Goal: Task Accomplishment & Management: Complete application form

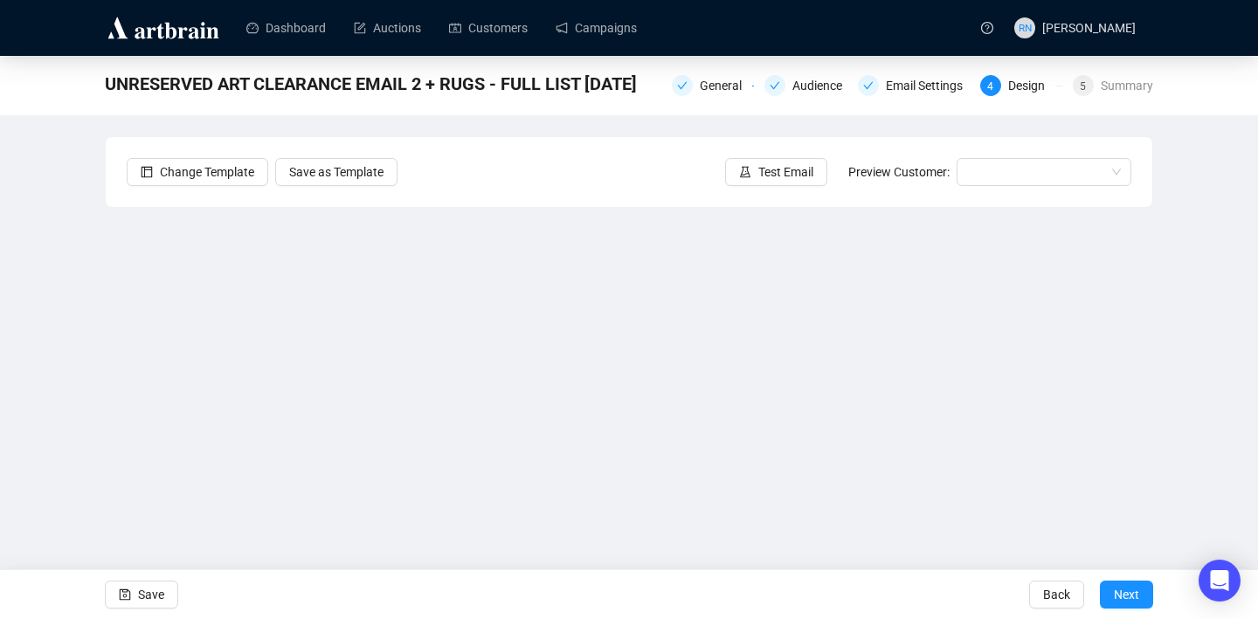
scroll to position [31, 0]
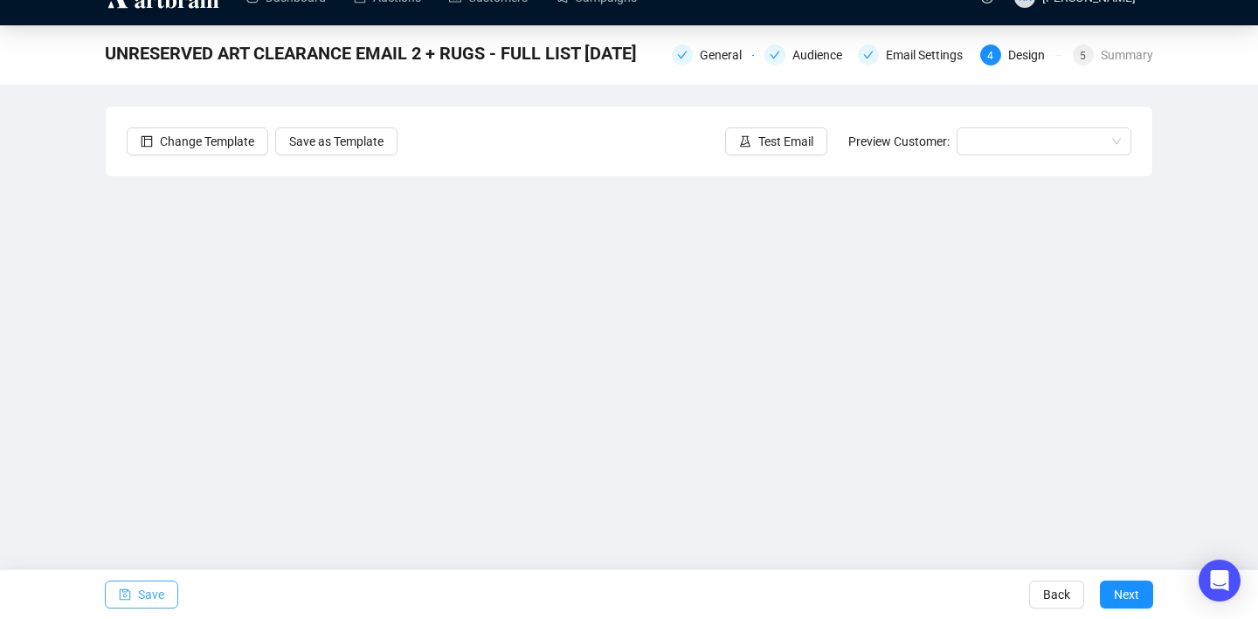
click at [162, 588] on span "Save" at bounding box center [151, 594] width 26 height 49
click at [122, 603] on span "button" at bounding box center [125, 594] width 12 height 49
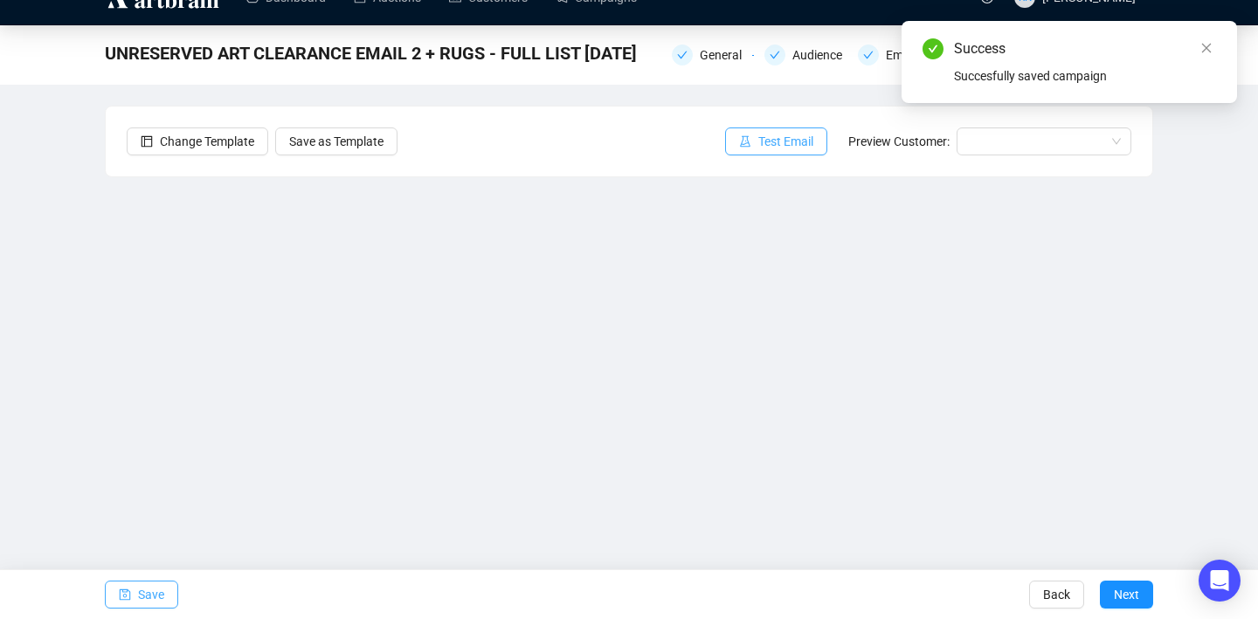
click at [739, 148] on span "button" at bounding box center [745, 141] width 12 height 19
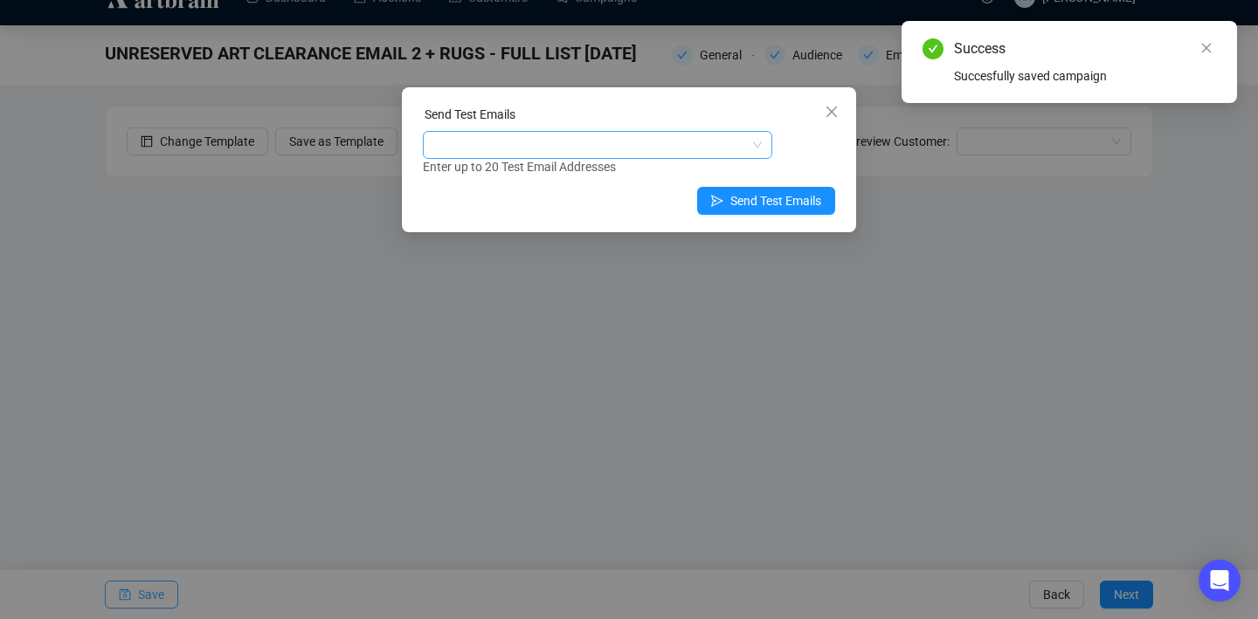
click at [584, 142] on div at bounding box center [588, 145] width 324 height 24
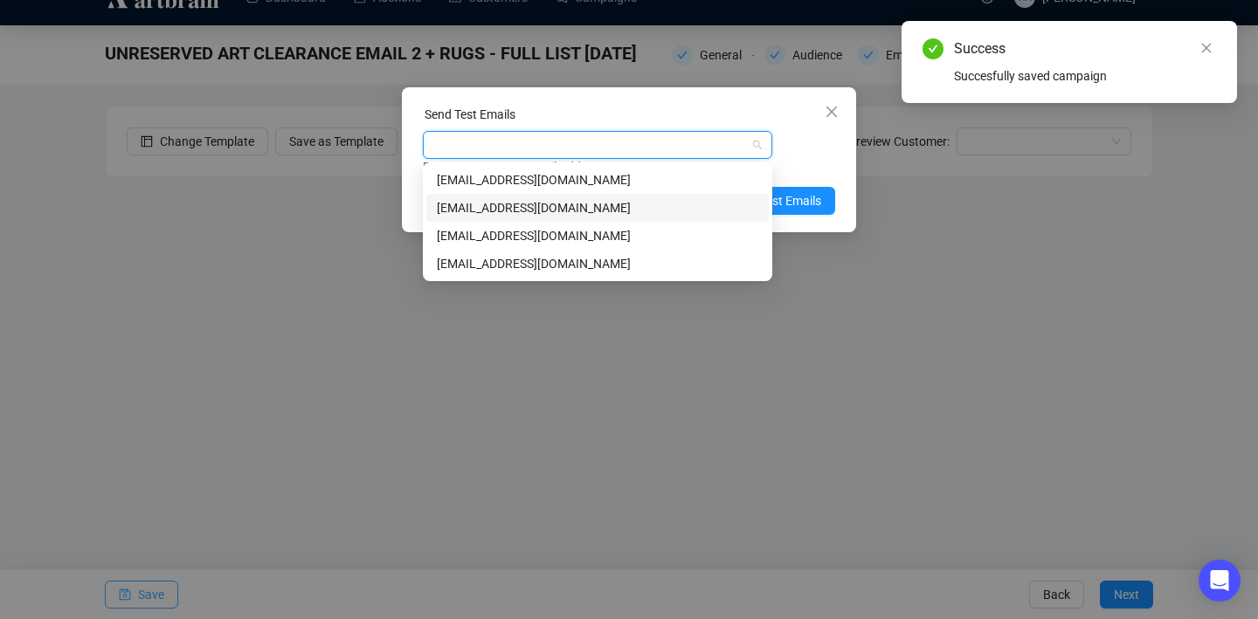
click at [537, 209] on div "[EMAIL_ADDRESS][DOMAIN_NAME]" at bounding box center [597, 207] width 321 height 19
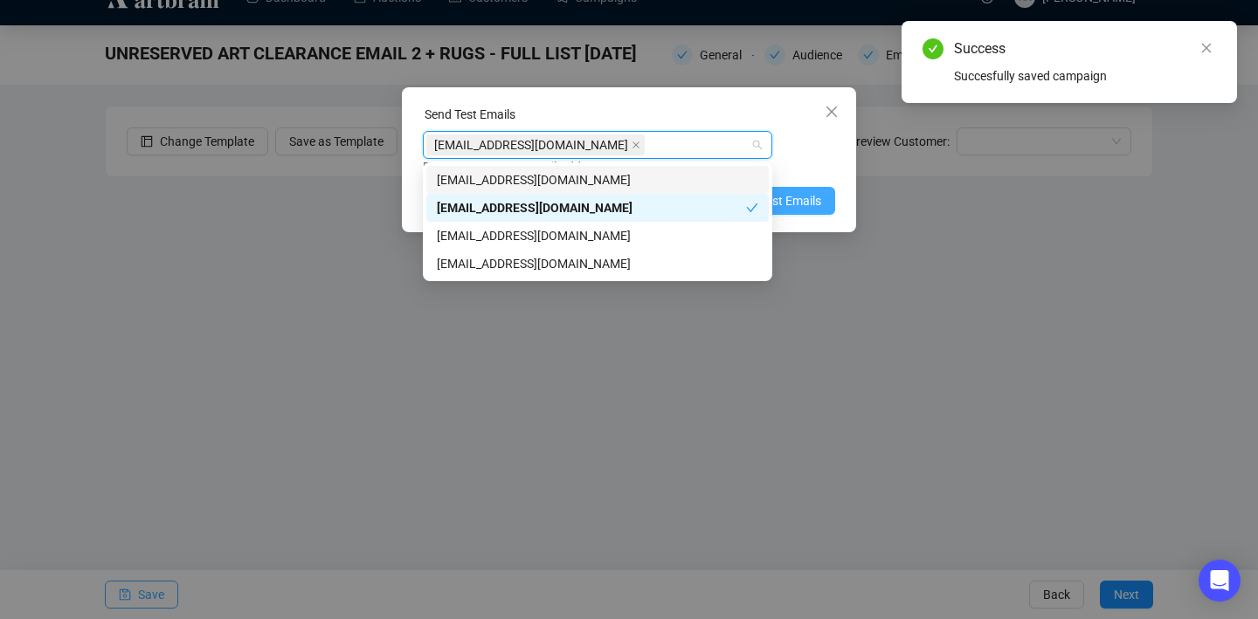
click at [812, 200] on span "Send Test Emails" at bounding box center [775, 200] width 91 height 19
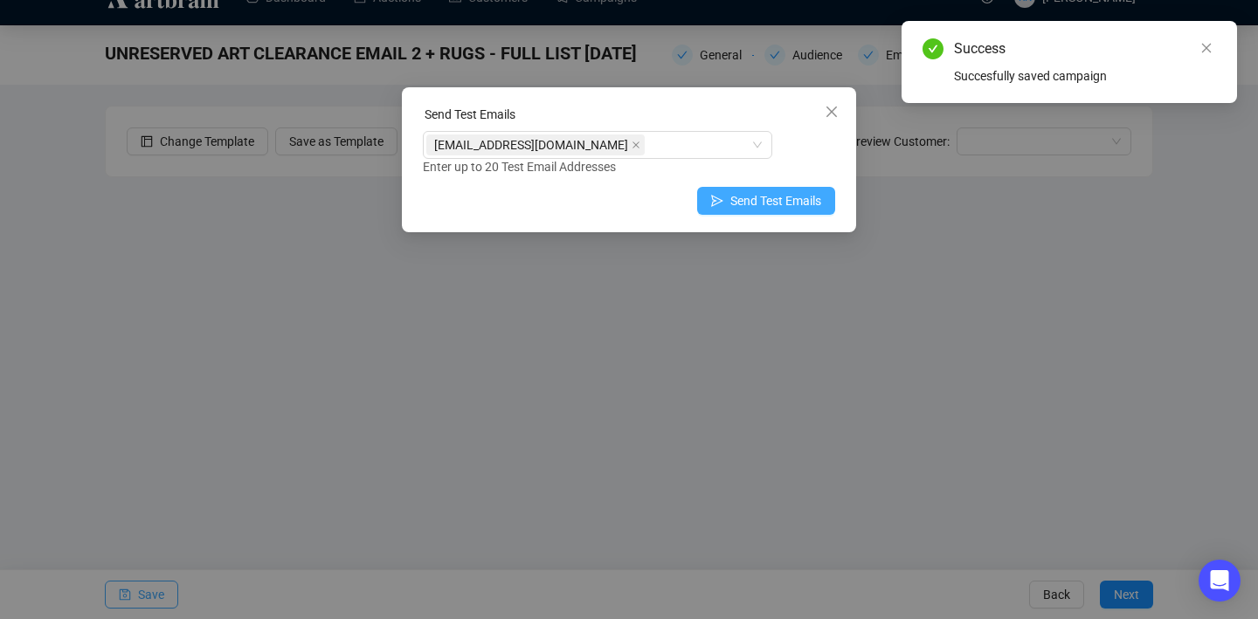
click at [812, 200] on div "Sent test emails Succesfully sent test emails to 1 recipient. OK" at bounding box center [629, 309] width 1258 height 619
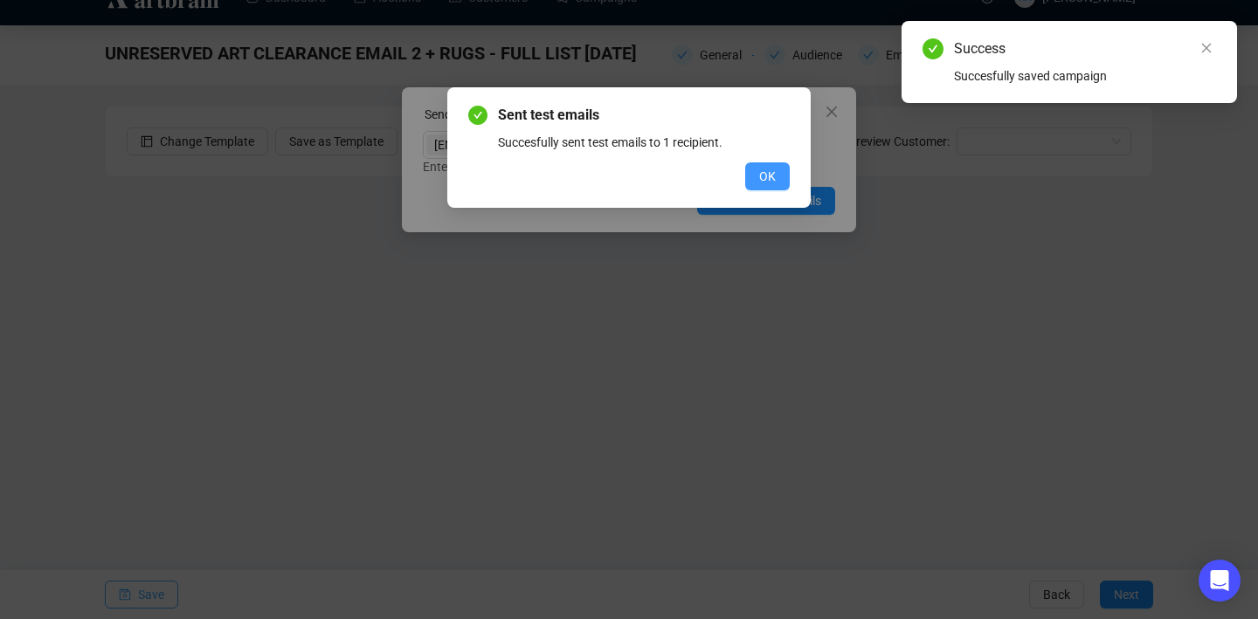
click at [788, 169] on button "OK" at bounding box center [767, 176] width 45 height 28
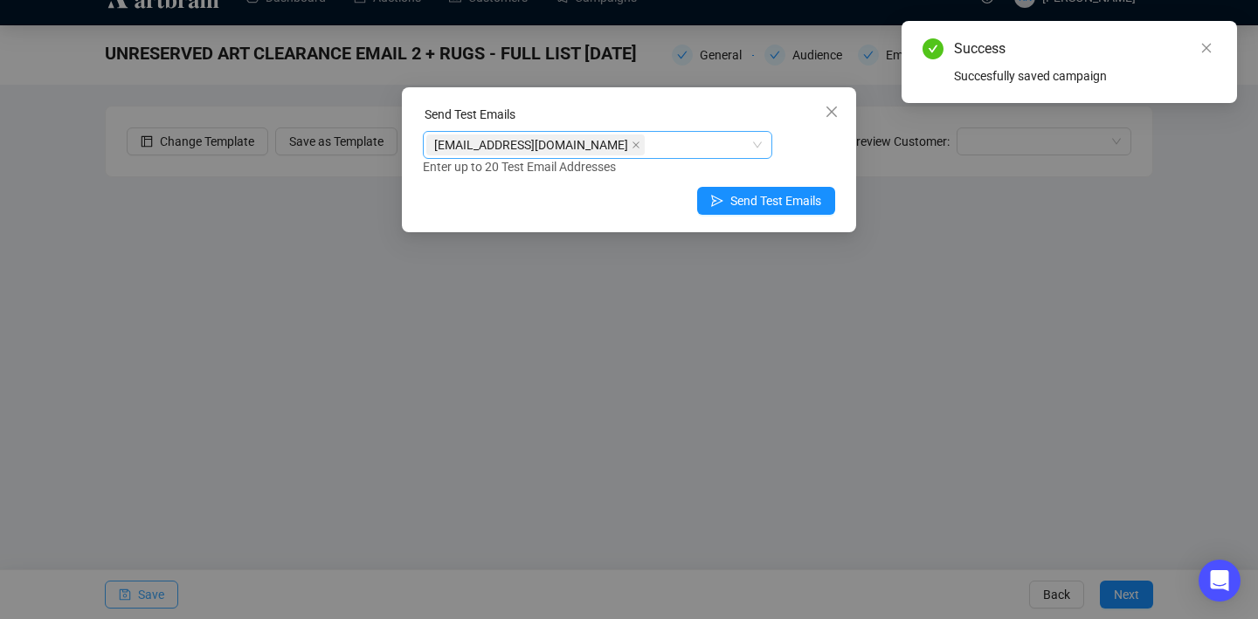
click at [645, 147] on div "[EMAIL_ADDRESS][DOMAIN_NAME]" at bounding box center [588, 145] width 324 height 24
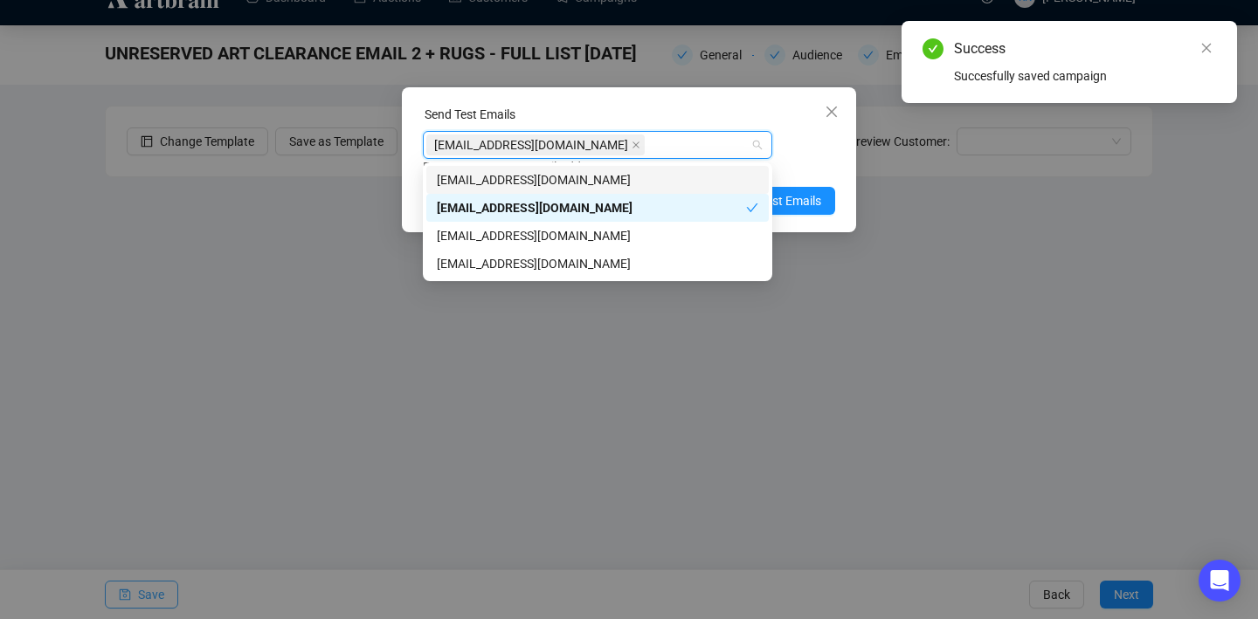
click at [645, 147] on div "[EMAIL_ADDRESS][DOMAIN_NAME]" at bounding box center [588, 145] width 324 height 24
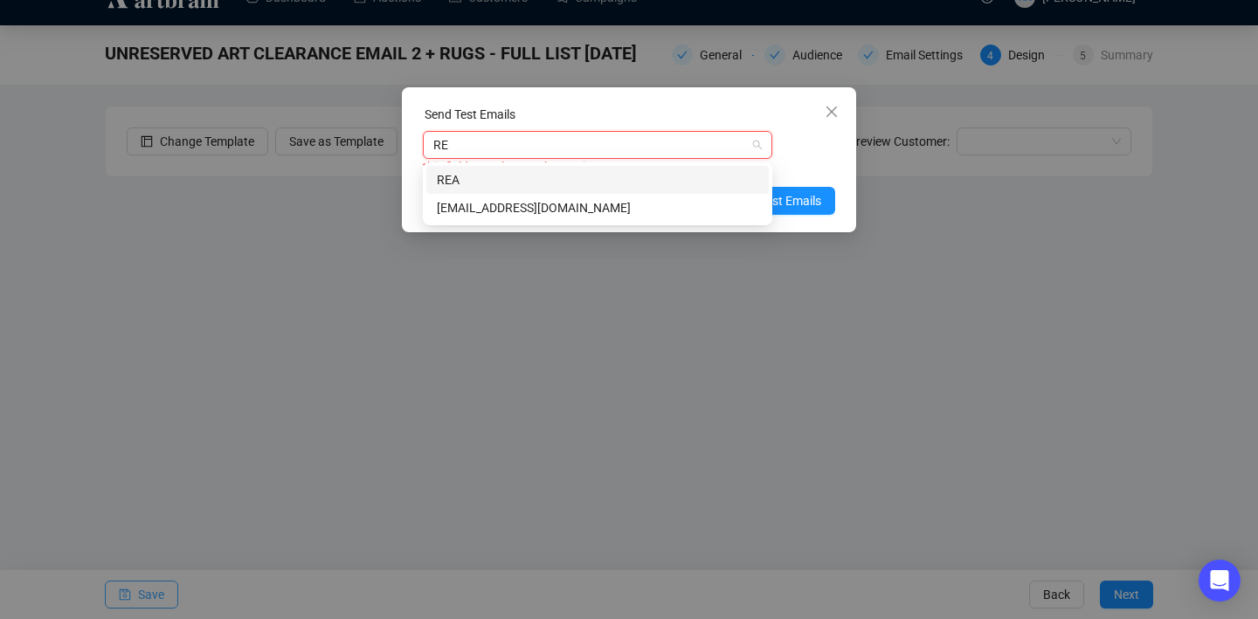
type input "R"
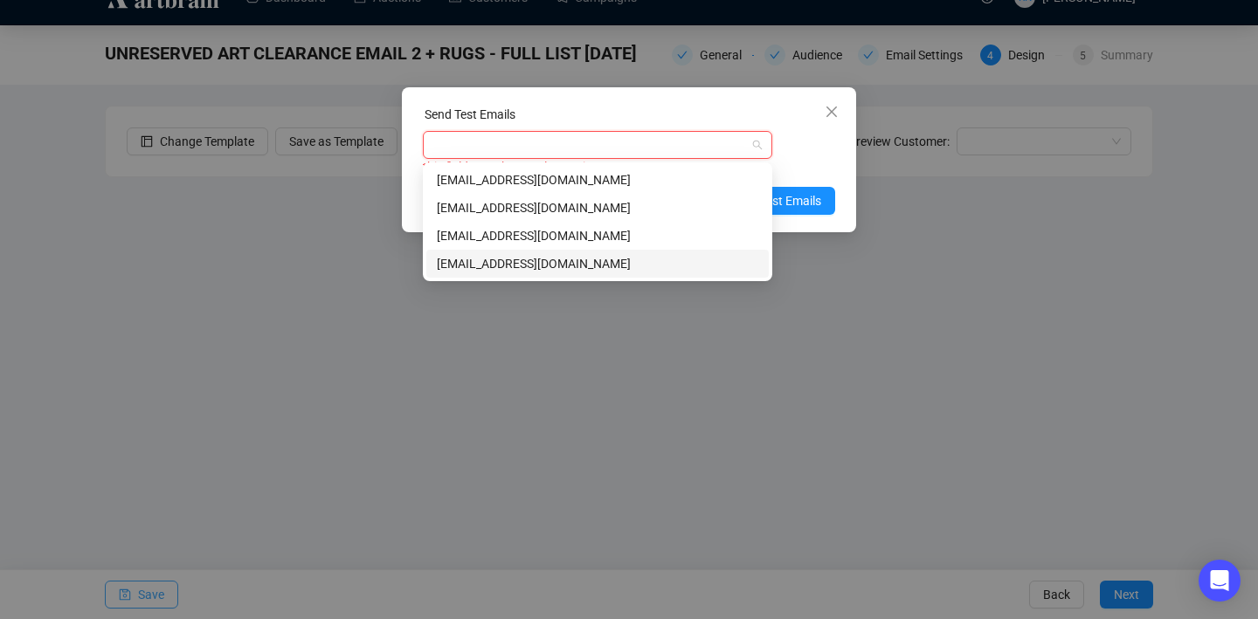
click at [631, 265] on div "[EMAIL_ADDRESS][DOMAIN_NAME]" at bounding box center [597, 263] width 321 height 19
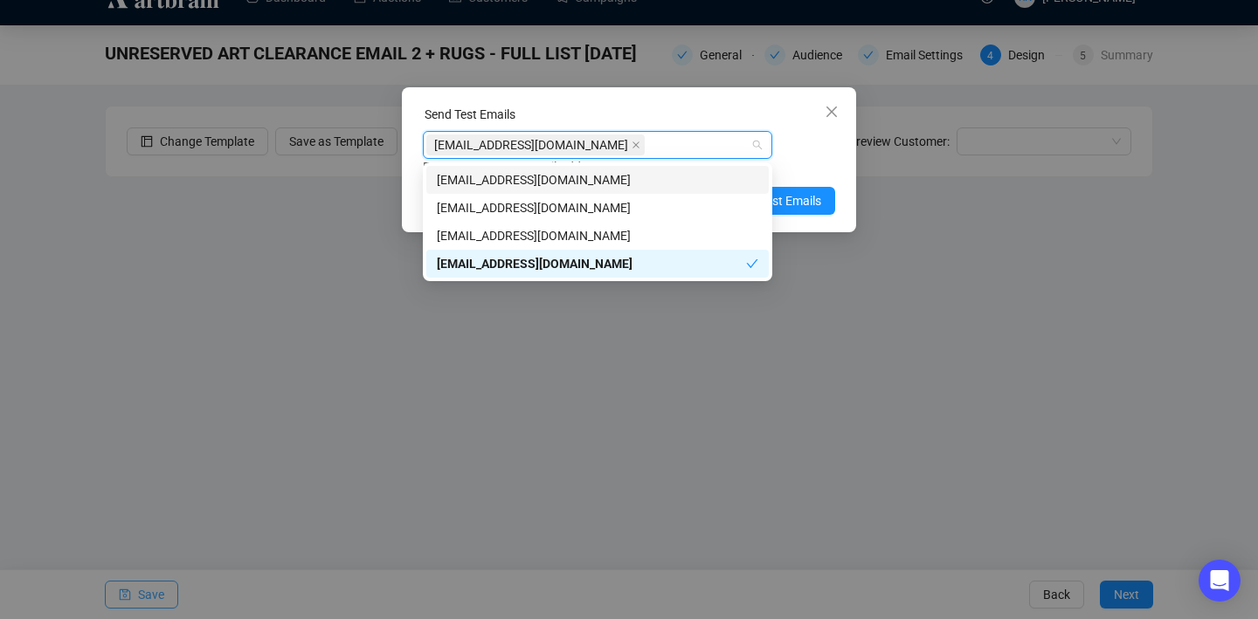
click at [793, 155] on div "[EMAIL_ADDRESS][DOMAIN_NAME] Enter up to 20 Test Email Addresses" at bounding box center [629, 153] width 412 height 45
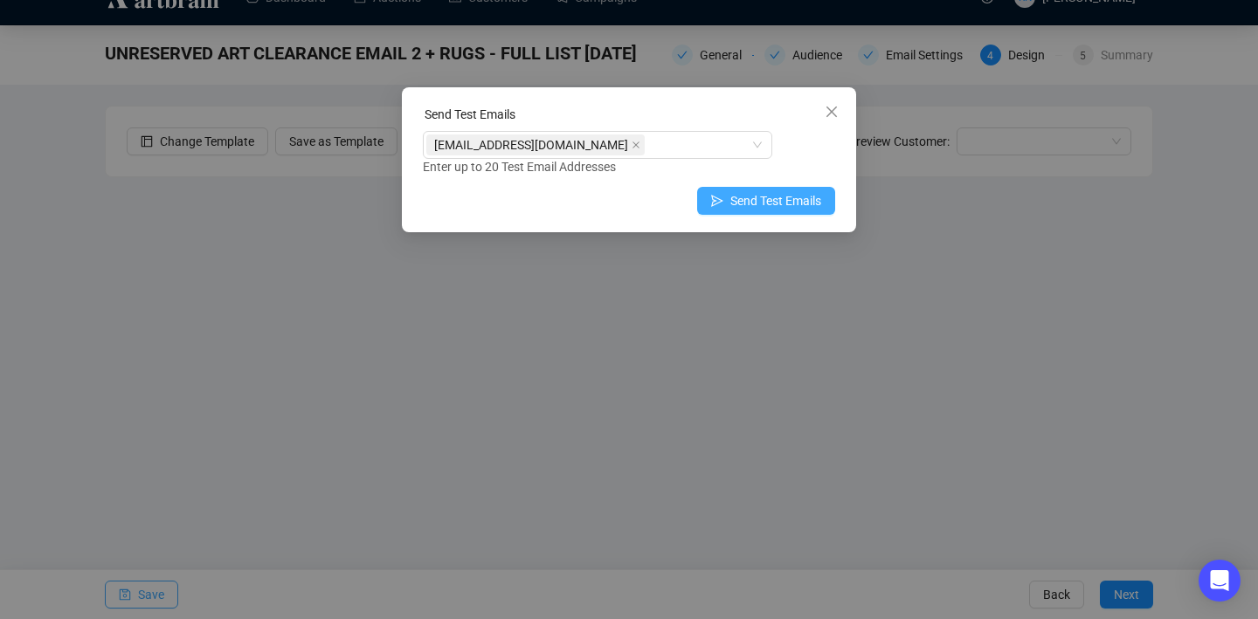
click at [791, 208] on span "Send Test Emails" at bounding box center [775, 200] width 91 height 19
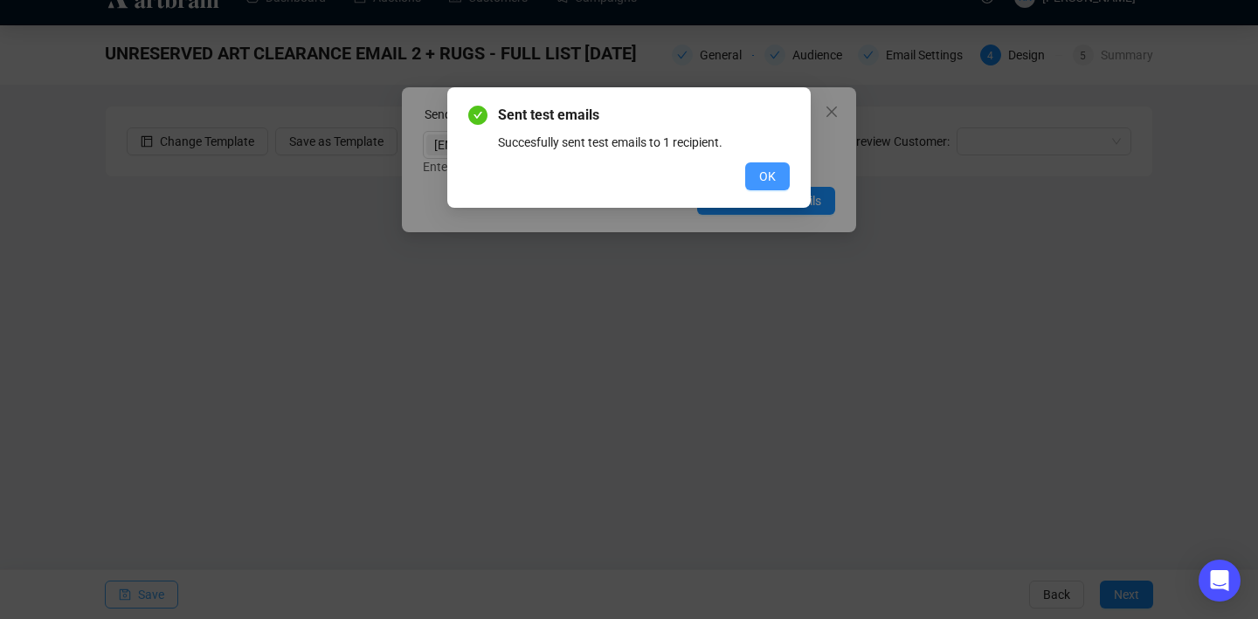
click at [767, 172] on span "OK" at bounding box center [767, 176] width 17 height 19
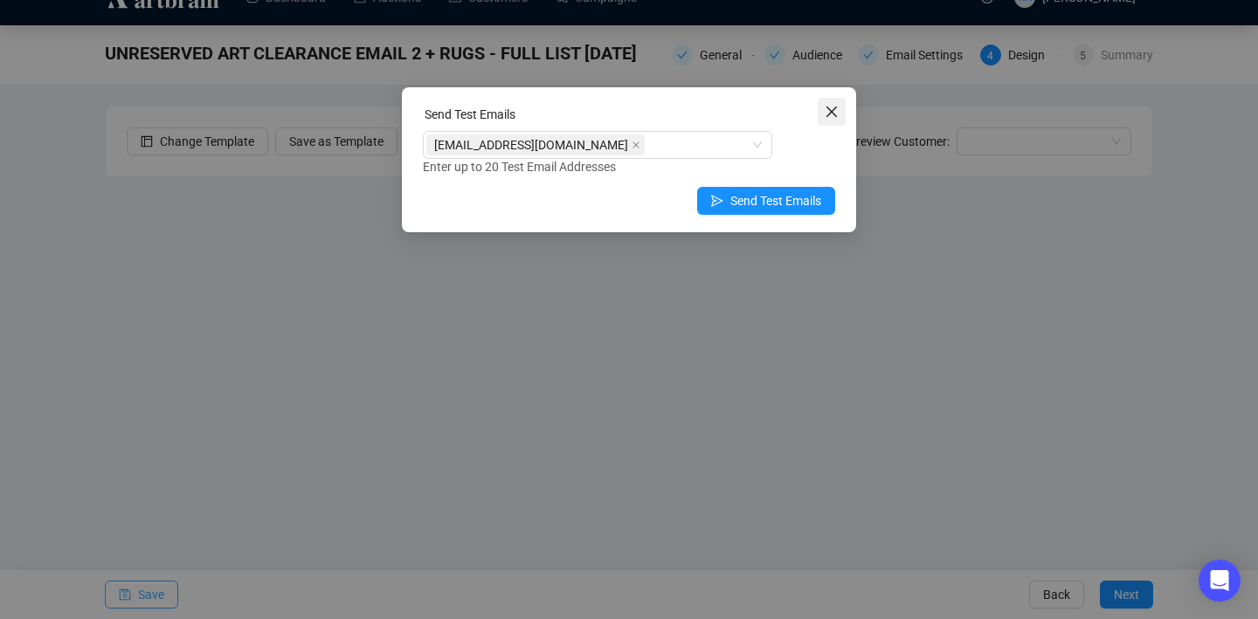
click at [831, 109] on icon "close" at bounding box center [831, 112] width 14 height 14
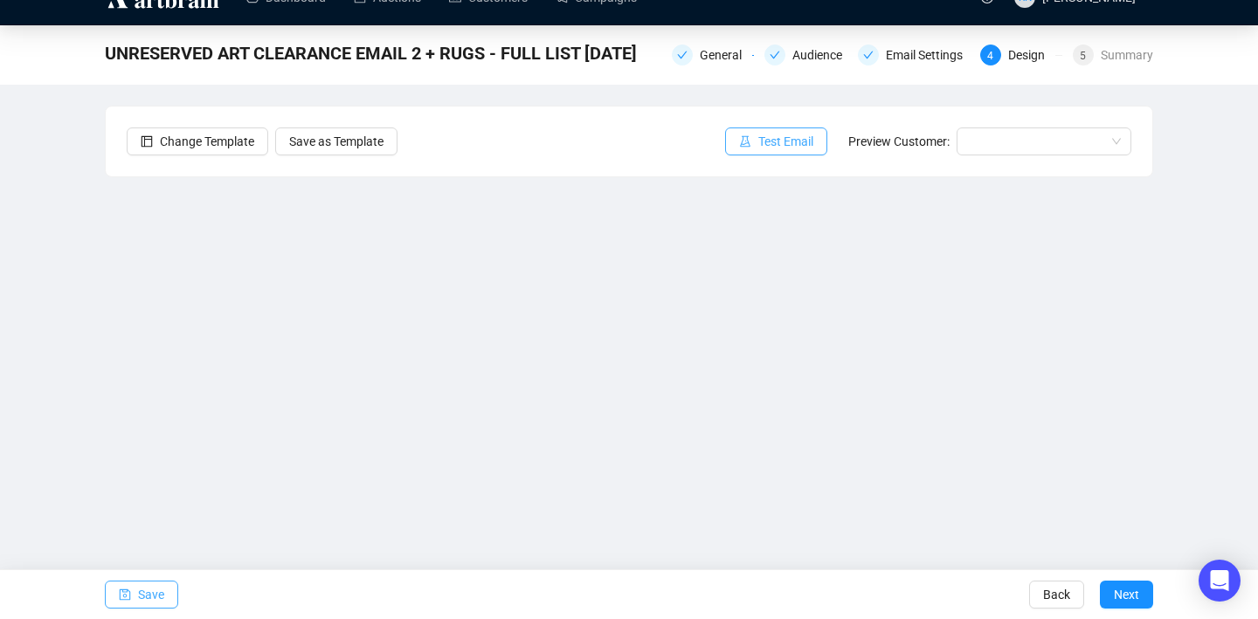
click at [773, 145] on span "Test Email" at bounding box center [785, 141] width 55 height 19
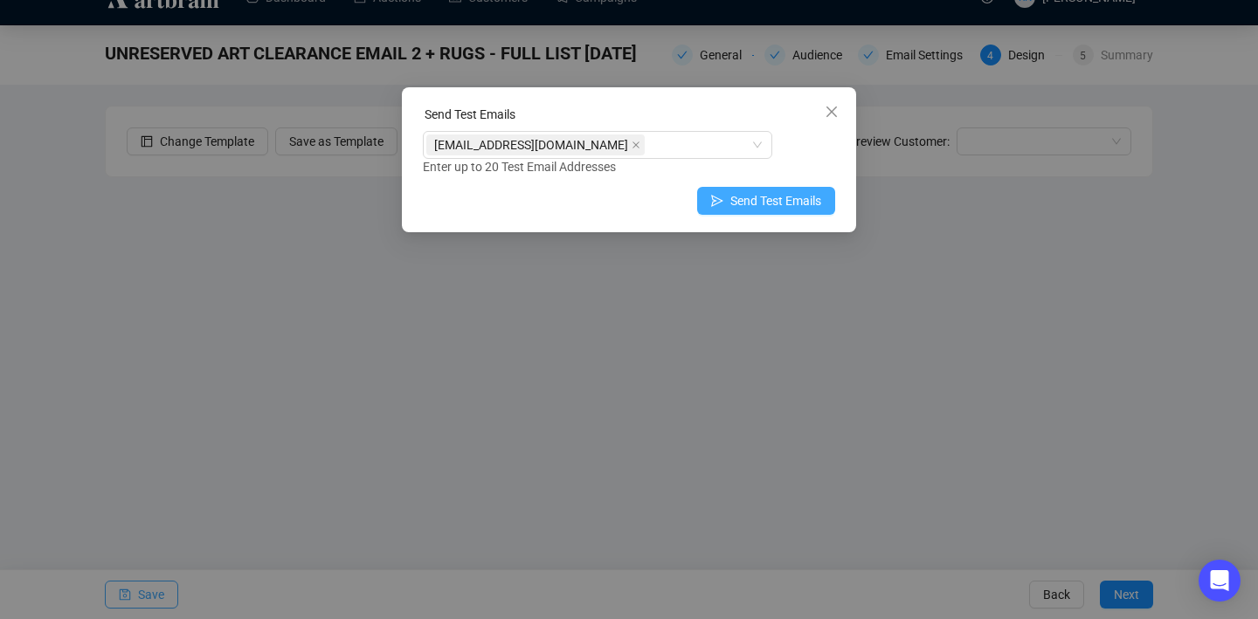
click at [764, 210] on button "Send Test Emails" at bounding box center [766, 201] width 138 height 28
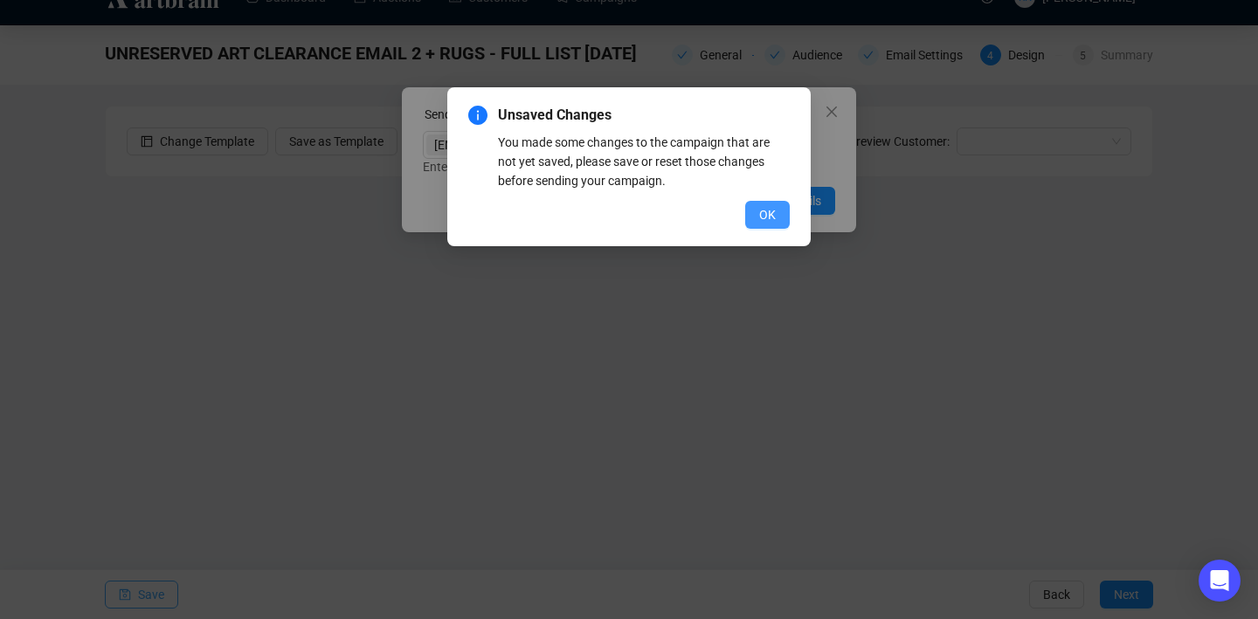
click at [752, 211] on button "OK" at bounding box center [767, 215] width 45 height 28
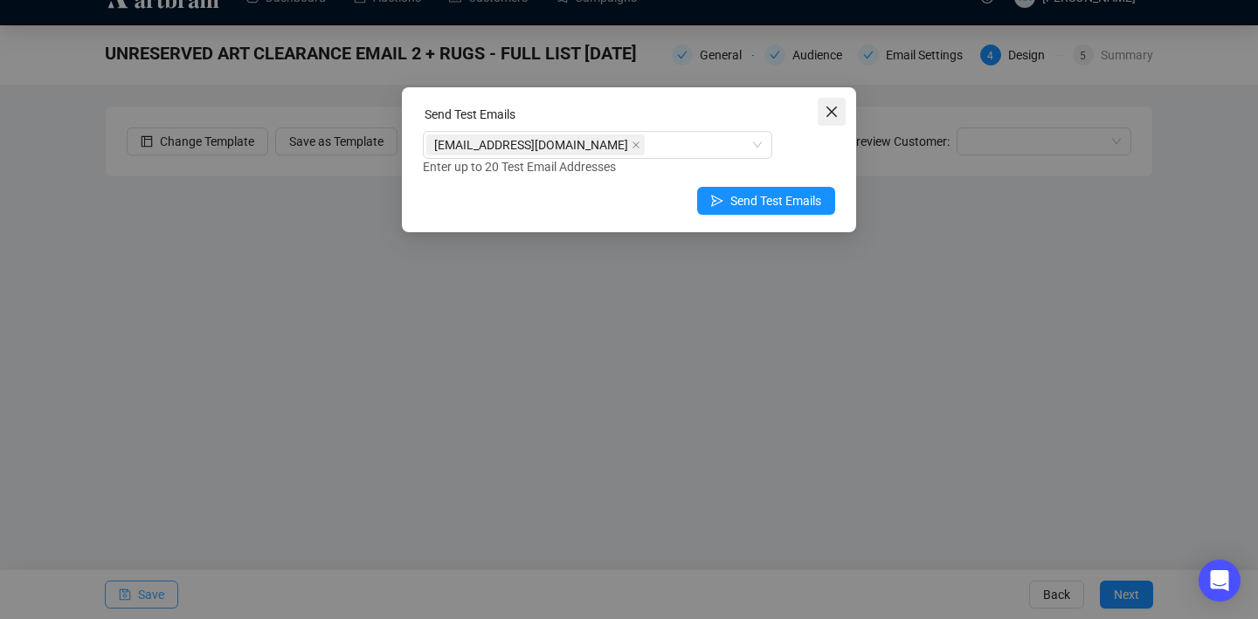
click at [833, 107] on icon "close" at bounding box center [831, 112] width 14 height 14
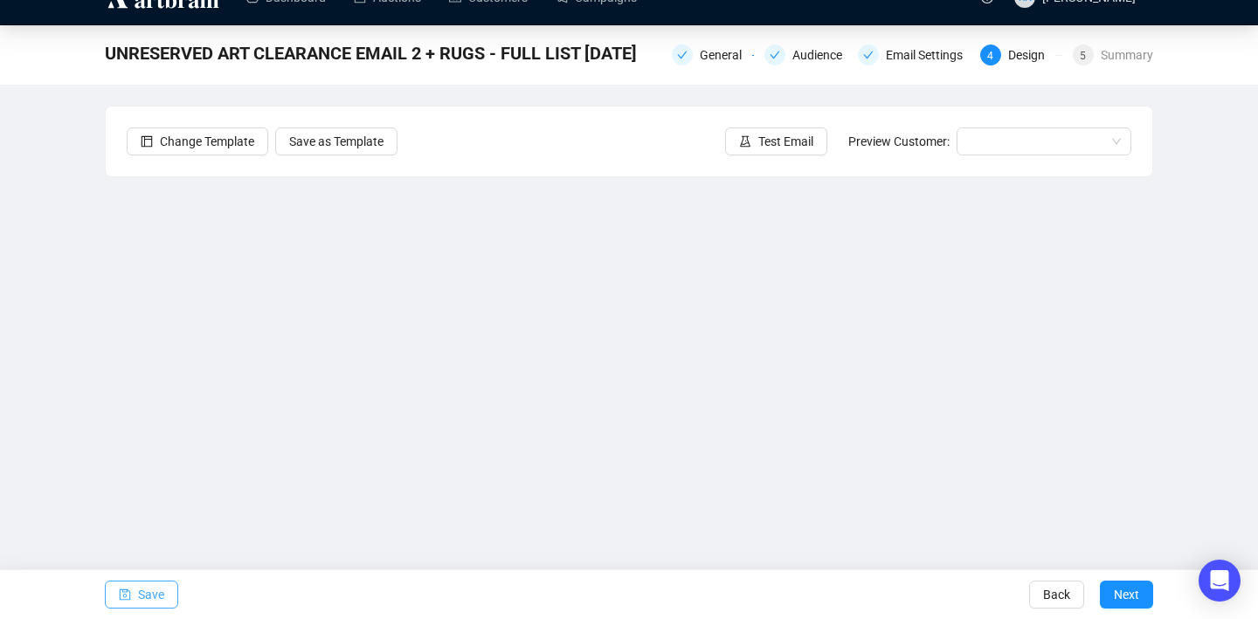
click at [159, 604] on span "Save" at bounding box center [151, 594] width 26 height 49
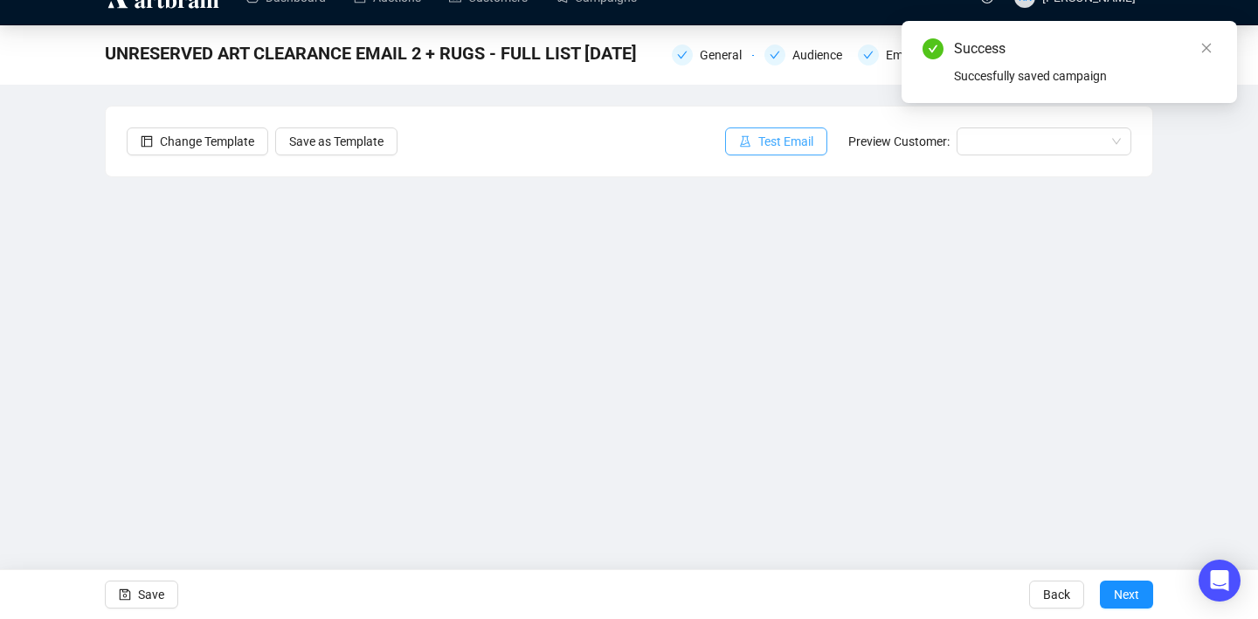
click at [772, 155] on button "Test Email" at bounding box center [776, 141] width 102 height 28
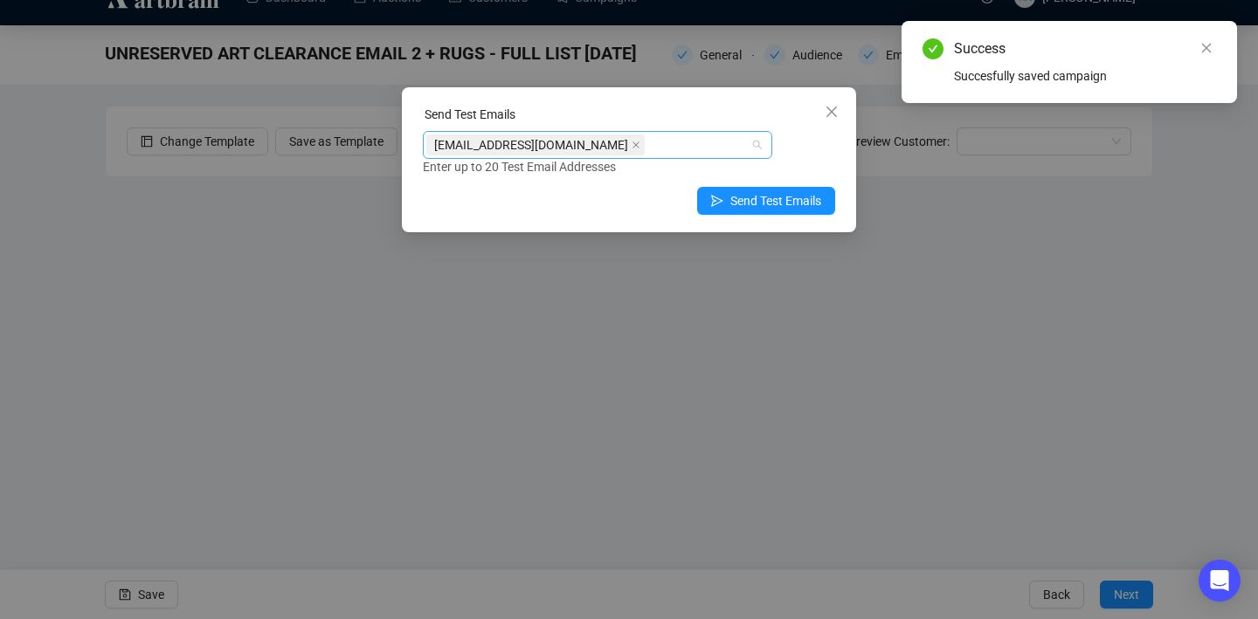
click at [719, 143] on div "[EMAIL_ADDRESS][DOMAIN_NAME]" at bounding box center [588, 145] width 324 height 24
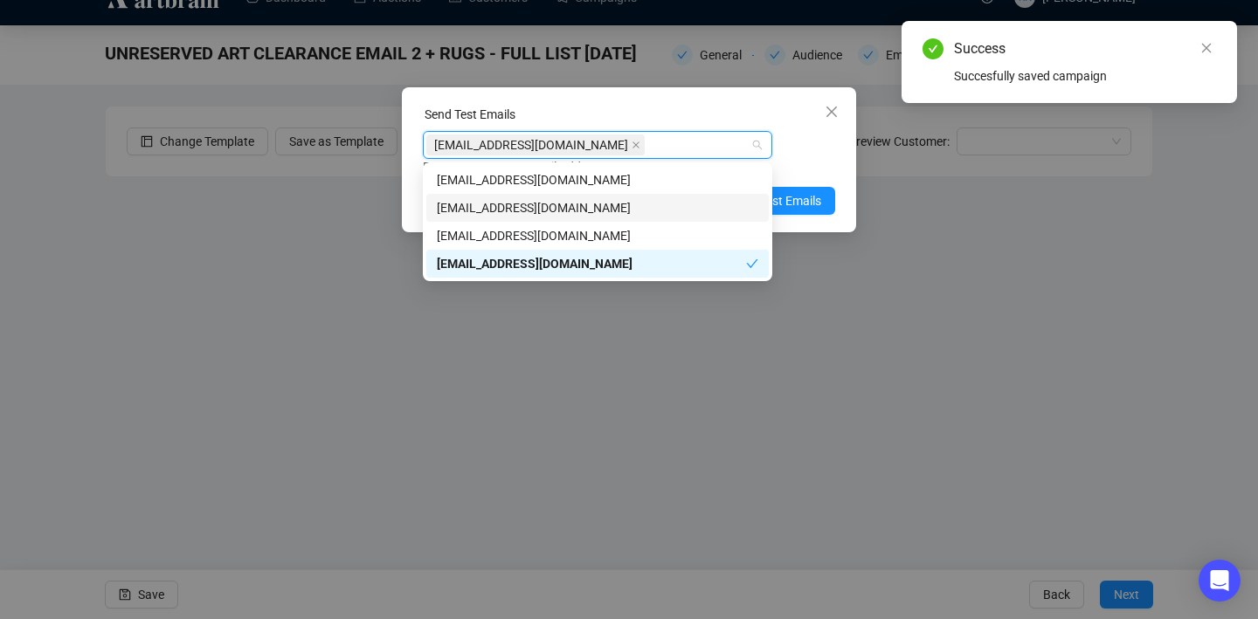
click at [702, 207] on div "[EMAIL_ADDRESS][DOMAIN_NAME]" at bounding box center [597, 207] width 321 height 19
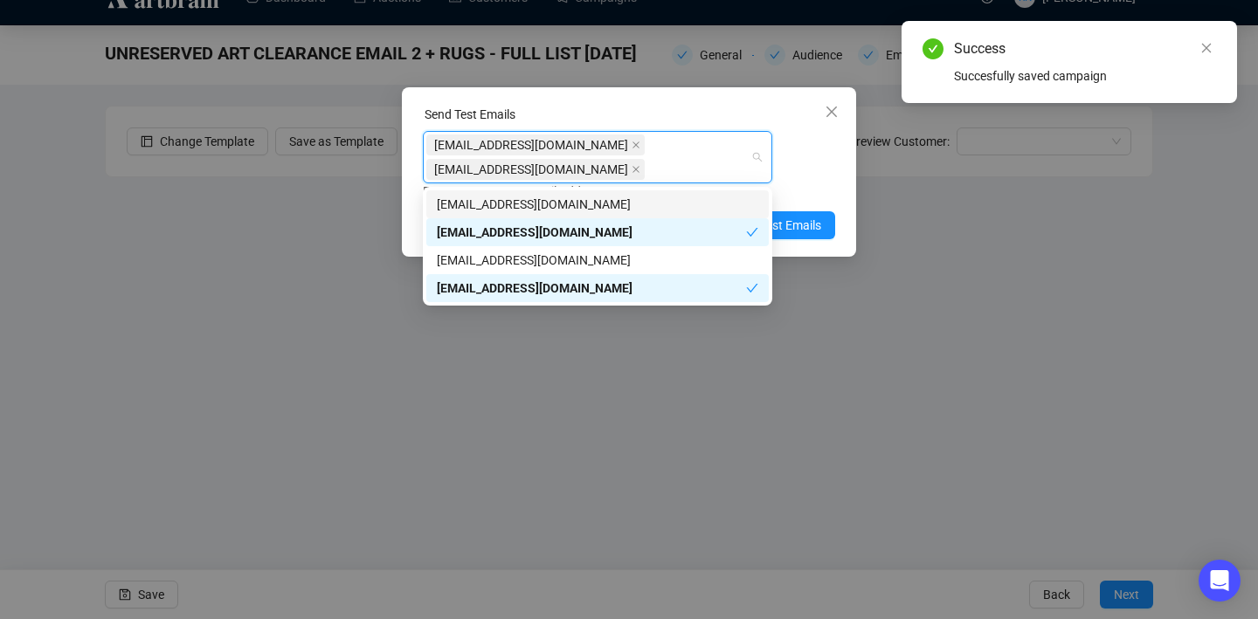
click at [703, 141] on div "[EMAIL_ADDRESS][DOMAIN_NAME] [EMAIL_ADDRESS][DOMAIN_NAME]" at bounding box center [588, 157] width 324 height 49
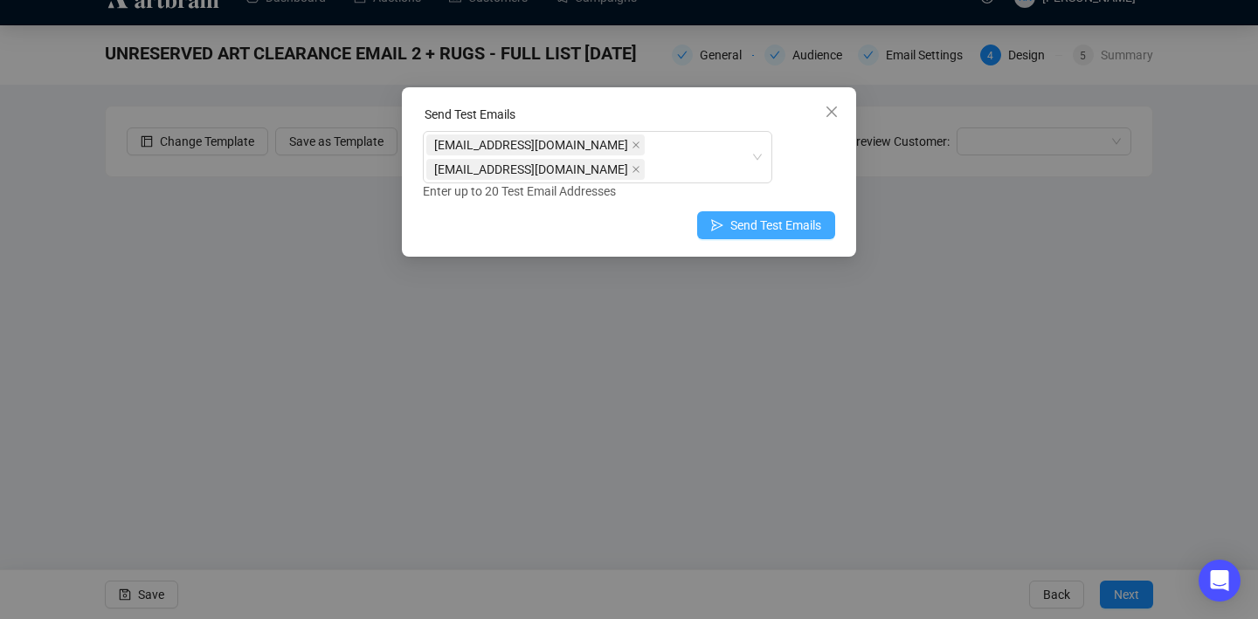
click at [733, 224] on span "Send Test Emails" at bounding box center [775, 225] width 91 height 19
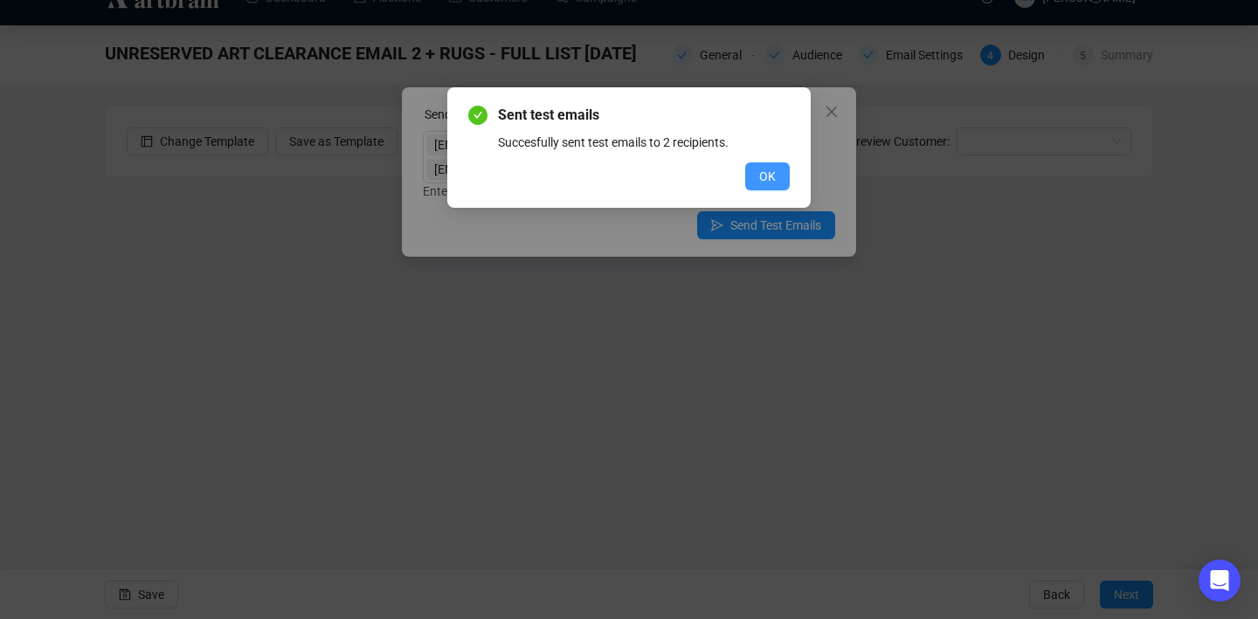
click at [768, 182] on span "OK" at bounding box center [767, 176] width 17 height 19
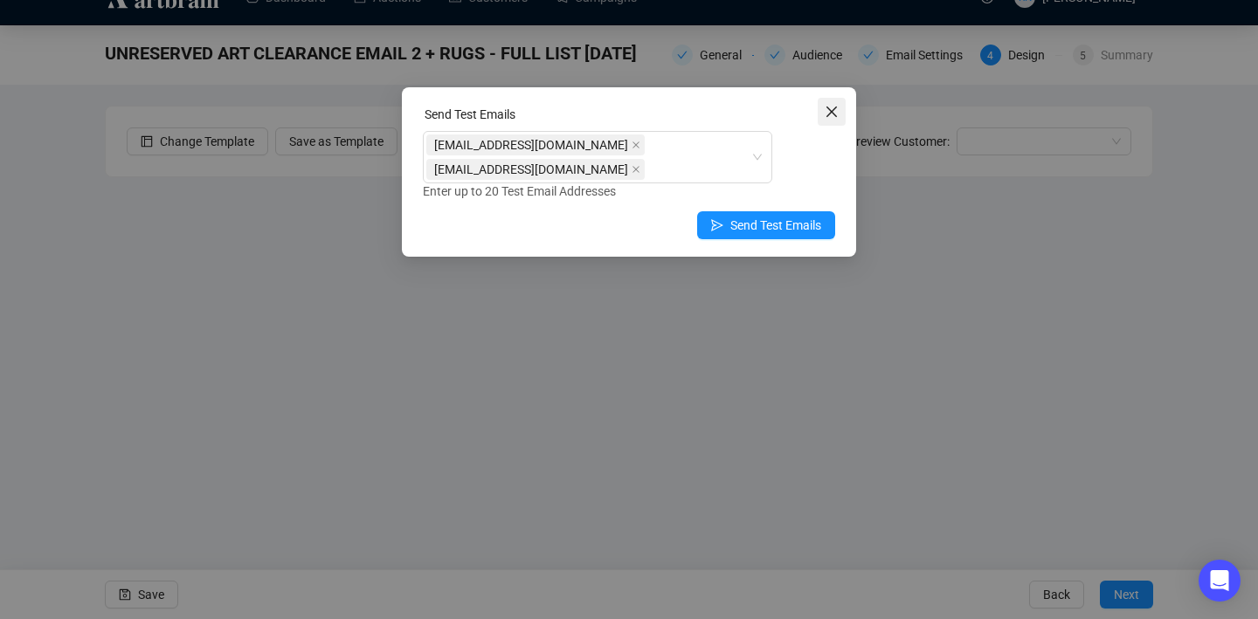
click at [834, 109] on icon "close" at bounding box center [831, 112] width 10 height 10
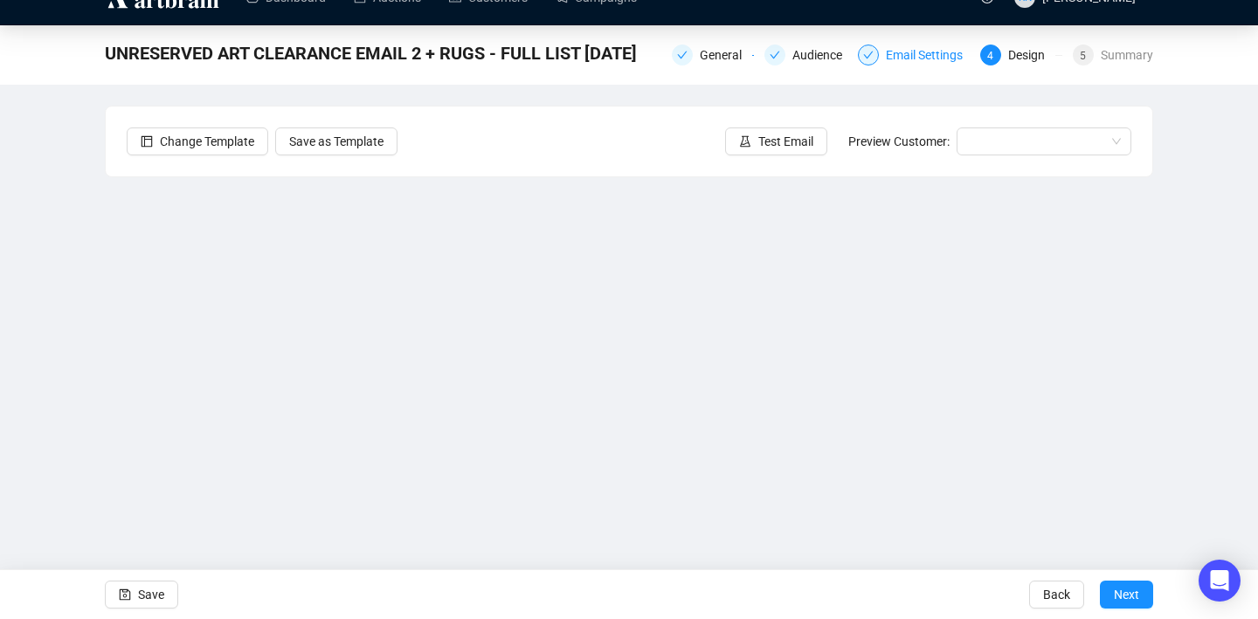
click at [927, 50] on div "Email Settings" at bounding box center [928, 55] width 87 height 21
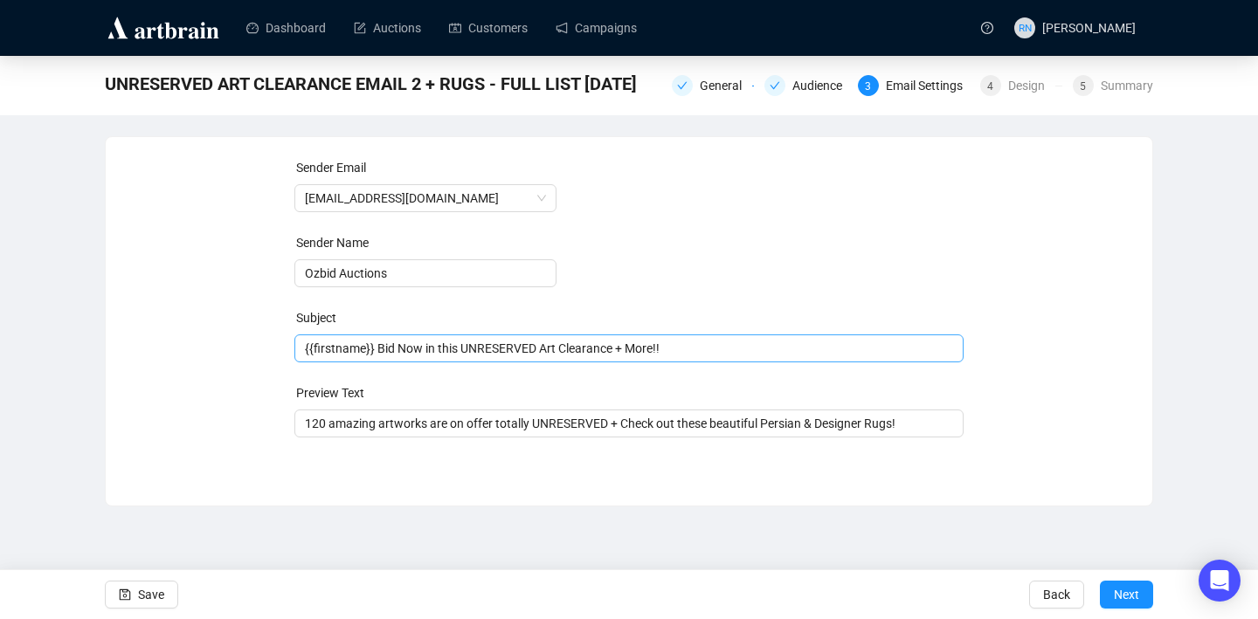
click at [461, 351] on span "{{firstname}} Bid Now in this UNRESERVED Art Clearance + More!!" at bounding box center [629, 348] width 670 height 14
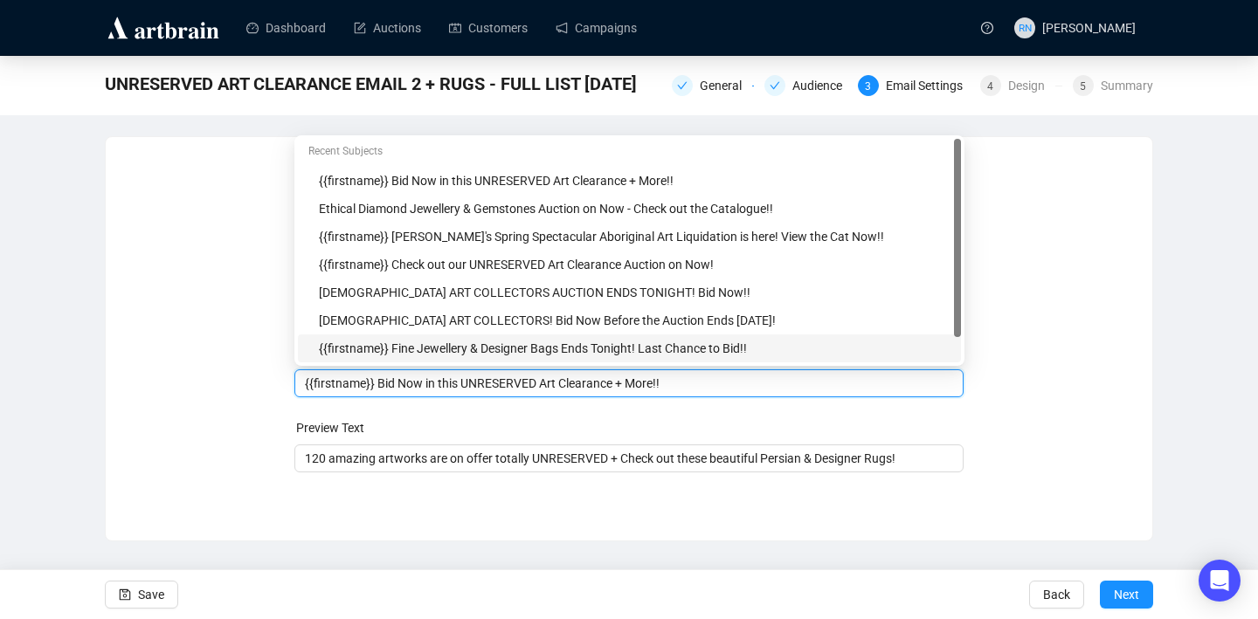
click at [464, 388] on input "{{firstname}} Bid Now in this UNRESERVED Art Clearance + More!!" at bounding box center [629, 383] width 649 height 19
click at [436, 387] on input "{{firstname}} Bid Now before the UNRESERVED Art Clearance + More!!" at bounding box center [629, 383] width 649 height 19
click at [651, 387] on input "{{firstname}} Bid Now Before the UNRESERVED Art Clearance + More!!" at bounding box center [629, 383] width 649 height 19
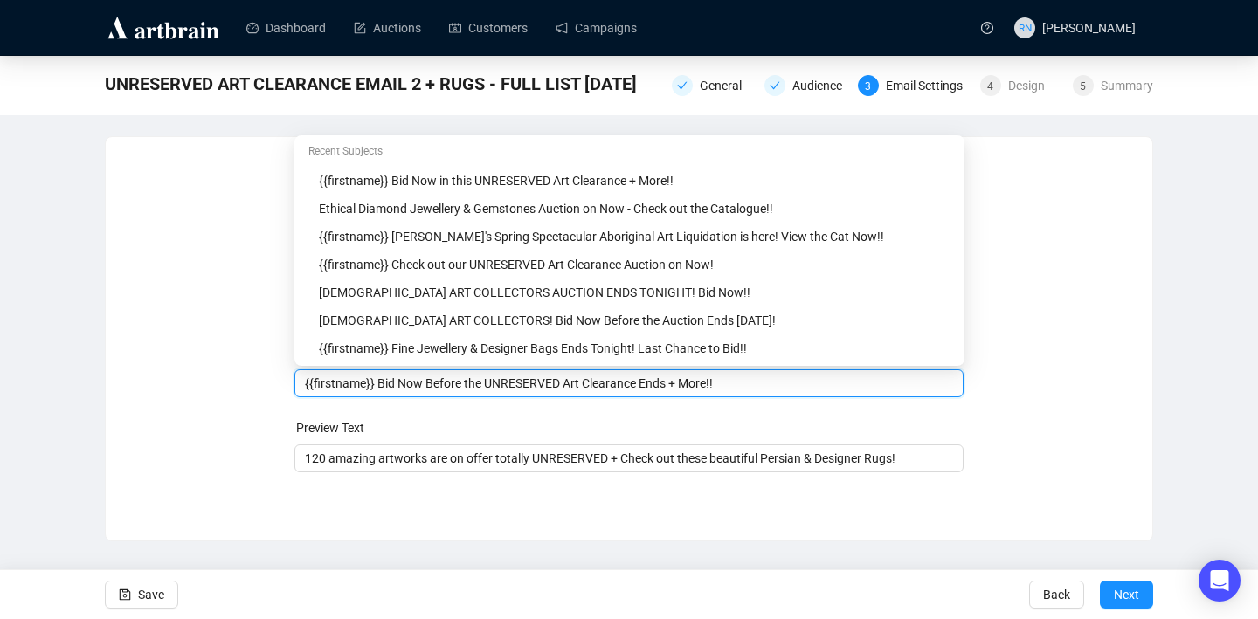
click at [724, 386] on input "{{firstname}} Bid Now Before the UNRESERVED Art Clearance Ends + More!!" at bounding box center [629, 383] width 649 height 19
click at [687, 383] on input "{{firstname}} Bid Now Before the UNRESERVED Art Clearance Ends + More!!" at bounding box center [629, 383] width 649 height 19
click at [783, 387] on input "{{firstname}} Bid Now Before the UNRESERVED Art Clearance Ends [DATE] + More!!" at bounding box center [629, 383] width 649 height 19
click at [1134, 327] on div "Sender Email [EMAIL_ADDRESS][DOMAIN_NAME] Sender Name Ozbid Auctions Subject Me…" at bounding box center [629, 325] width 1046 height 377
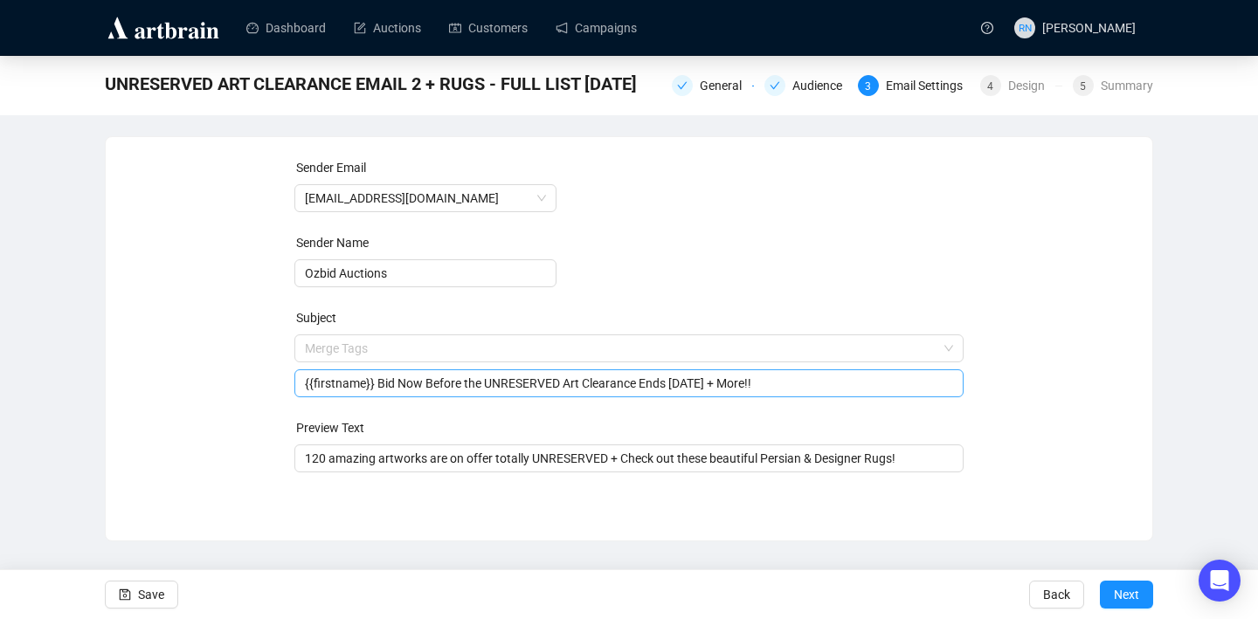
click at [787, 390] on input "{{firstname}} Bid Now Before the UNRESERVED Art Clearance Ends [DATE] + More!!" at bounding box center [629, 383] width 649 height 19
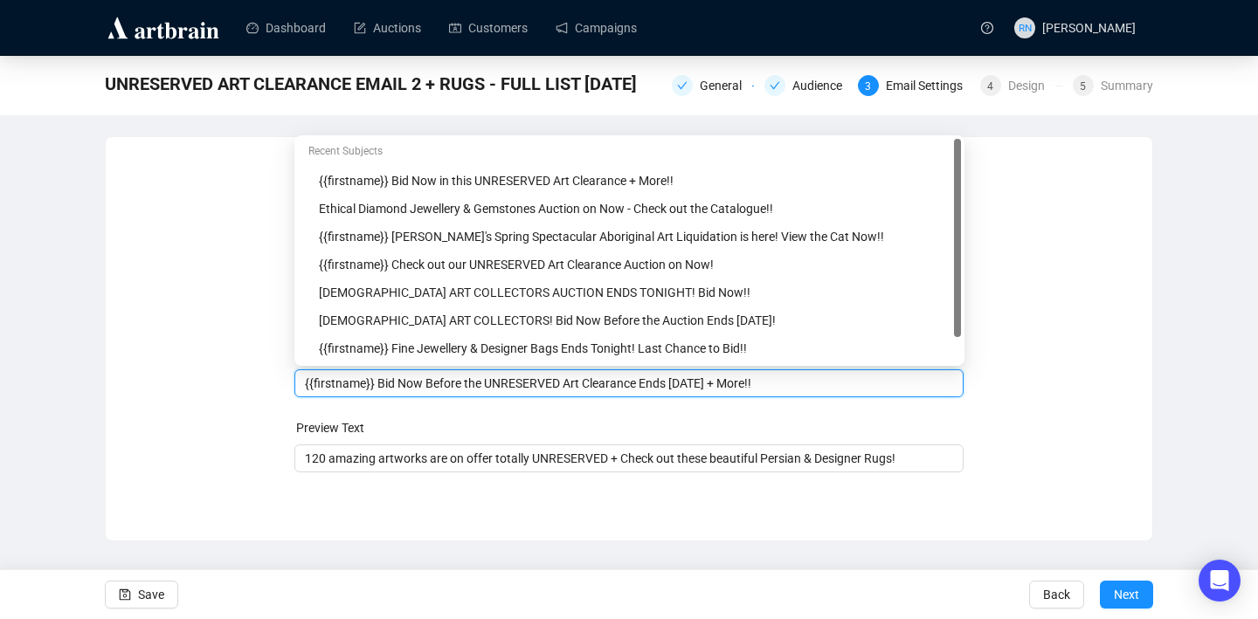
drag, startPoint x: 783, startPoint y: 384, endPoint x: 758, endPoint y: 379, distance: 25.9
click at [758, 379] on input "{{firstname}} Bid Now Before the UNRESERVED Art Clearance Ends [DATE] + More!!" at bounding box center [629, 383] width 649 height 19
click at [714, 380] on input "{{firstname}} Bid Now Before the UNRESERVED Art Clearance Ends [DATE] + Persian…" at bounding box center [629, 383] width 649 height 19
type input "{{firstname}} Bid Now Before the UNRESERVED Art Clearance Ends + Persian Rugs &…"
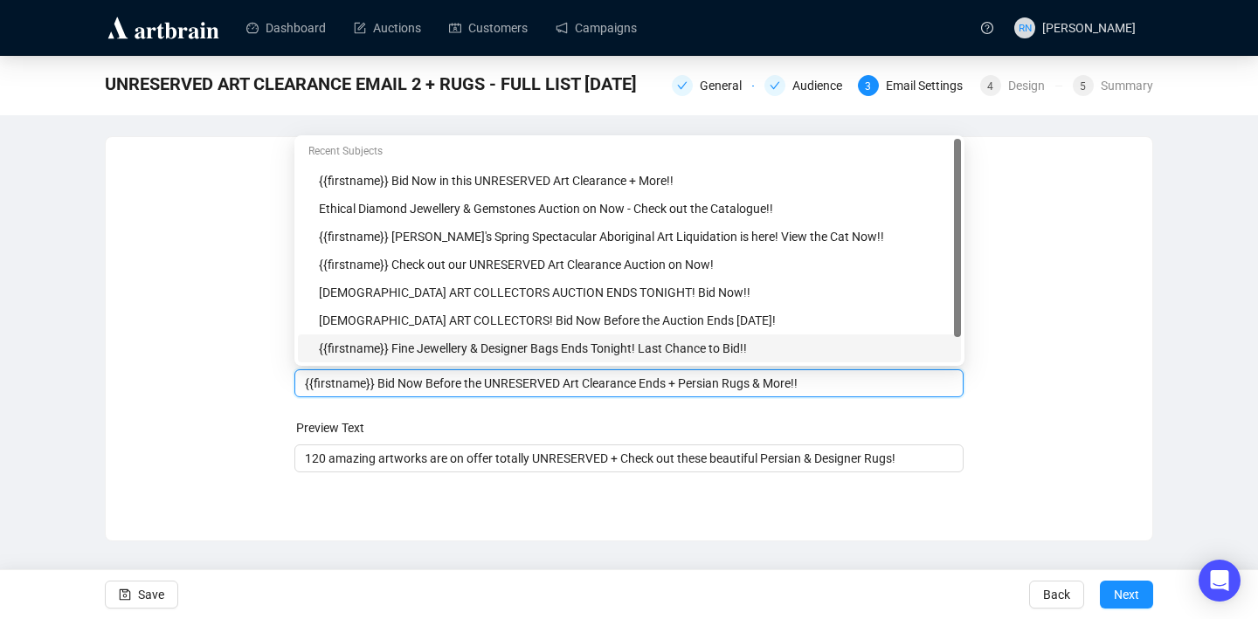
click at [555, 551] on div "Dashboard Auctions Customers Campaigns RN [PERSON_NAME] UNRESERVED ART CLEARANC…" at bounding box center [629, 309] width 1258 height 619
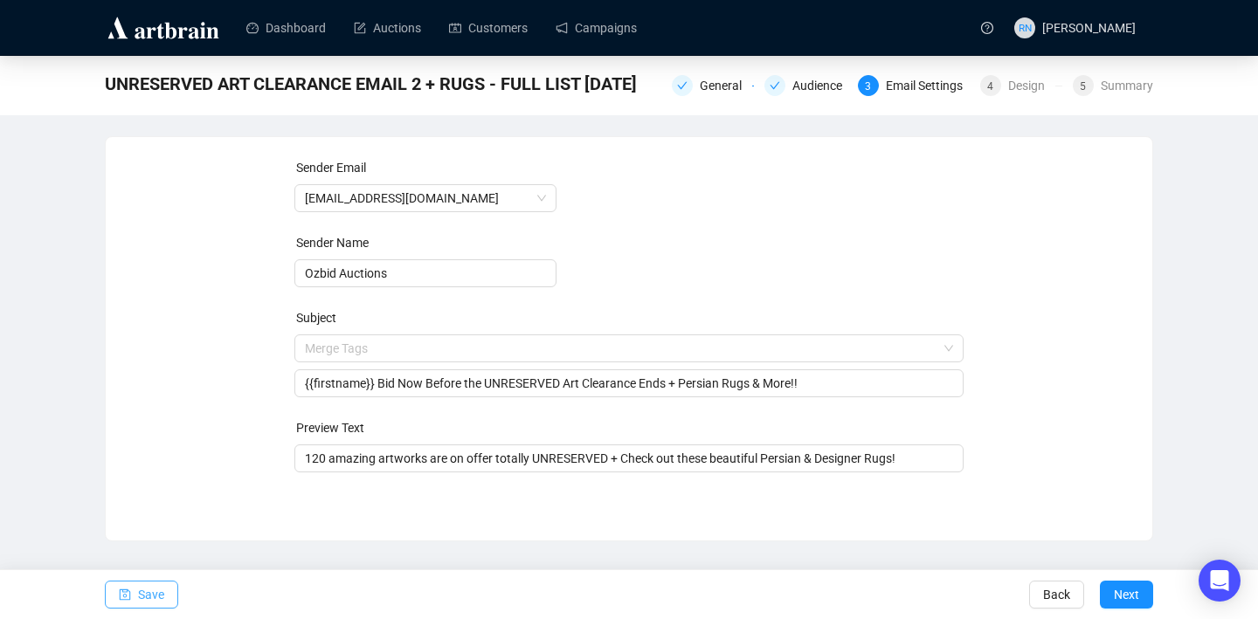
click at [160, 593] on span "Save" at bounding box center [151, 594] width 26 height 49
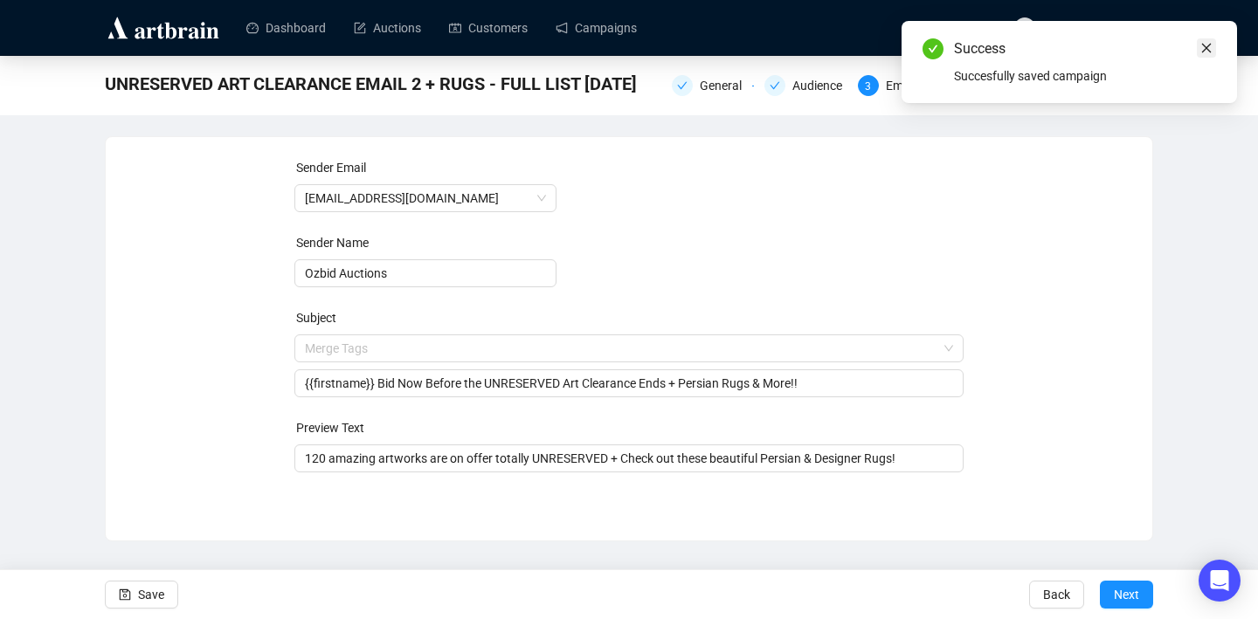
click at [1204, 47] on icon "close" at bounding box center [1207, 49] width 10 height 10
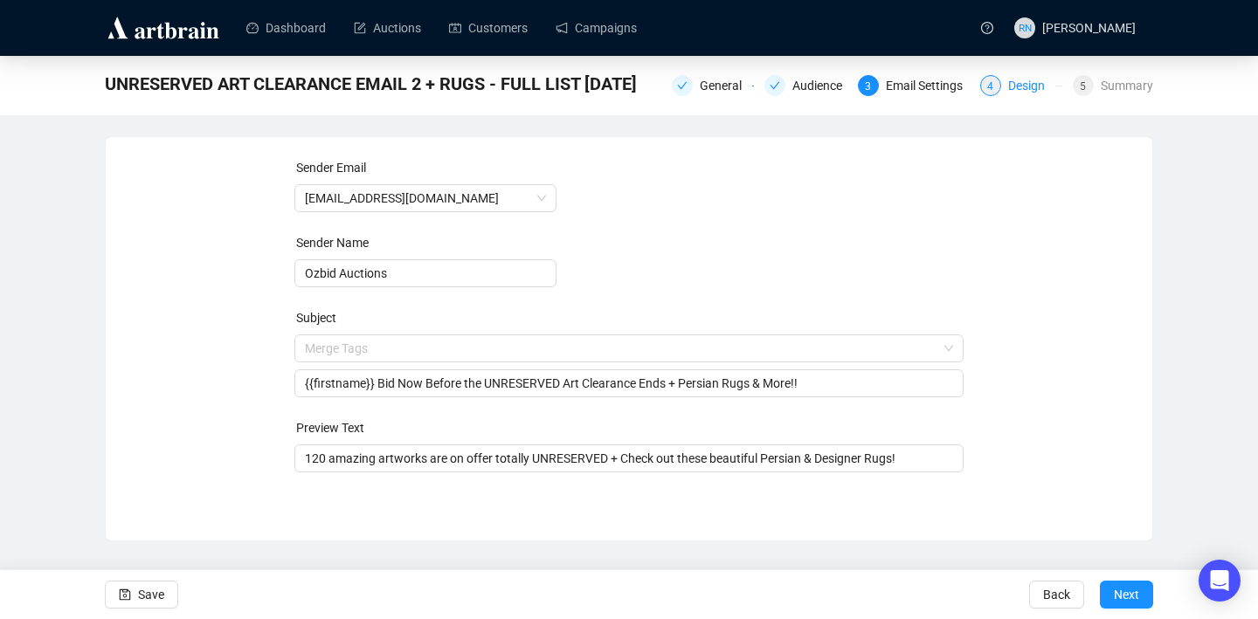
click at [1015, 94] on div "Design" at bounding box center [1031, 85] width 47 height 21
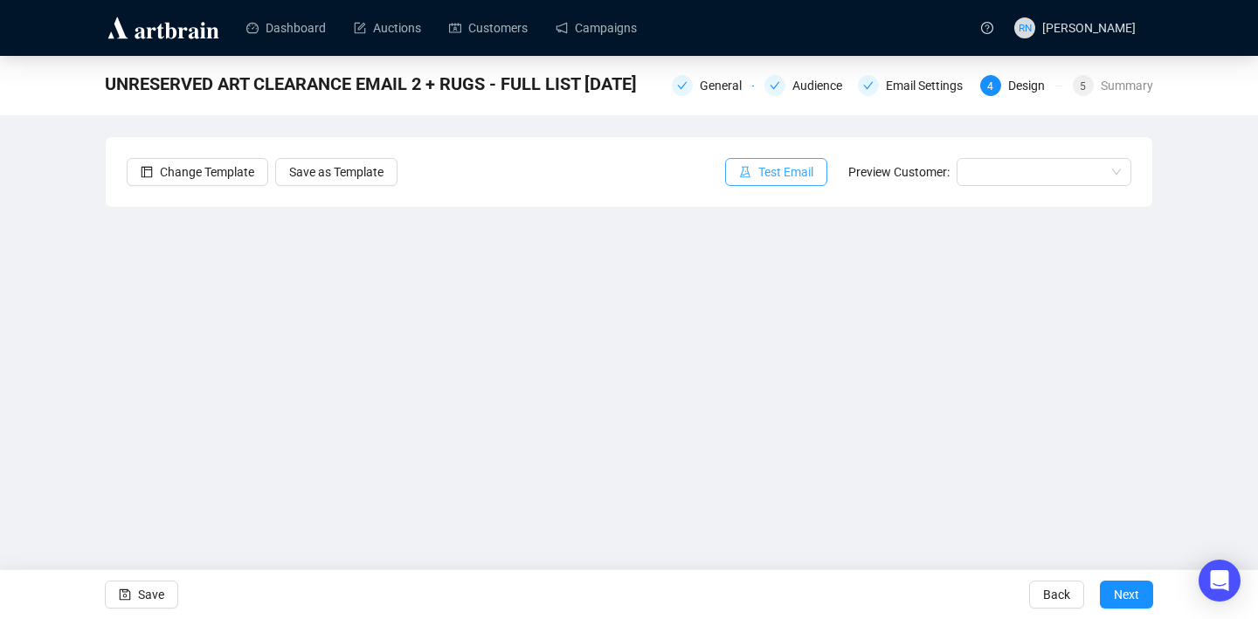
click at [781, 180] on span "Test Email" at bounding box center [785, 171] width 55 height 19
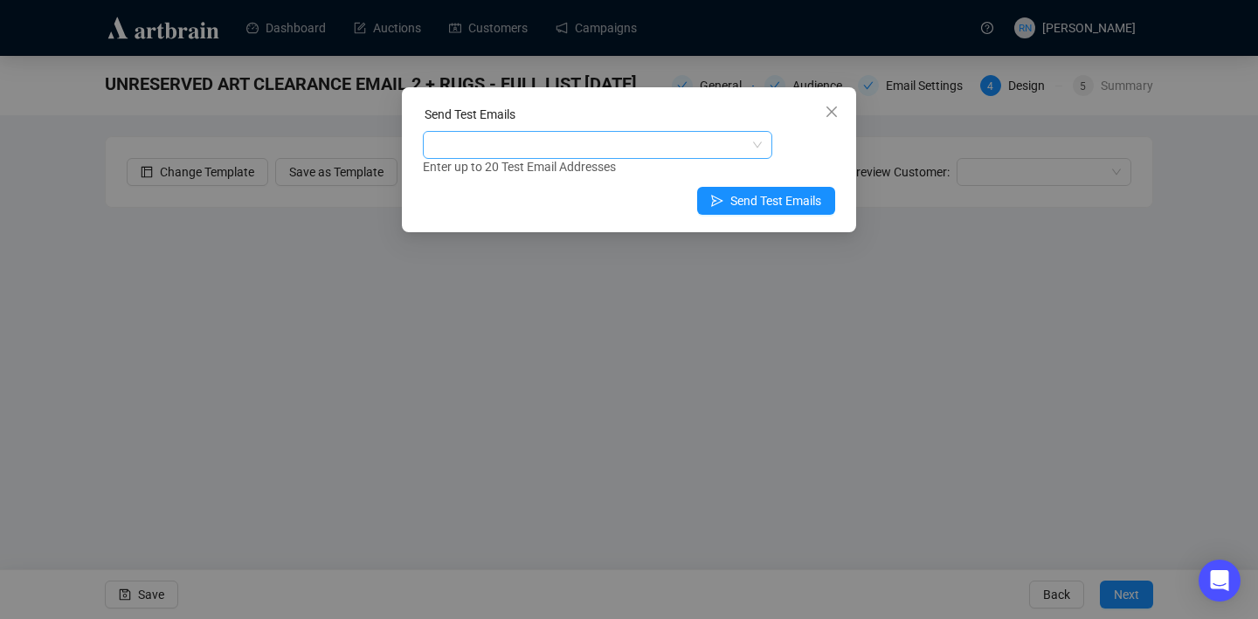
click at [523, 144] on div at bounding box center [588, 145] width 324 height 24
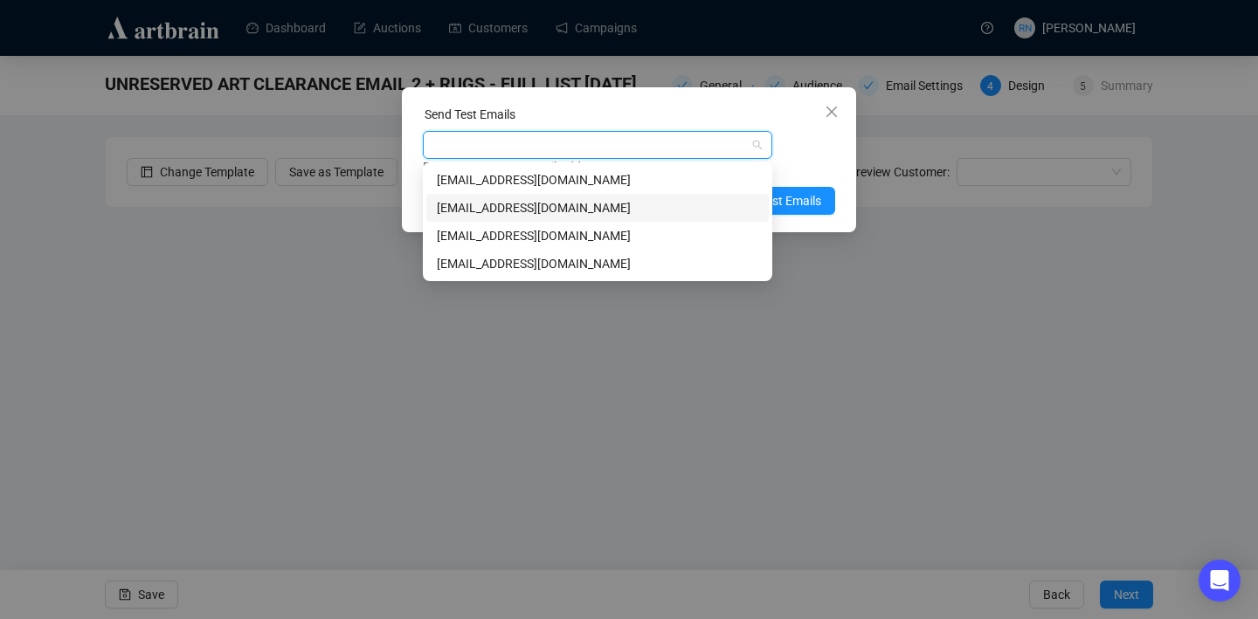
click at [560, 201] on div "[EMAIL_ADDRESS][DOMAIN_NAME]" at bounding box center [597, 207] width 321 height 19
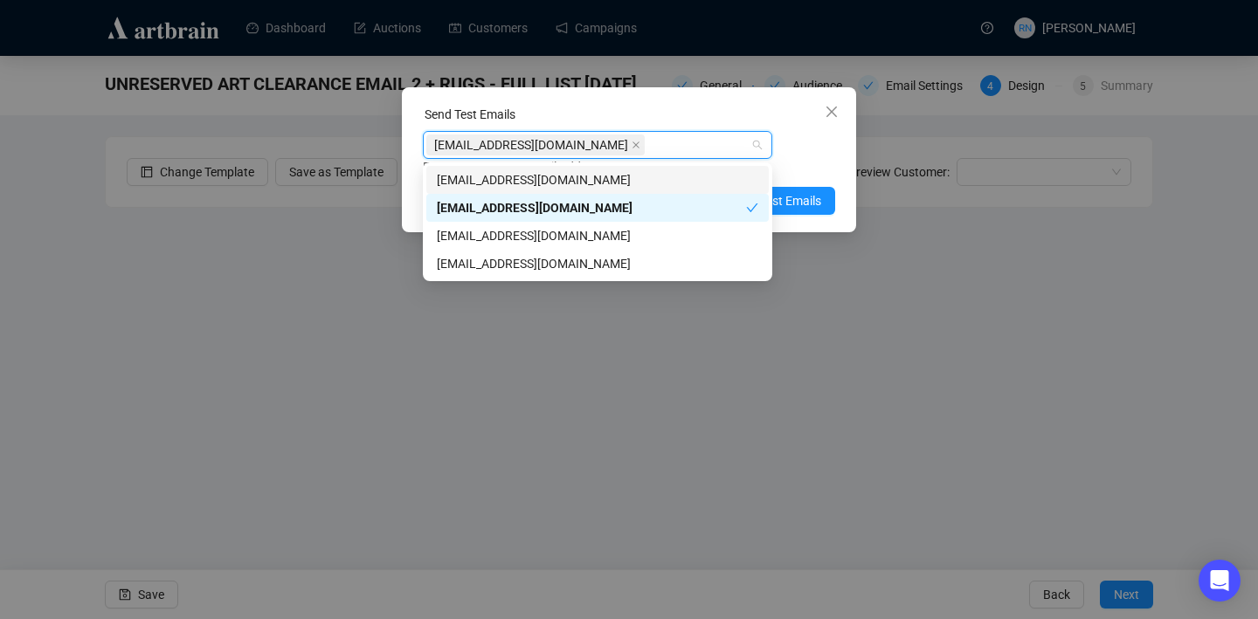
click at [576, 146] on div "[EMAIL_ADDRESS][DOMAIN_NAME]" at bounding box center [588, 145] width 324 height 24
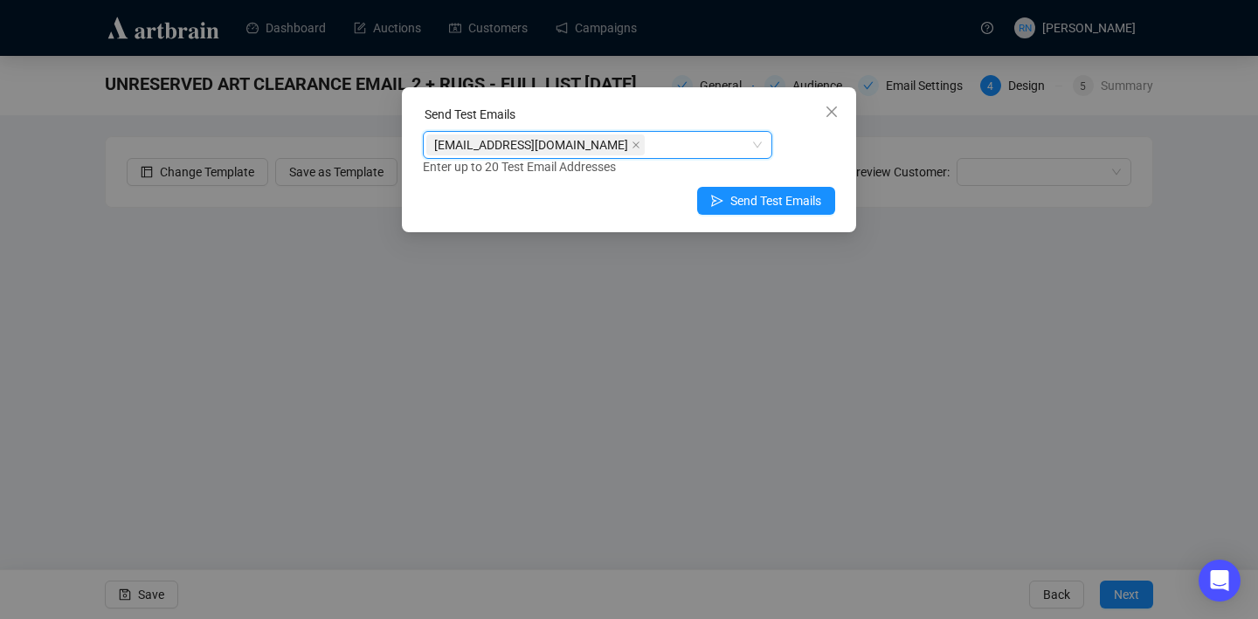
click at [577, 144] on div "[EMAIL_ADDRESS][DOMAIN_NAME]" at bounding box center [588, 145] width 324 height 24
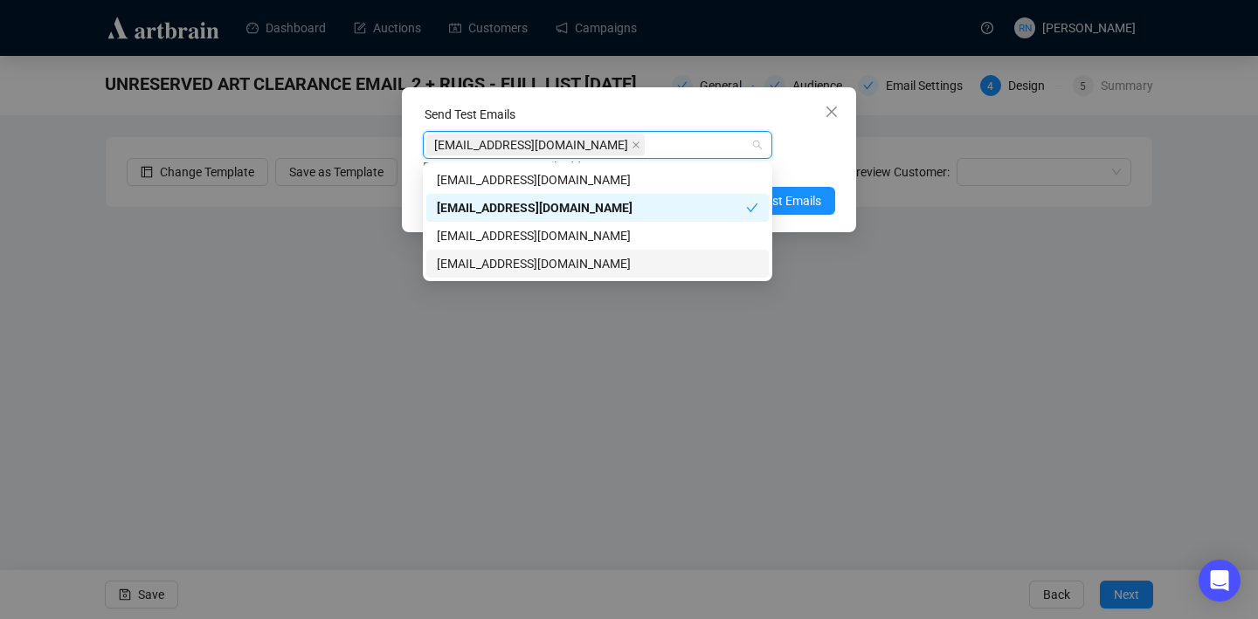
click at [562, 265] on div "[EMAIL_ADDRESS][DOMAIN_NAME]" at bounding box center [597, 263] width 321 height 19
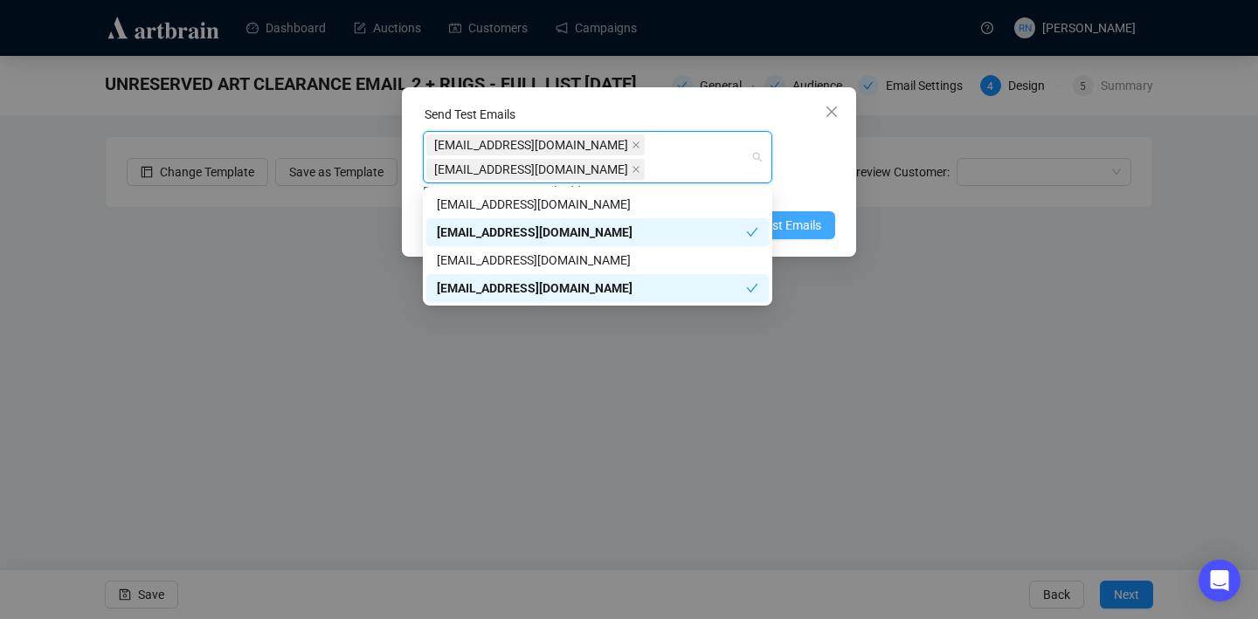
click at [790, 224] on span "Send Test Emails" at bounding box center [775, 225] width 91 height 19
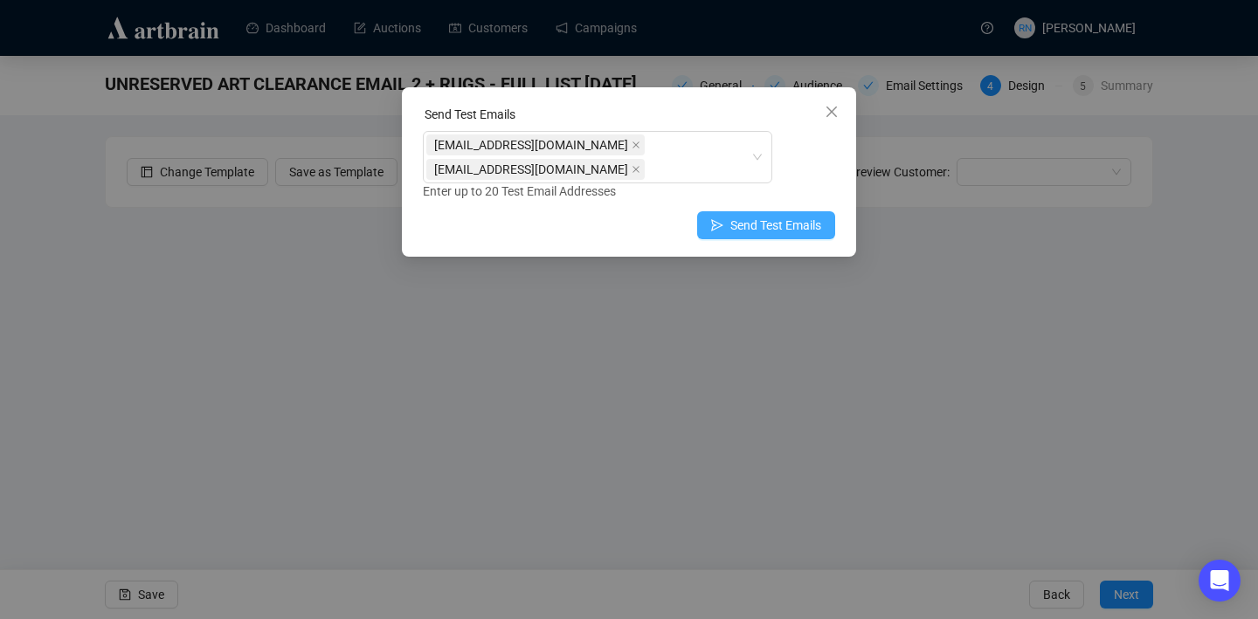
click at [790, 224] on span "Send Test Emails" at bounding box center [775, 225] width 91 height 19
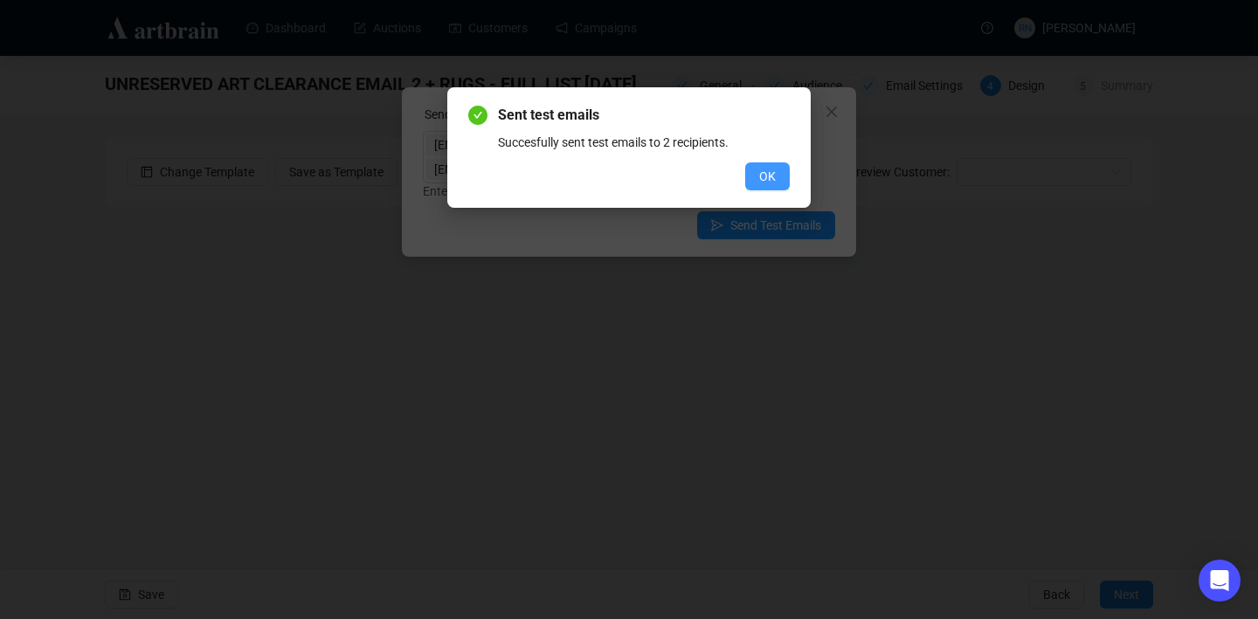
click at [757, 180] on button "OK" at bounding box center [767, 176] width 45 height 28
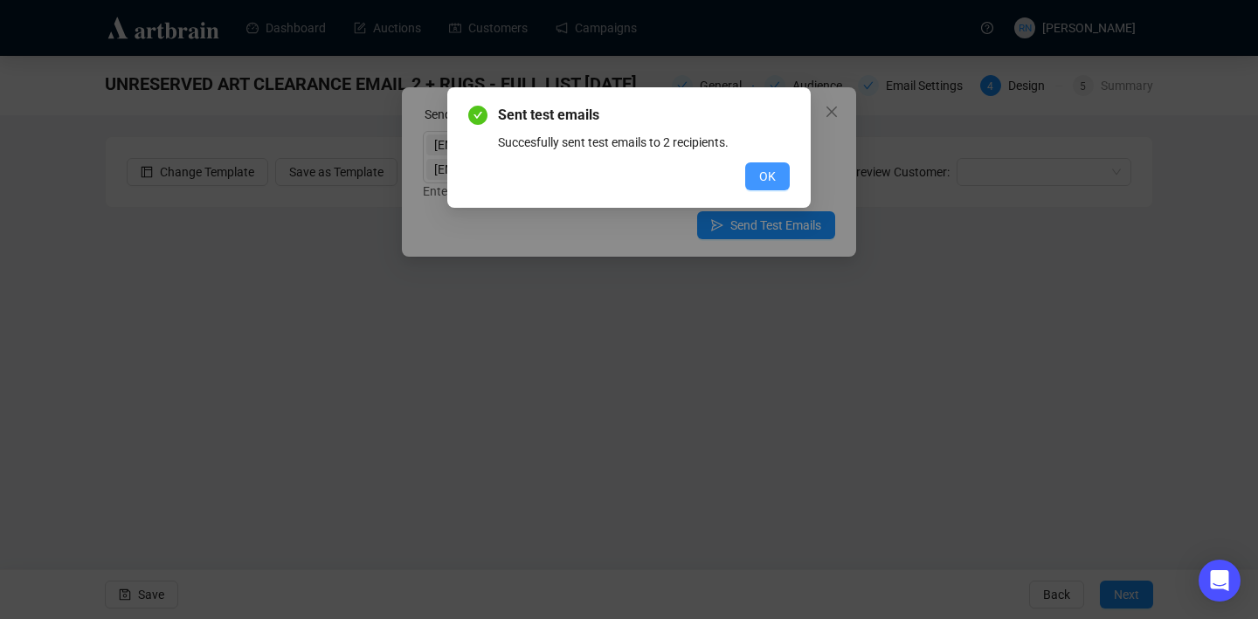
click at [778, 167] on button "OK" at bounding box center [767, 176] width 45 height 28
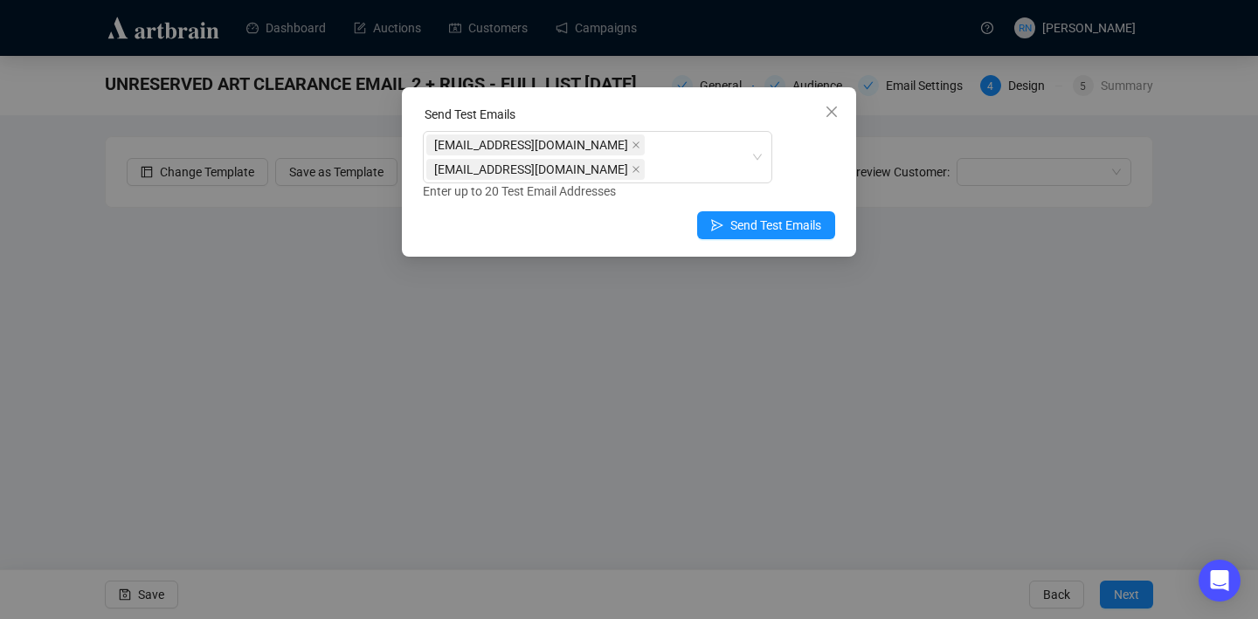
click at [832, 113] on icon "close" at bounding box center [831, 112] width 10 height 10
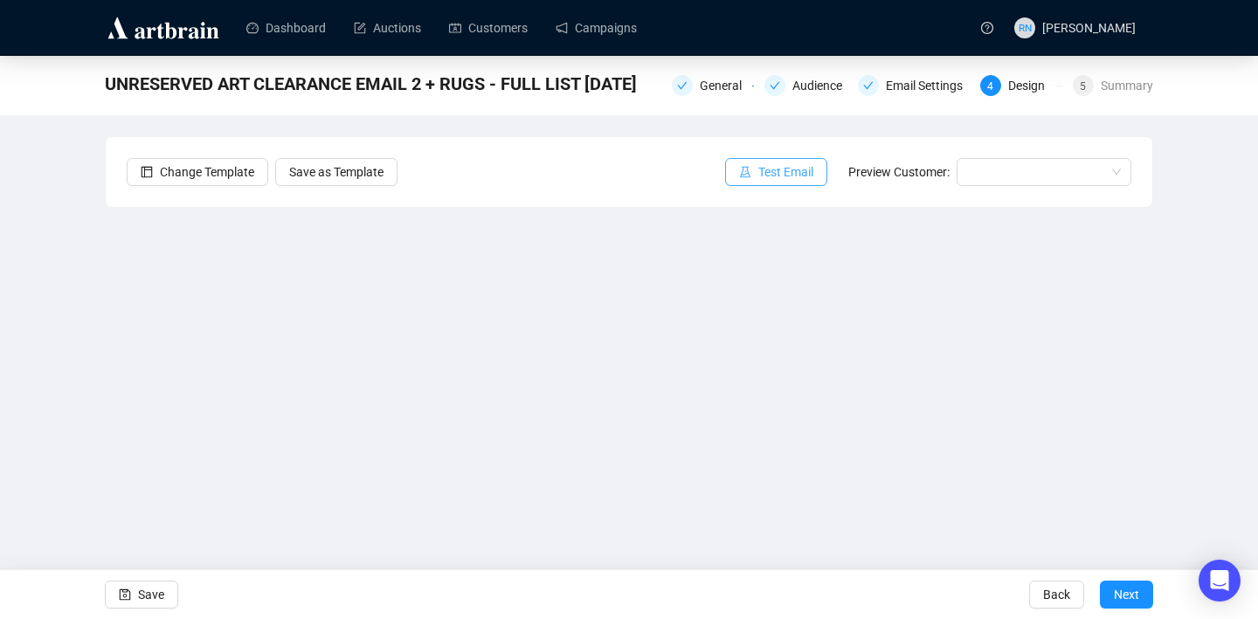
click at [798, 177] on span "Test Email" at bounding box center [785, 171] width 55 height 19
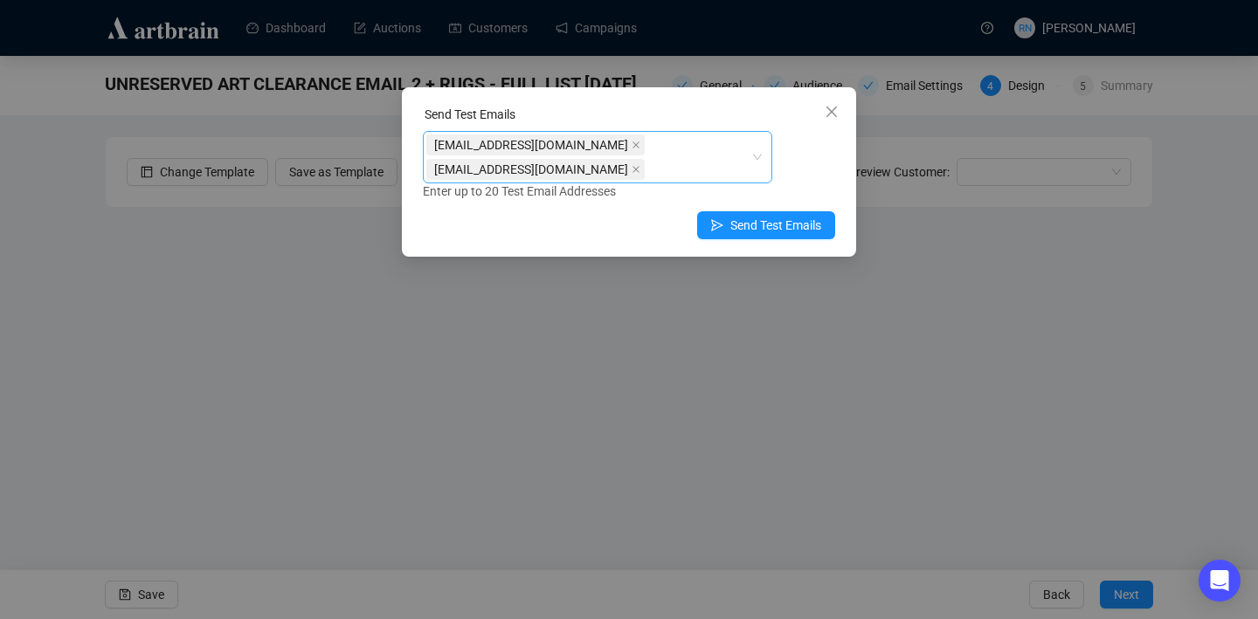
click at [695, 166] on div "[EMAIL_ADDRESS][DOMAIN_NAME] [EMAIL_ADDRESS][DOMAIN_NAME]" at bounding box center [588, 157] width 324 height 49
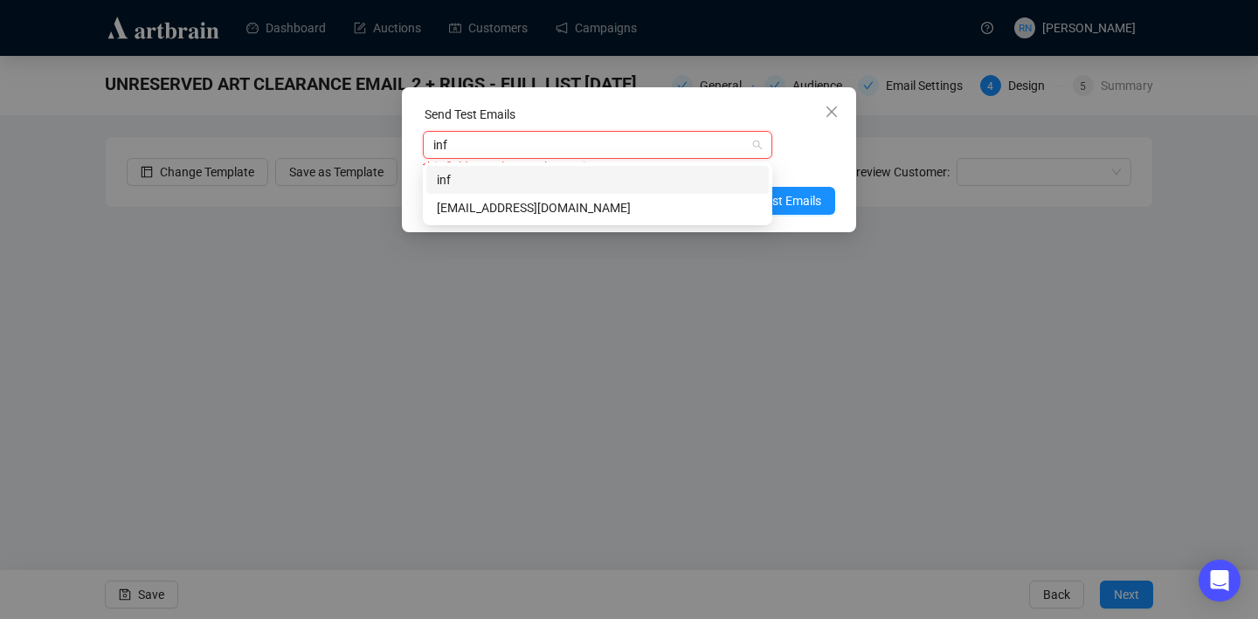
type input "info"
click at [636, 203] on div "[EMAIL_ADDRESS][DOMAIN_NAME]" at bounding box center [597, 207] width 321 height 19
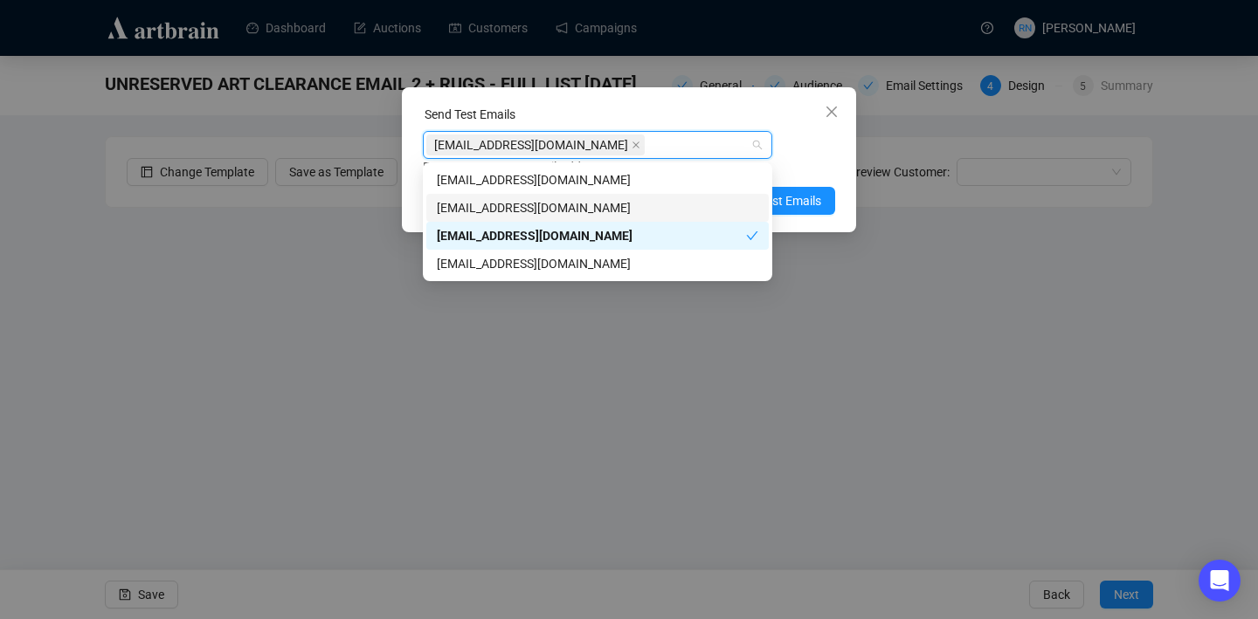
click at [817, 159] on div "Enter up to 20 Test Email Addresses" at bounding box center [629, 167] width 412 height 20
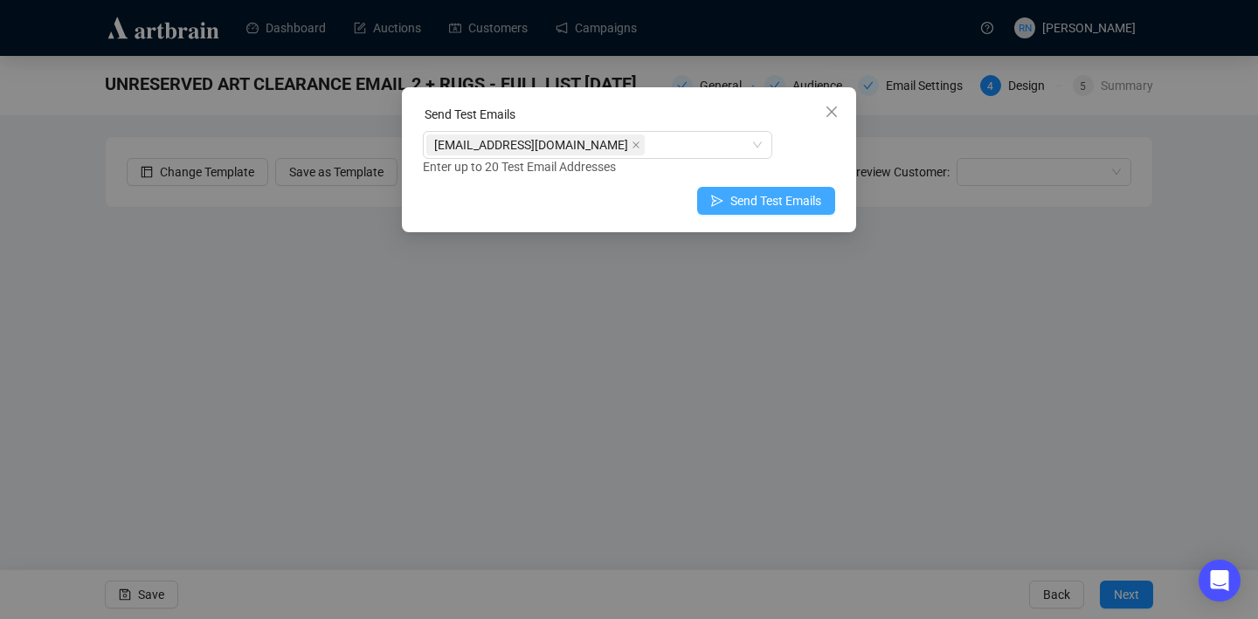
click at [793, 203] on span "Send Test Emails" at bounding box center [775, 200] width 91 height 19
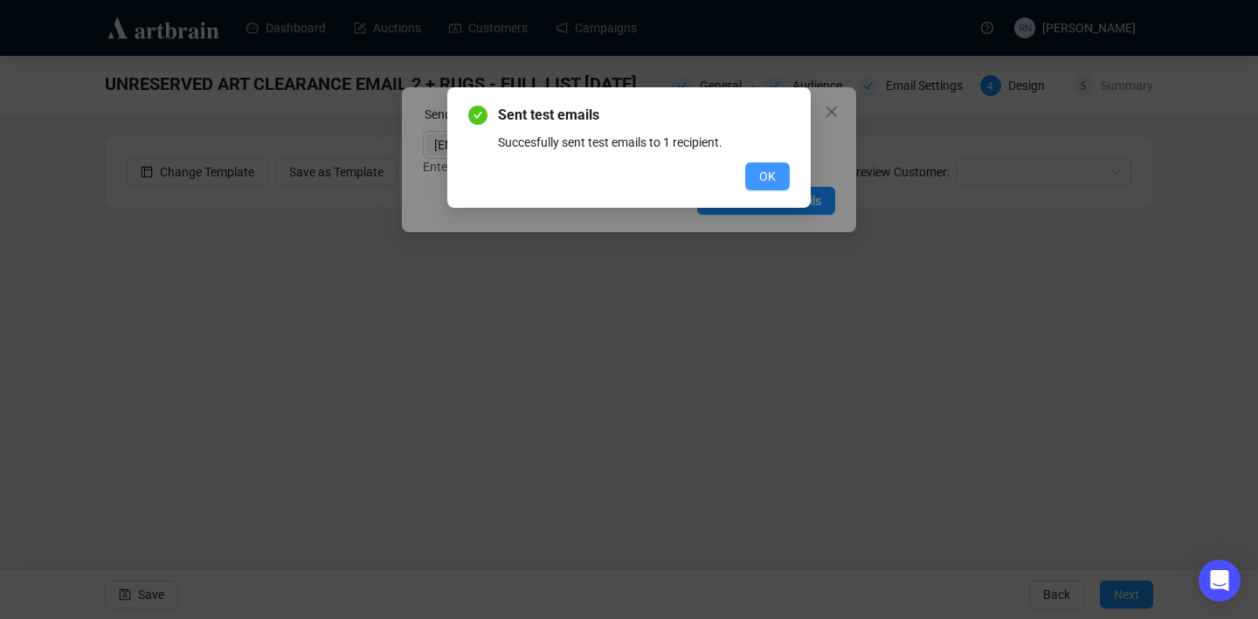
click at [761, 180] on span "OK" at bounding box center [767, 176] width 17 height 19
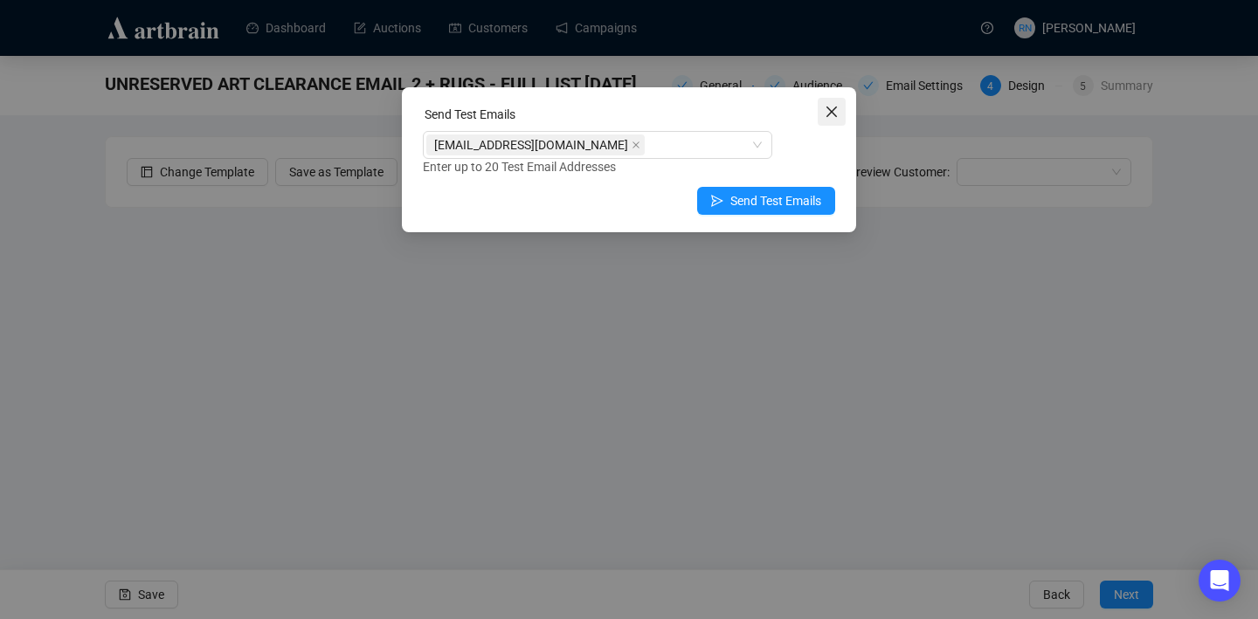
click at [830, 113] on icon "close" at bounding box center [831, 112] width 10 height 10
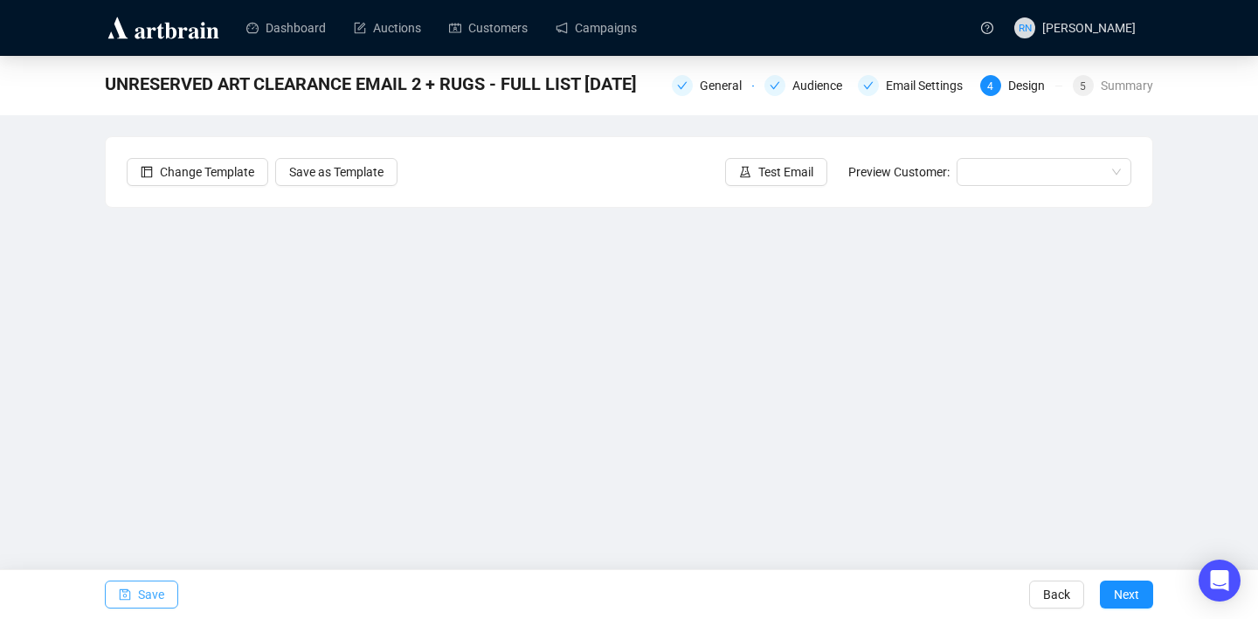
click at [150, 592] on span "Save" at bounding box center [151, 594] width 26 height 49
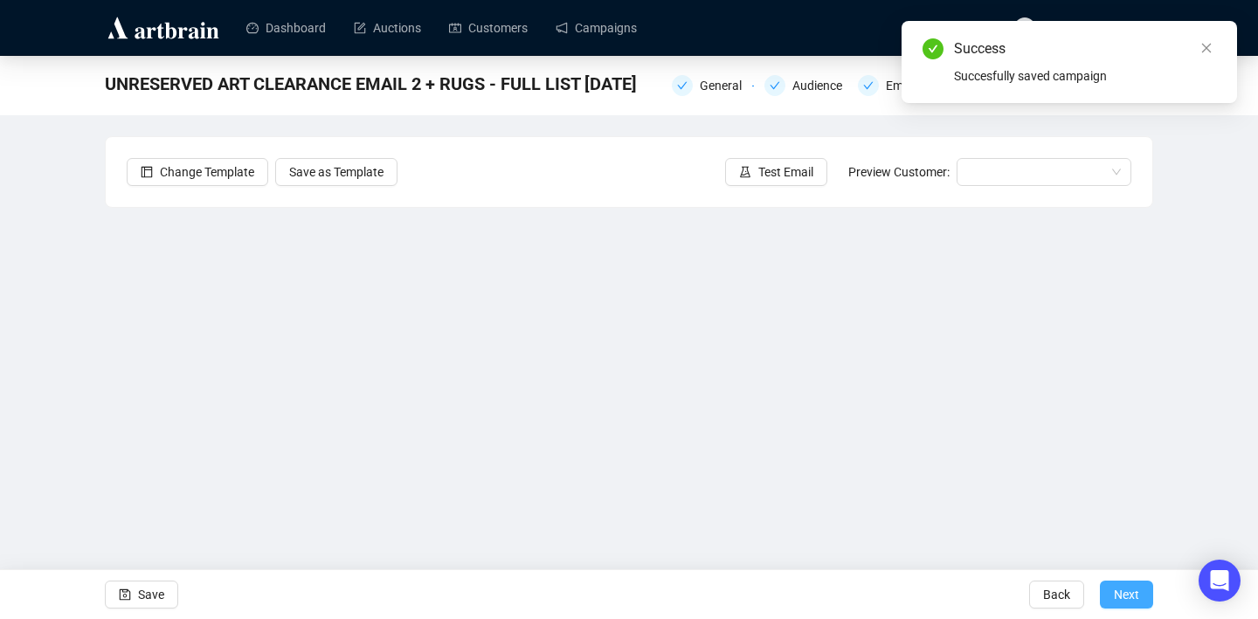
click at [1114, 591] on span "Next" at bounding box center [1125, 594] width 25 height 49
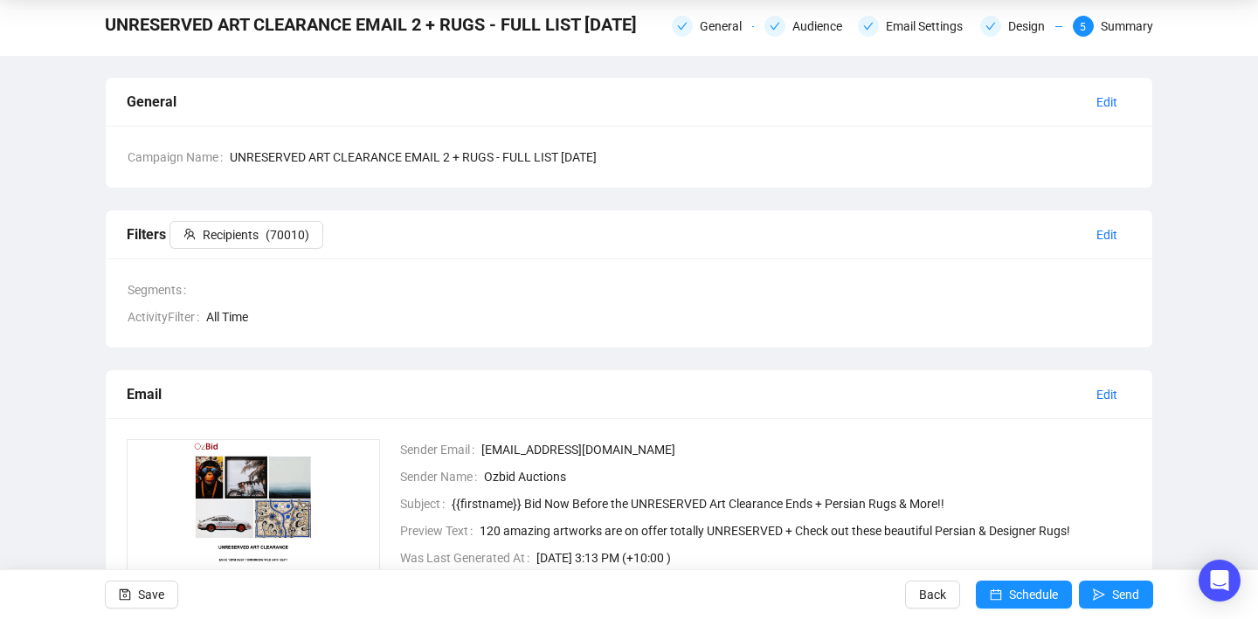
scroll to position [58, 0]
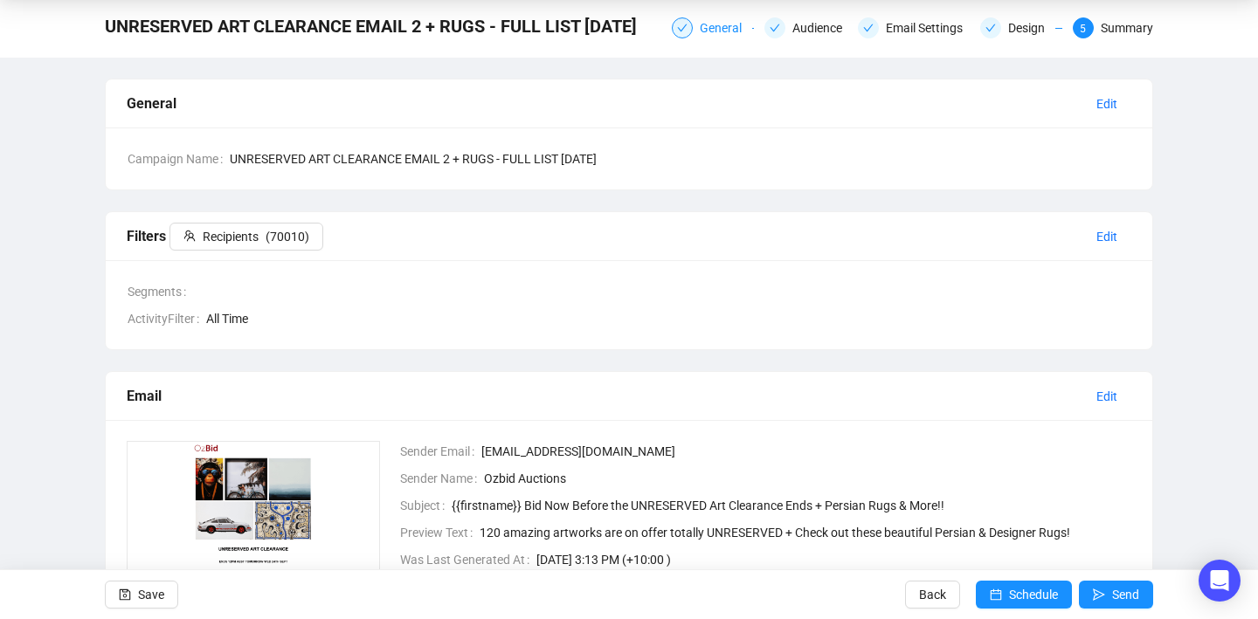
click at [699, 33] on div "General" at bounding box center [725, 27] width 52 height 21
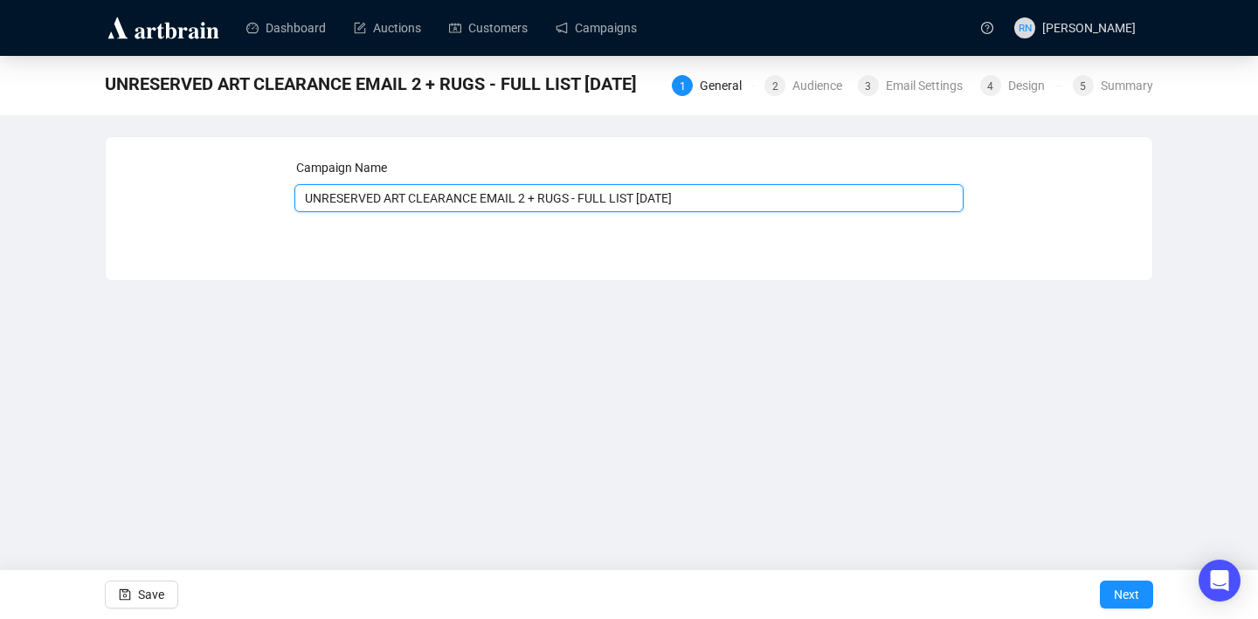
click at [719, 196] on input "UNRESERVED ART CLEARANCE EMAIL 2 + RUGS - FULL LIST [DATE]" at bounding box center [629, 198] width 670 height 28
type input "UNRESERVED ART CLEARANCE EMAIL 2 + RUGS - FULL LIST [DATE] 8pm"
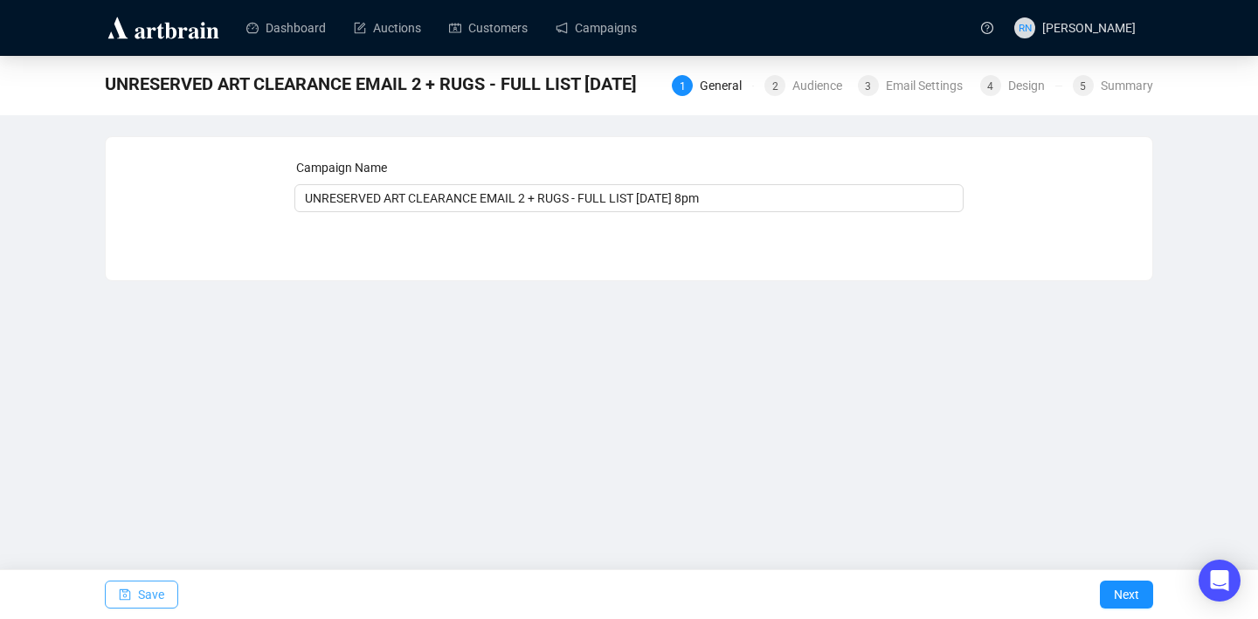
click at [168, 592] on button "Save" at bounding box center [141, 595] width 73 height 28
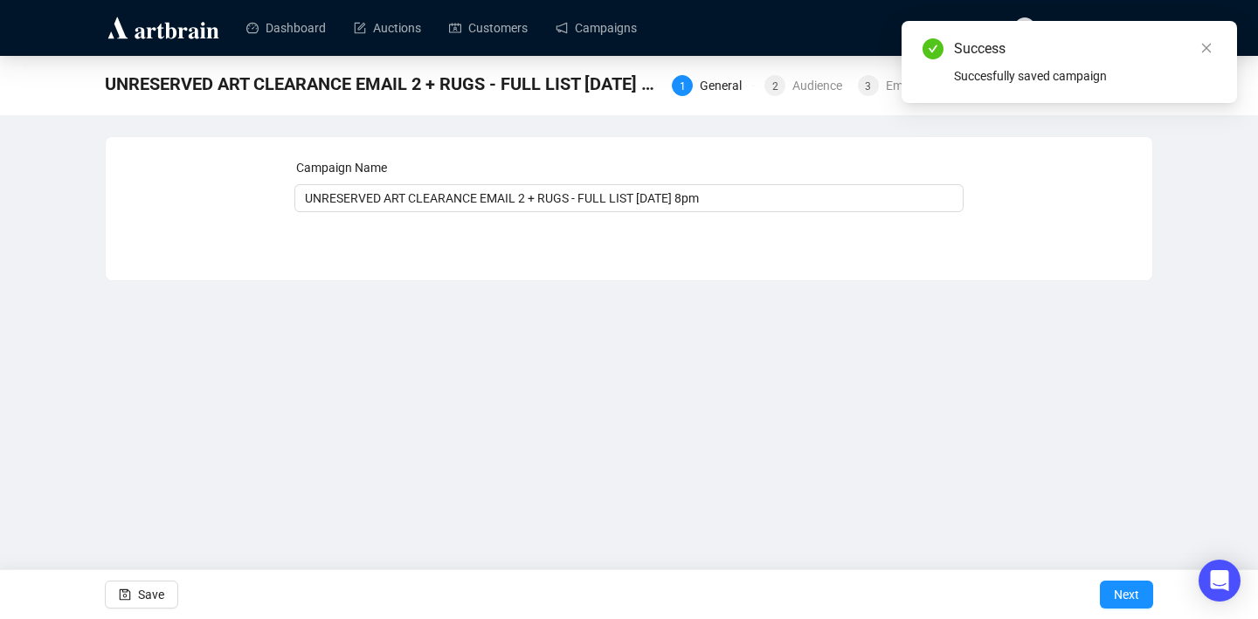
click at [1004, 86] on div "Success Succesfully saved campaign" at bounding box center [1068, 62] width 335 height 82
click at [1209, 51] on icon "close" at bounding box center [1207, 49] width 10 height 10
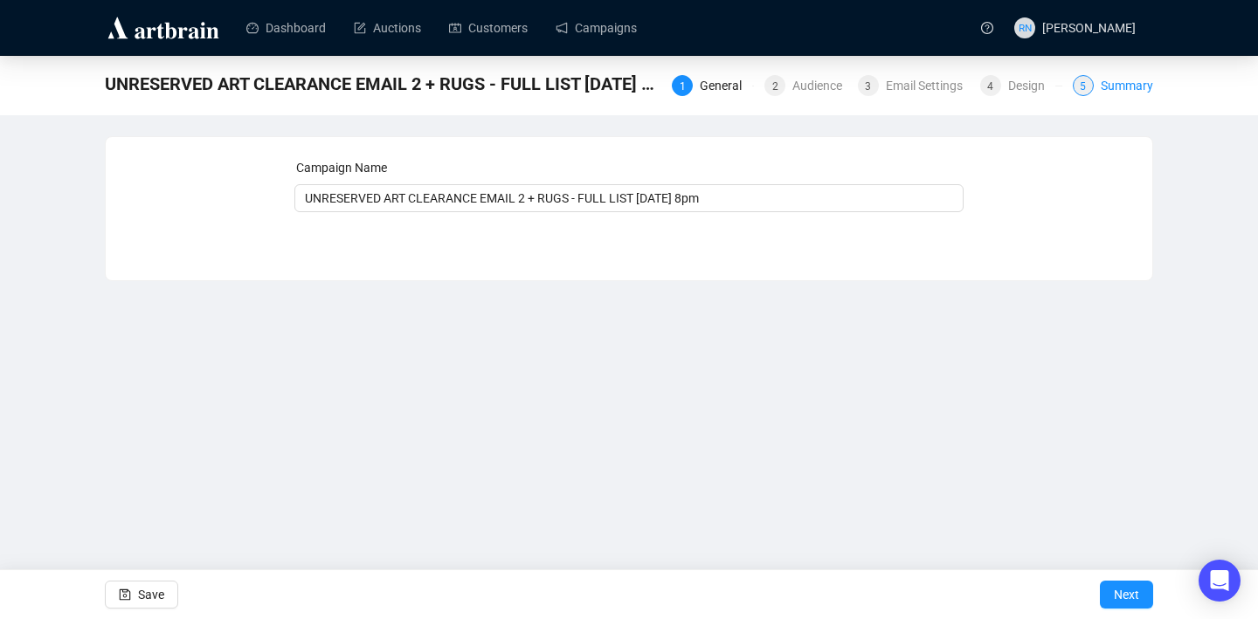
click at [1126, 89] on div "Summary" at bounding box center [1126, 85] width 52 height 21
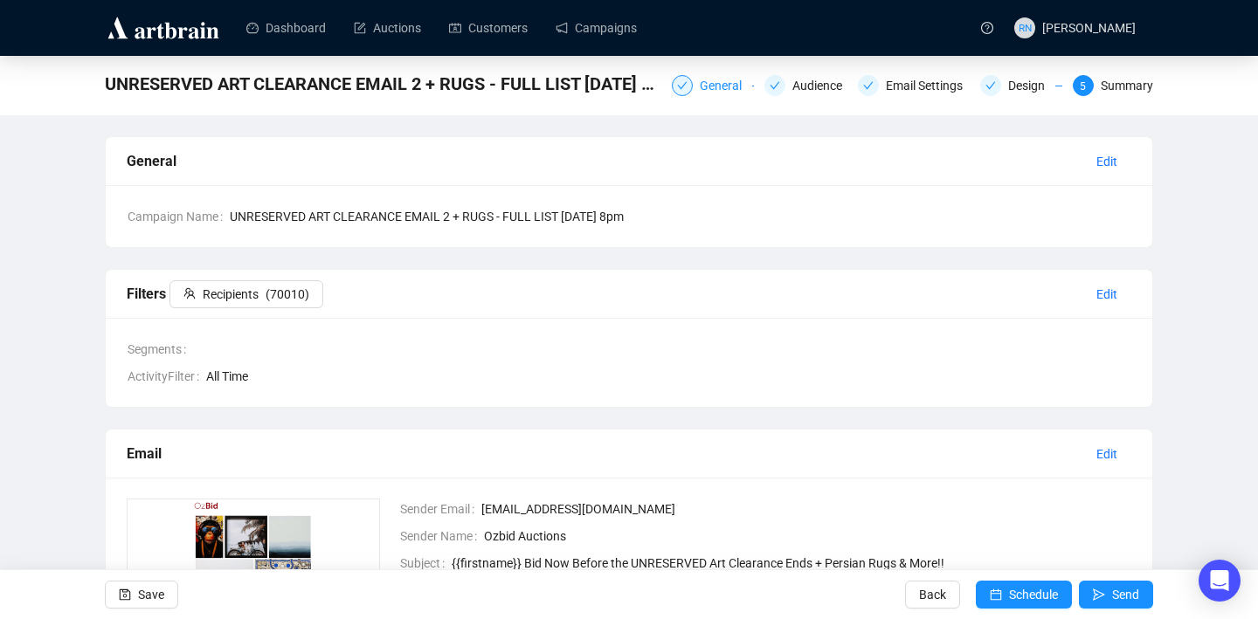
click at [699, 86] on div "General" at bounding box center [725, 85] width 52 height 21
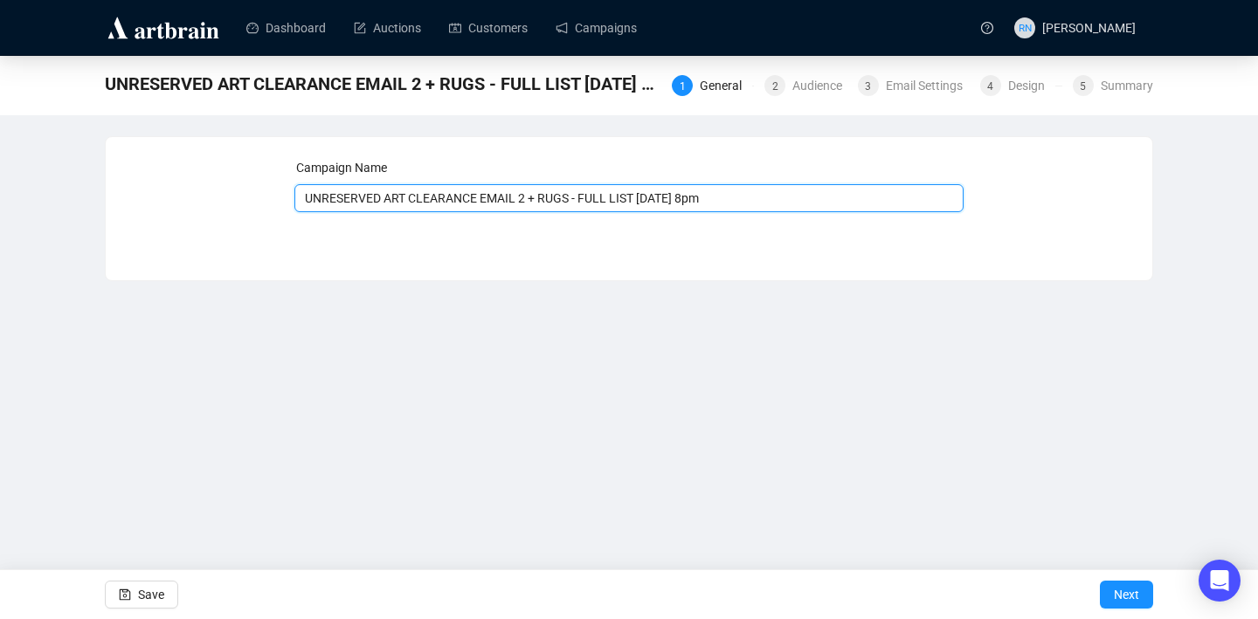
click at [711, 198] on input "UNRESERVED ART CLEARANCE EMAIL 2 + RUGS - FULL LIST [DATE] 8pm" at bounding box center [629, 198] width 670 height 28
type input "UNRESERVED ART CLEARANCE EMAIL 2 + RUGS - FULL LIST [DATE] 7pm"
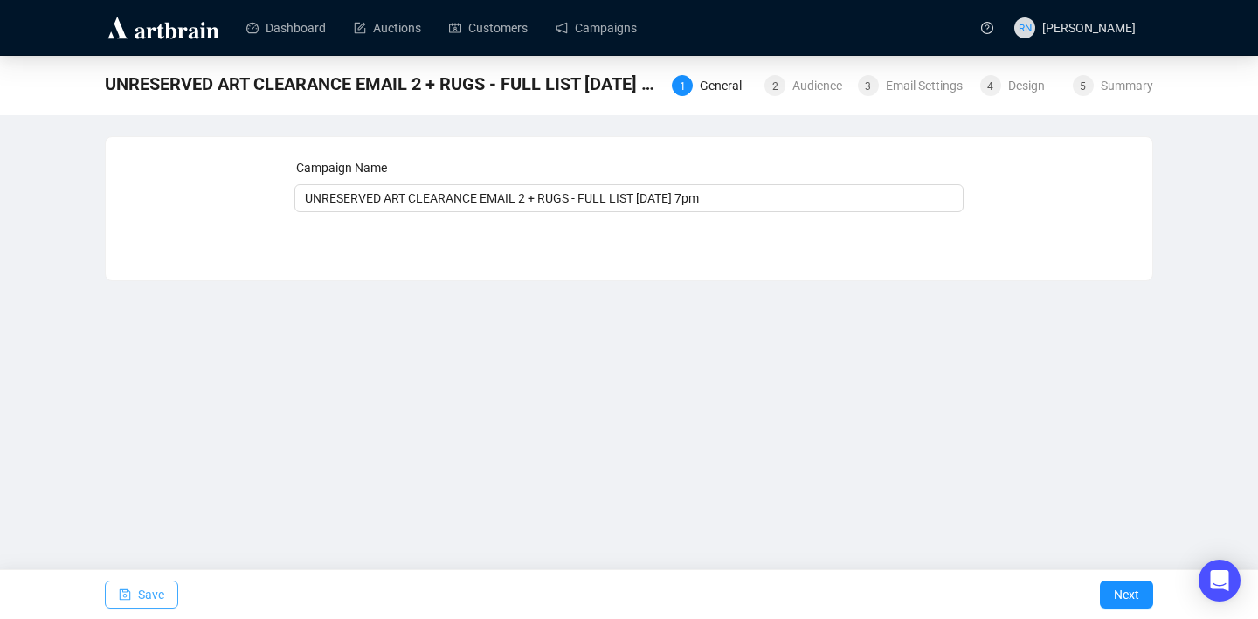
click at [160, 592] on span "Save" at bounding box center [151, 594] width 26 height 49
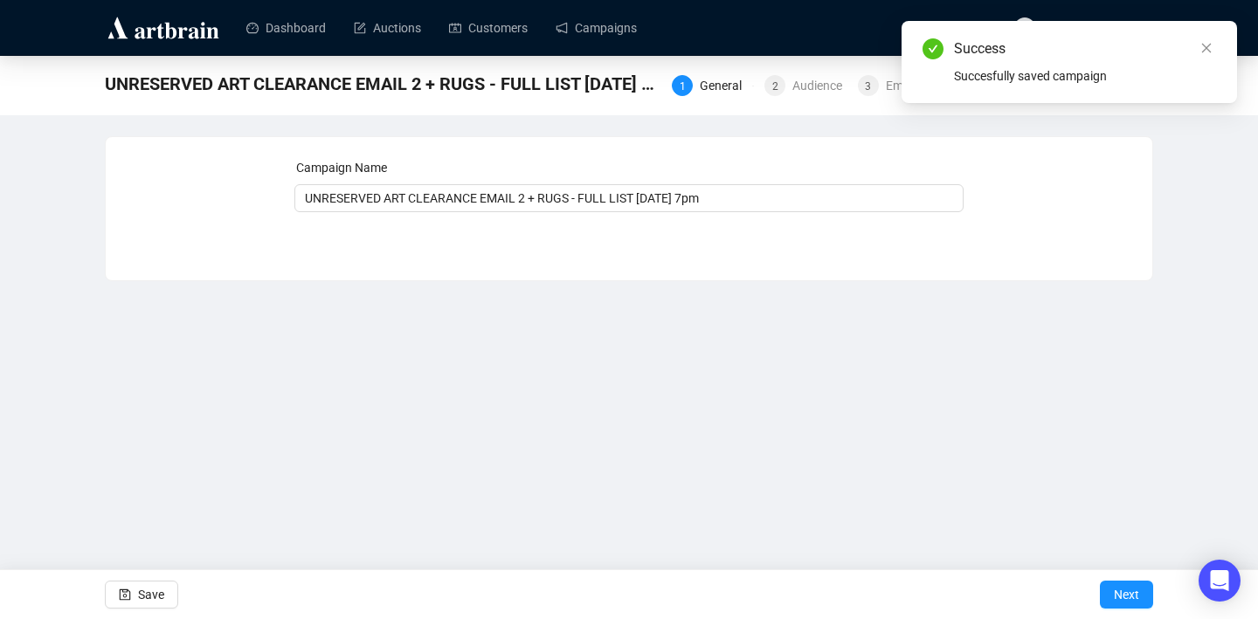
click at [1216, 45] on div "Success Succesfully saved campaign" at bounding box center [1068, 62] width 335 height 82
click at [1211, 47] on icon "close" at bounding box center [1206, 48] width 12 height 12
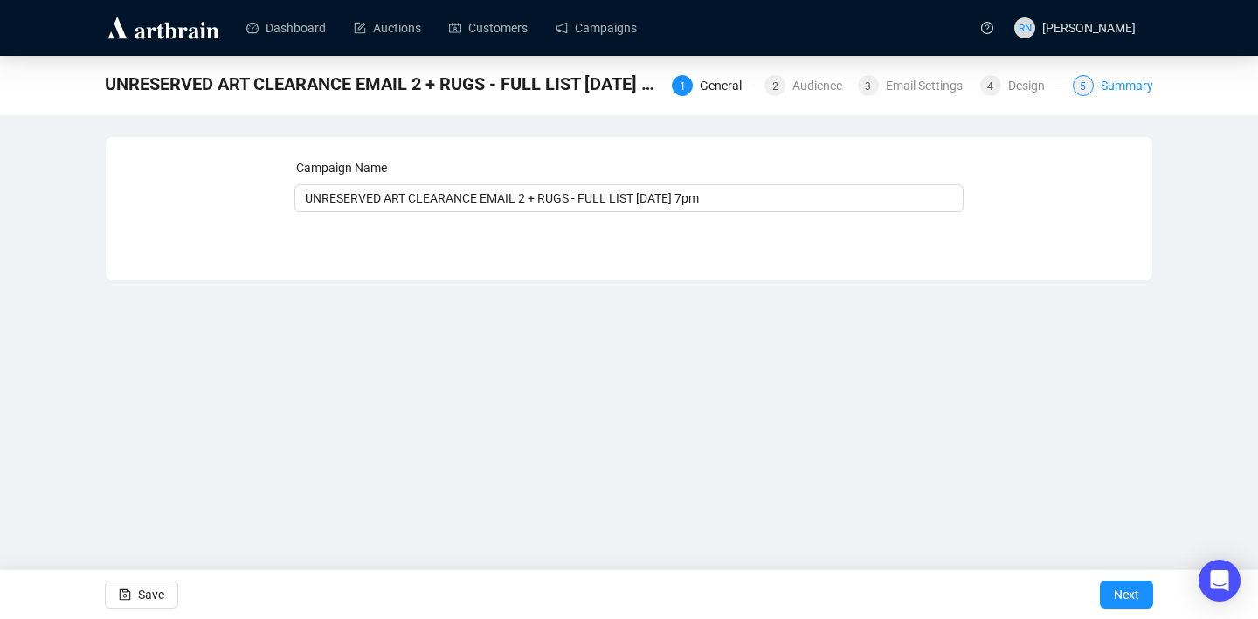
click at [1118, 93] on div "Summary" at bounding box center [1126, 85] width 52 height 21
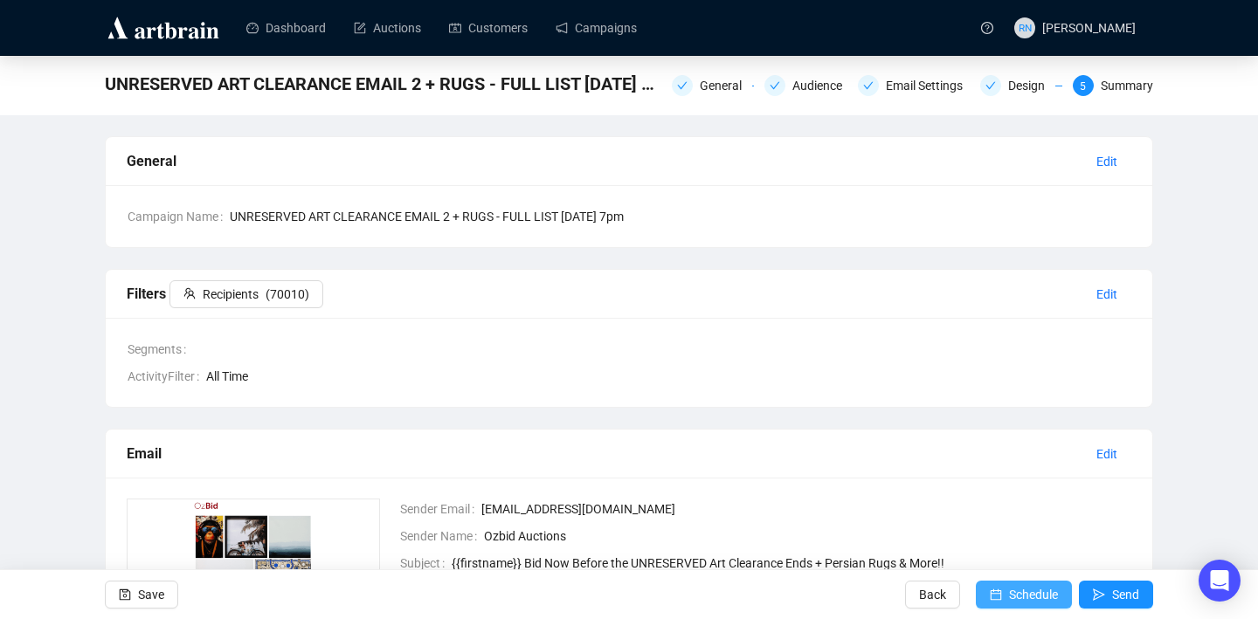
click at [1003, 592] on button "Schedule" at bounding box center [1023, 595] width 96 height 28
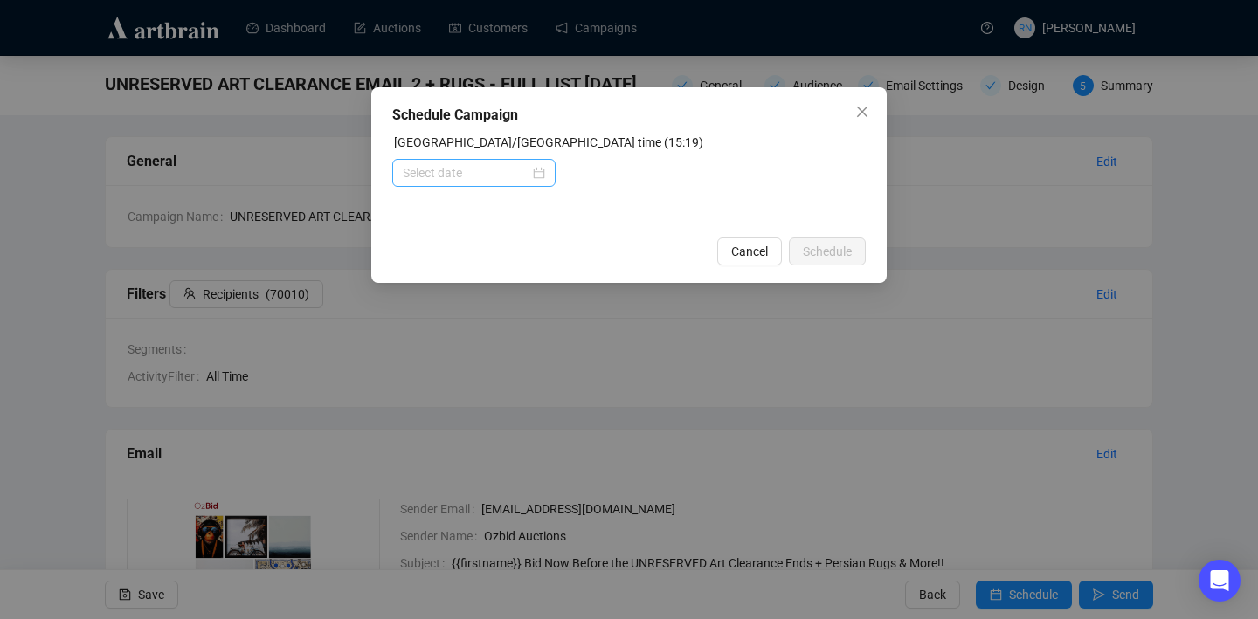
click at [530, 166] on div at bounding box center [474, 172] width 142 height 19
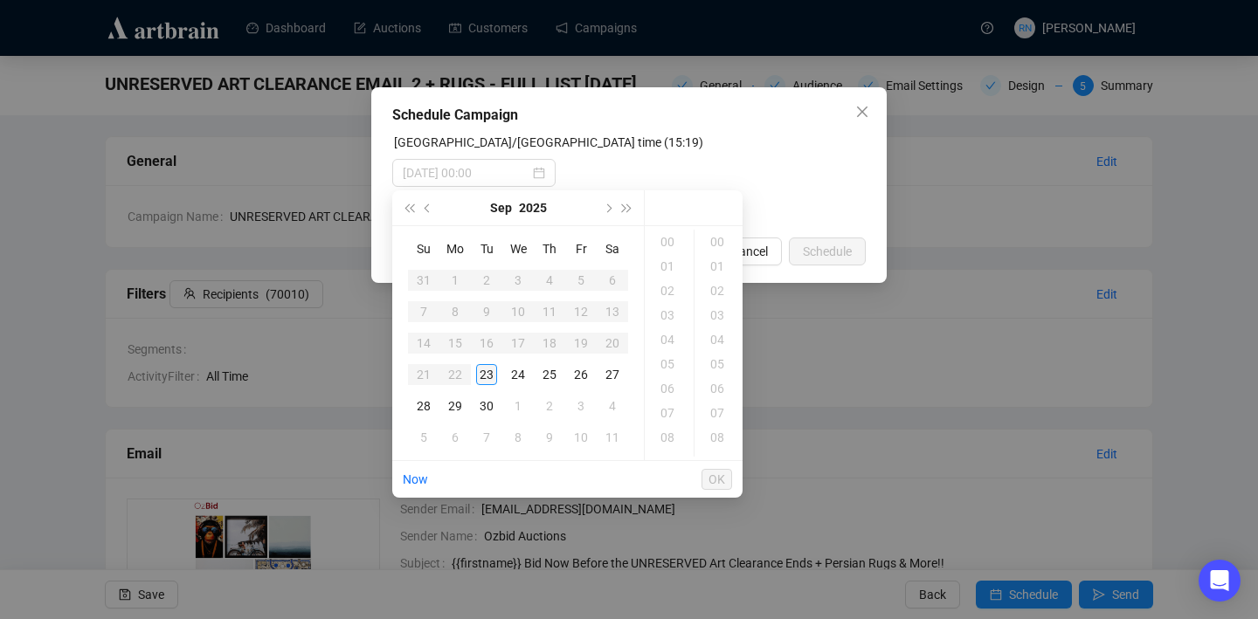
click at [488, 379] on div "23" at bounding box center [486, 374] width 21 height 21
click at [672, 344] on div "19" at bounding box center [669, 339] width 42 height 24
click at [719, 239] on div "00" at bounding box center [719, 242] width 42 height 24
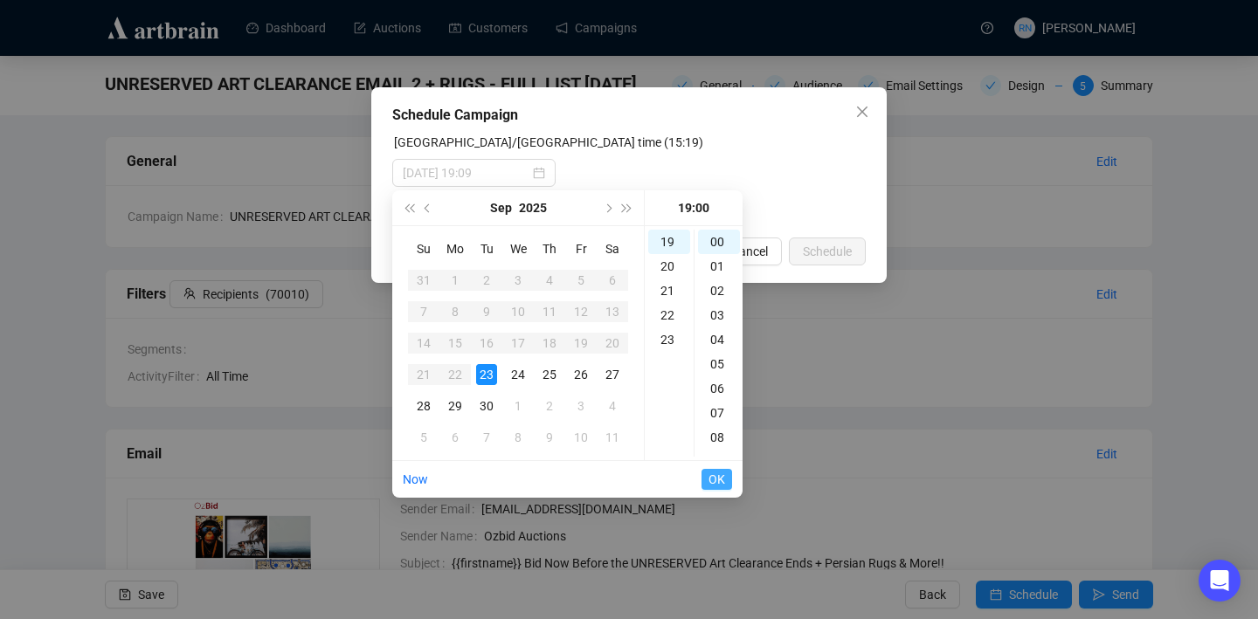
type input "[DATE] 19:00"
click at [716, 477] on span "OK" at bounding box center [716, 479] width 17 height 33
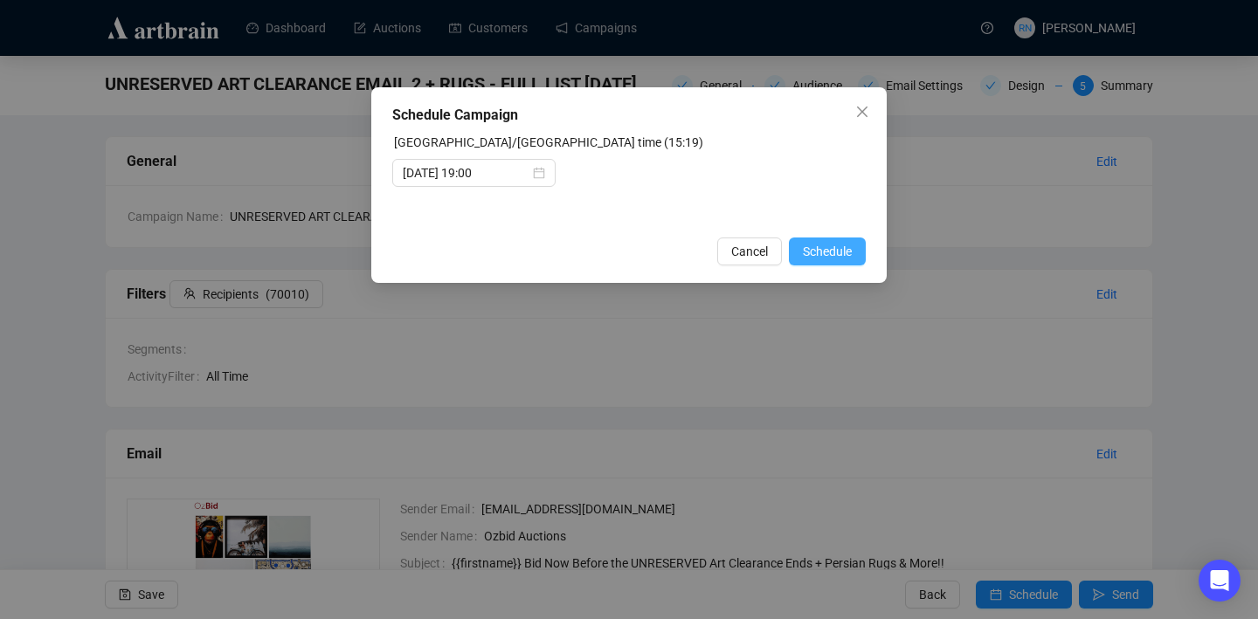
click at [821, 254] on span "Schedule" at bounding box center [827, 251] width 49 height 19
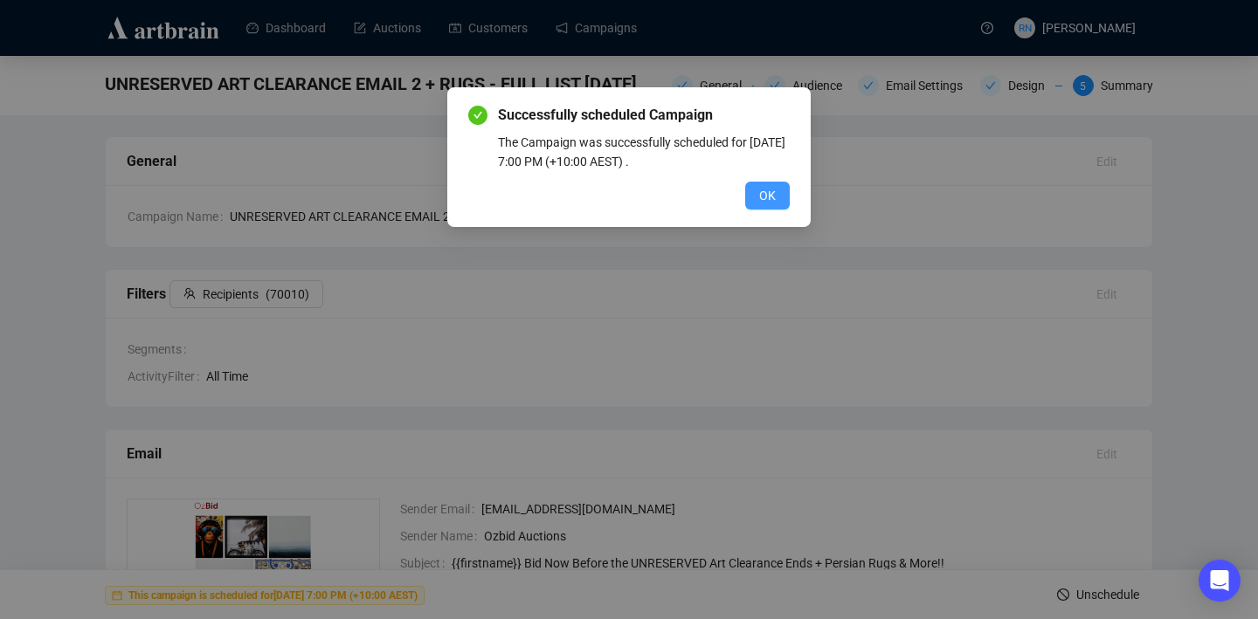
click at [763, 200] on span "OK" at bounding box center [767, 195] width 17 height 19
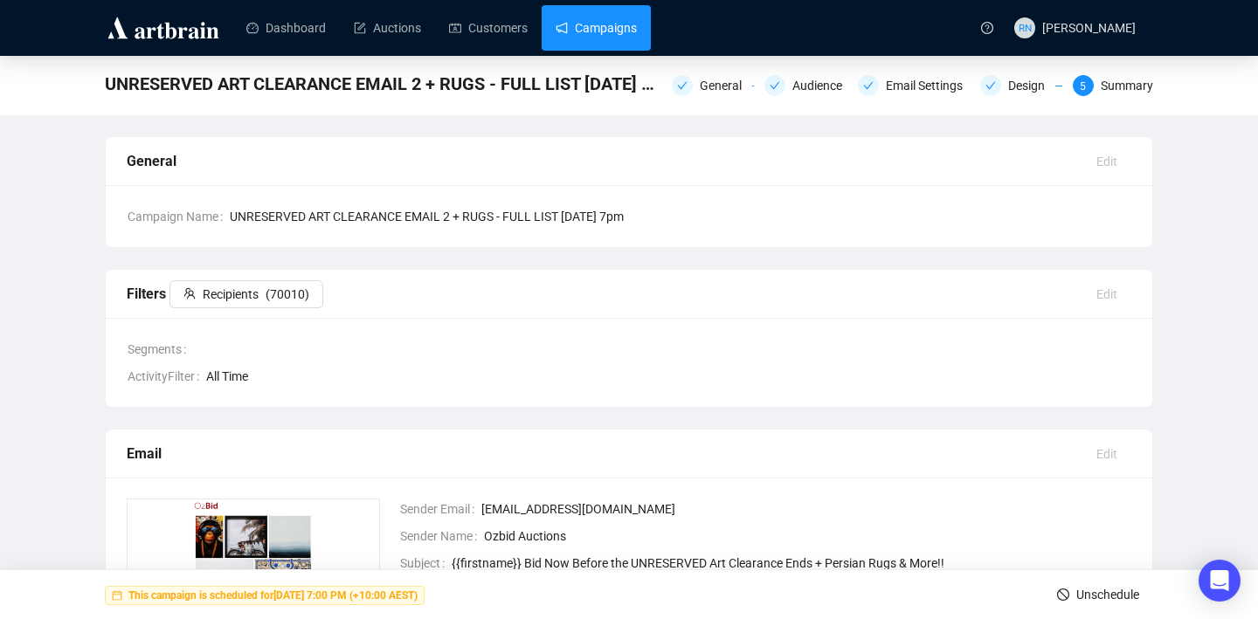
click at [597, 21] on link "Campaigns" at bounding box center [595, 27] width 81 height 45
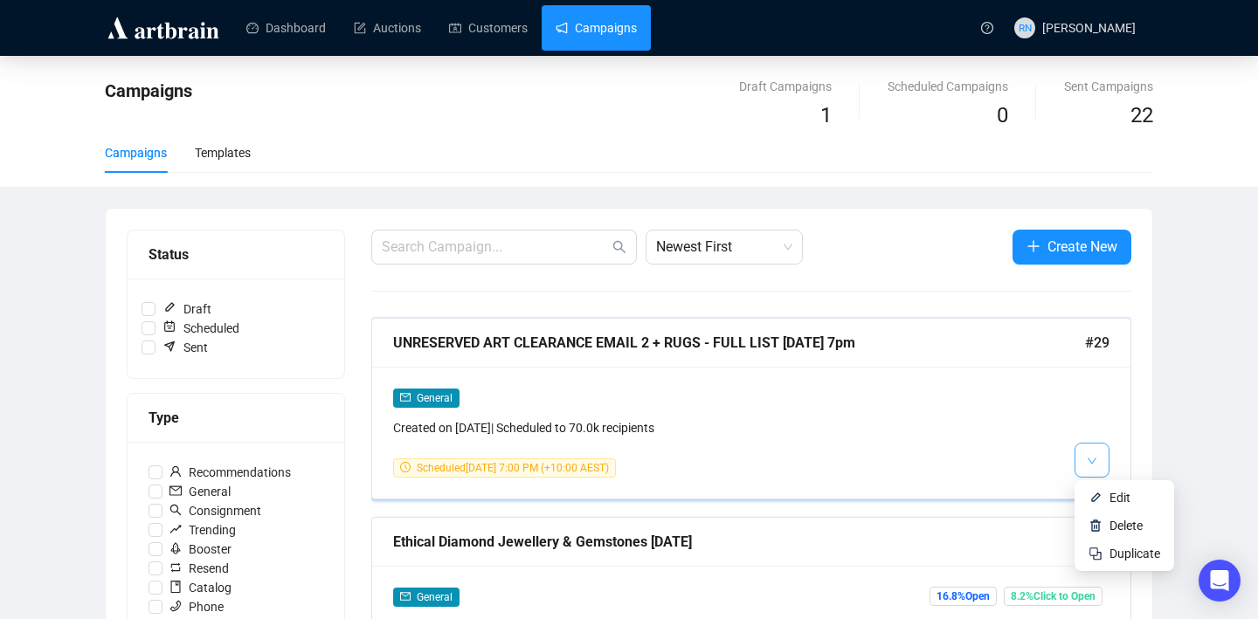
click at [1099, 470] on button "button" at bounding box center [1091, 460] width 35 height 35
click at [924, 421] on div "Created on [DATE] | Scheduled to 70.0k recipients" at bounding box center [660, 427] width 534 height 19
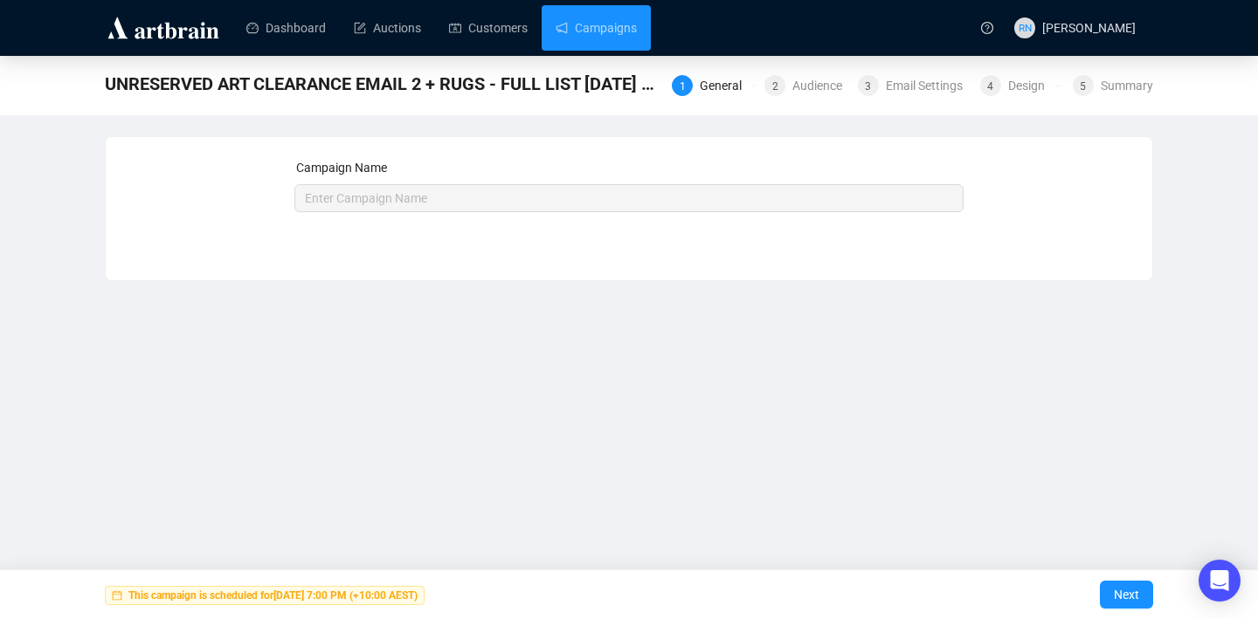
type input "UNRESERVED ART CLEARANCE EMAIL 2 + RUGS - FULL LIST [DATE] 7pm"
click at [596, 32] on link "Campaigns" at bounding box center [595, 27] width 81 height 45
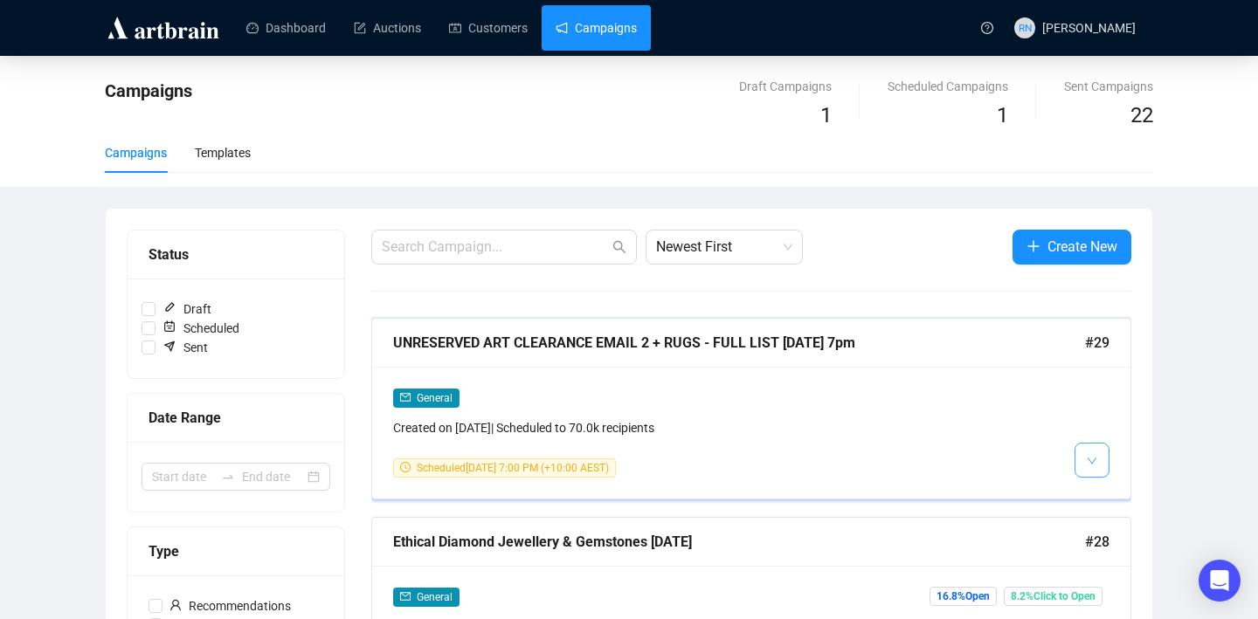
click at [1090, 468] on span "button" at bounding box center [1091, 460] width 10 height 22
click at [1100, 553] on img at bounding box center [1095, 554] width 14 height 14
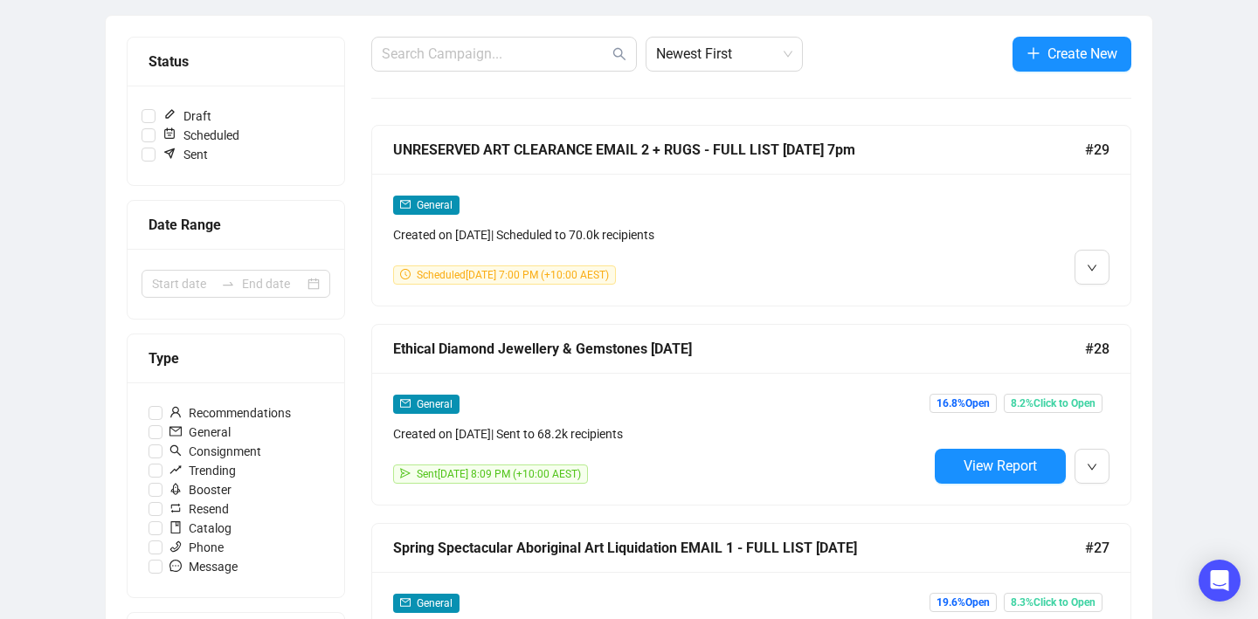
scroll to position [196, 0]
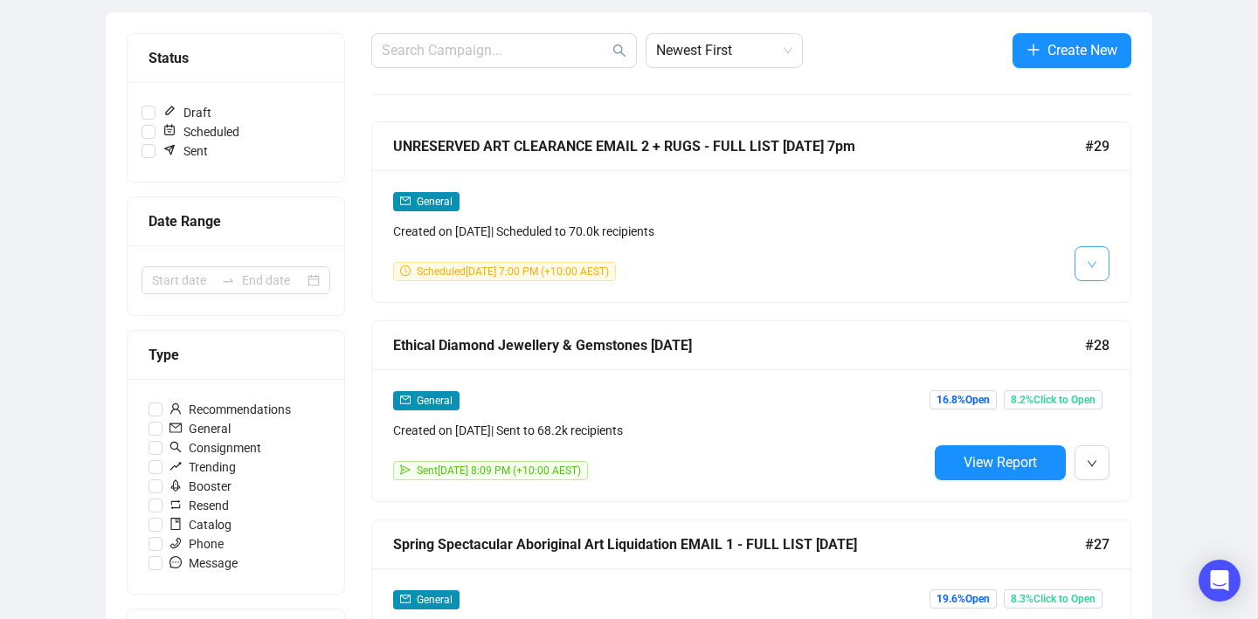
click at [1083, 272] on button "button" at bounding box center [1091, 263] width 35 height 35
click at [1108, 361] on li "Duplicate" at bounding box center [1124, 357] width 93 height 28
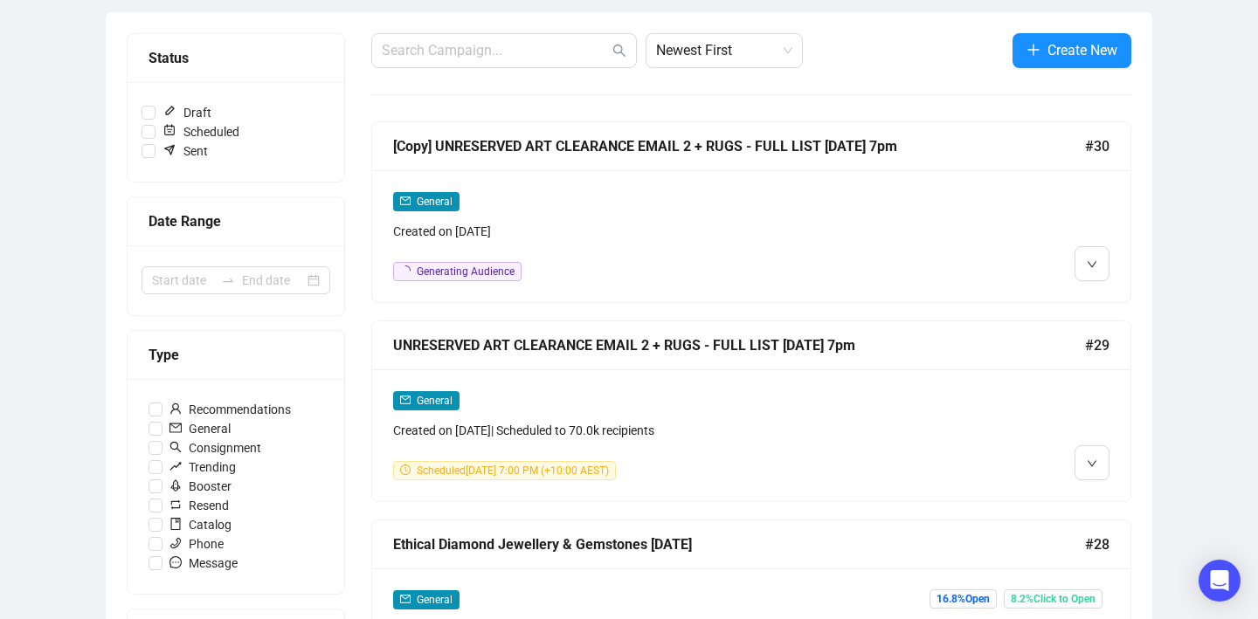
click at [613, 213] on div "General Created on Sep 23, 2025" at bounding box center [660, 216] width 534 height 50
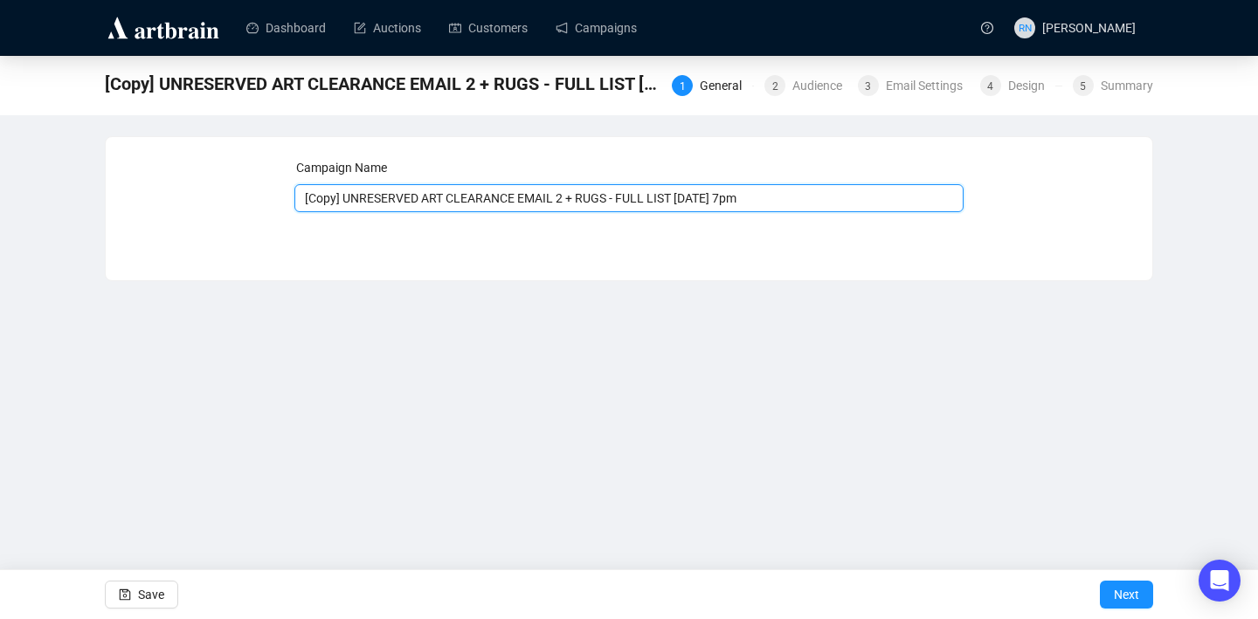
drag, startPoint x: 348, startPoint y: 201, endPoint x: 150, endPoint y: 189, distance: 198.6
click at [150, 189] on div "Campaign Name [Copy] UNRESERVED ART CLEARANCE EMAIL 2 + RUGS - FULL LIST 23.9.2…" at bounding box center [629, 195] width 1004 height 75
click at [534, 200] on input "UNRESERVED ART CLEARANCE EMAIL 2 + RUGS - FULL LIST [DATE] 7pm" at bounding box center [629, 198] width 670 height 28
drag, startPoint x: 540, startPoint y: 200, endPoint x: 652, endPoint y: 200, distance: 112.7
click at [652, 200] on input "UNRESERVED ART CLEARANCE EMAIL 3 + RUGS - FULL LIST 23.9.25 7pm" at bounding box center [629, 198] width 670 height 28
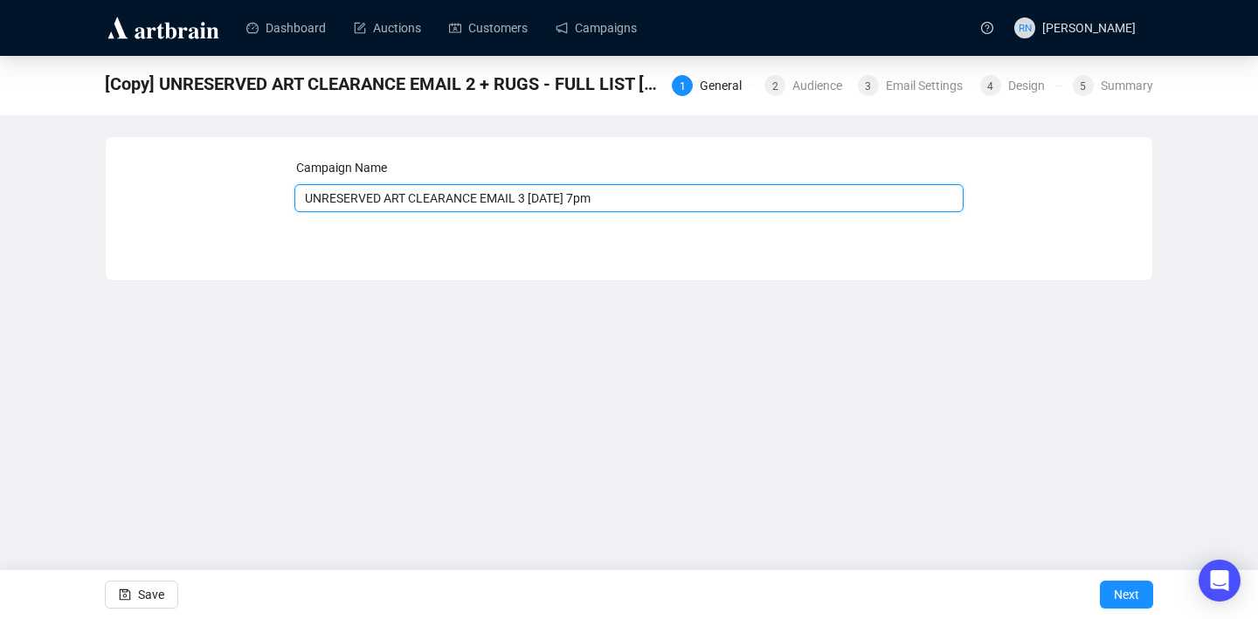
click at [554, 200] on input "UNRESERVED ART CLEARANCE EMAIL 3 23.9.25 7pm" at bounding box center [629, 198] width 670 height 28
drag, startPoint x: 614, startPoint y: 198, endPoint x: 587, endPoint y: 196, distance: 27.2
click at [587, 196] on input "UNRESERVED ART CLEARANCE EMAIL 3 24.9.25 7pm" at bounding box center [629, 198] width 670 height 28
type input "UNRESERVED ART CLEARANCE EMAIL 3 24.9.25 8am - Ends today"
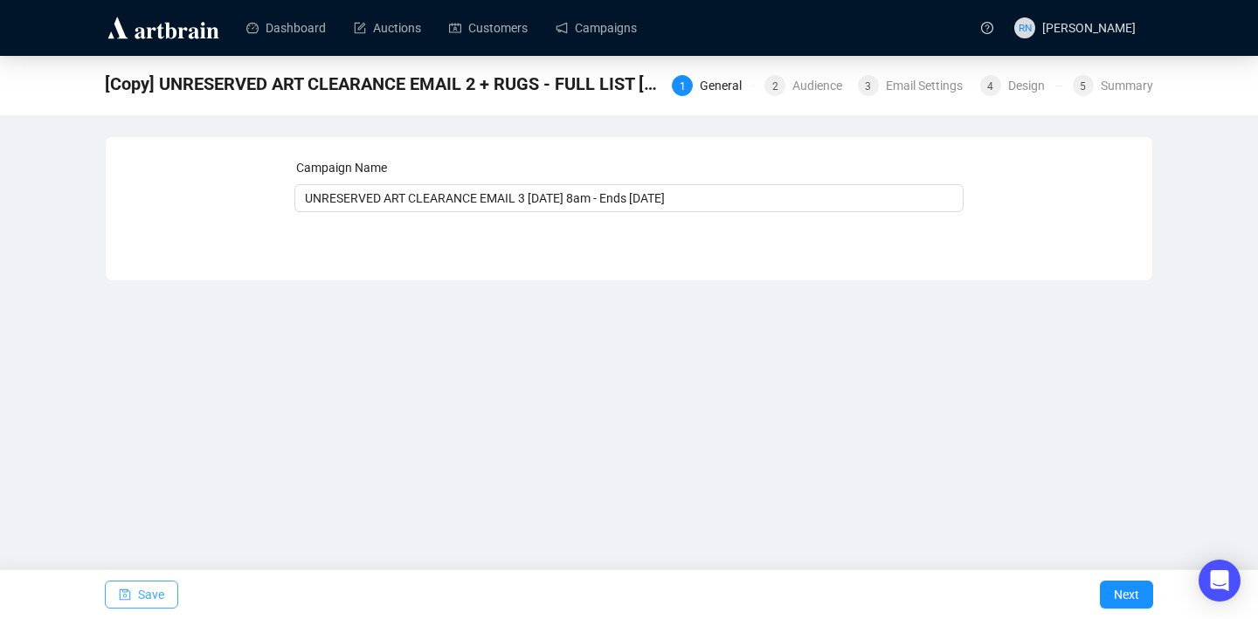
click at [159, 583] on span "Save" at bounding box center [151, 594] width 26 height 49
click at [1126, 596] on span "Next" at bounding box center [1125, 594] width 25 height 49
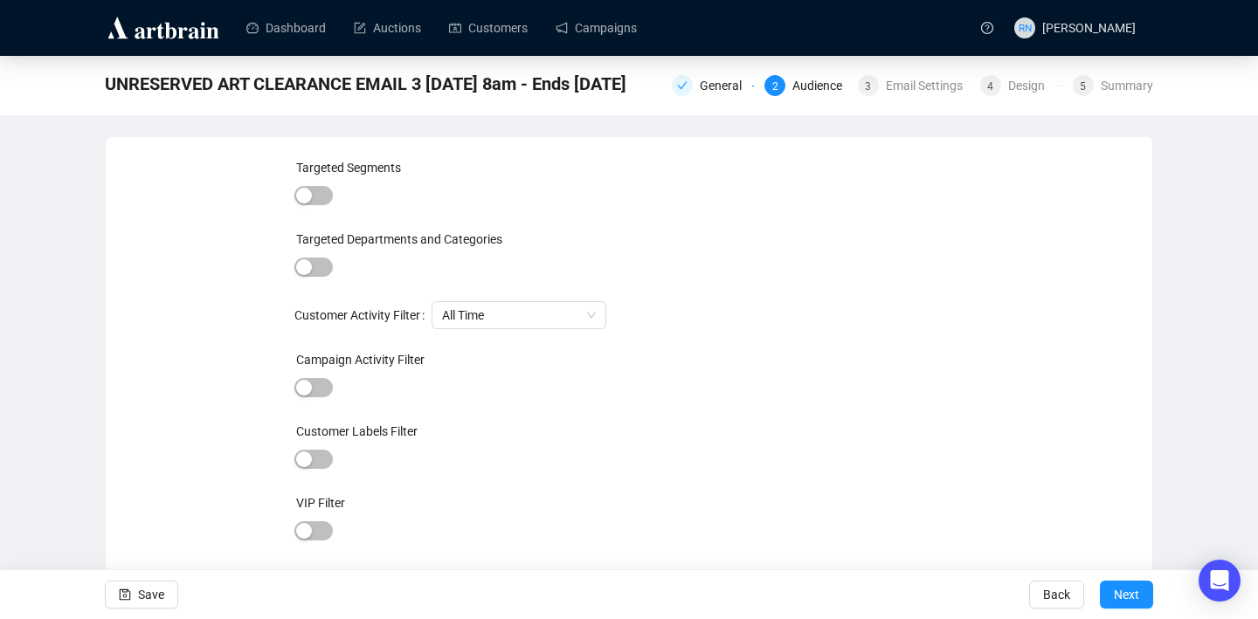
click at [1126, 596] on span "Next" at bounding box center [1125, 594] width 25 height 49
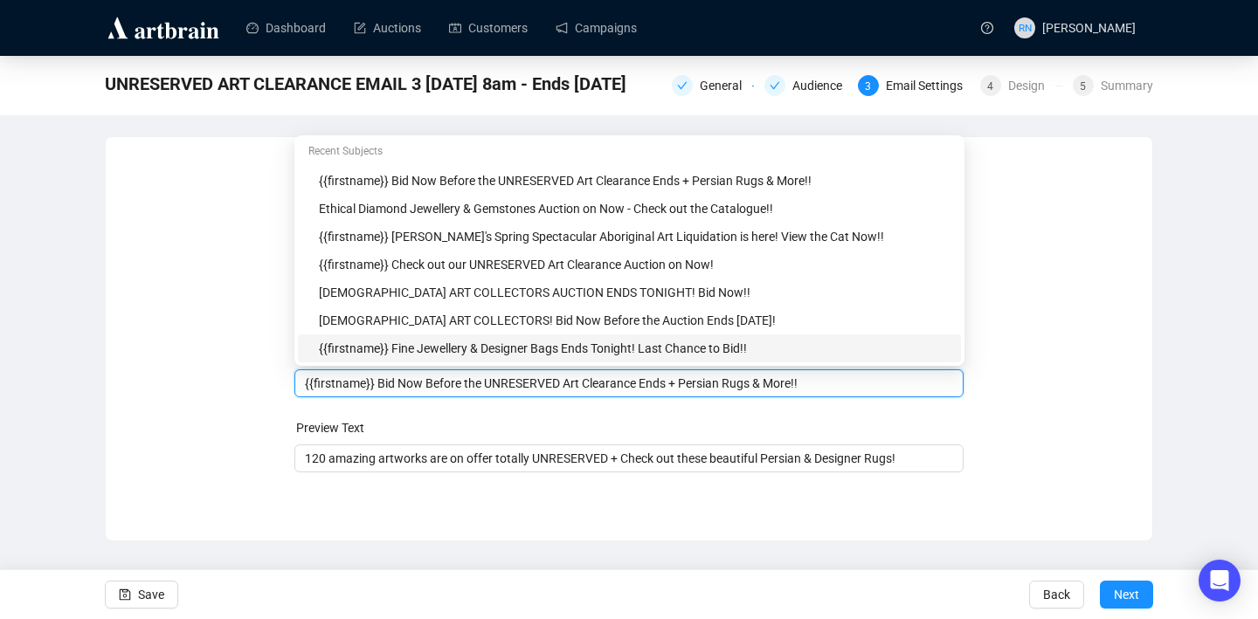
drag, startPoint x: 493, startPoint y: 349, endPoint x: 395, endPoint y: 348, distance: 97.8
click at [395, 348] on body "Dashboard Auctions Customers Campaigns RN Reannon Navaratnam UNRESERVED ART CLE…" at bounding box center [629, 309] width 1258 height 619
drag, startPoint x: 492, startPoint y: 385, endPoint x: 378, endPoint y: 381, distance: 113.6
click at [378, 381] on input "{{firstname}} Bid Now Before the UNRESERVED Art Clearance Ends + Persian Rugs &…" at bounding box center [629, 383] width 649 height 19
click at [621, 382] on input "{{firstname}} Ozbid's UNRESERVED Art Clearance Ends + Persian Rugs & More!!" at bounding box center [629, 383] width 649 height 19
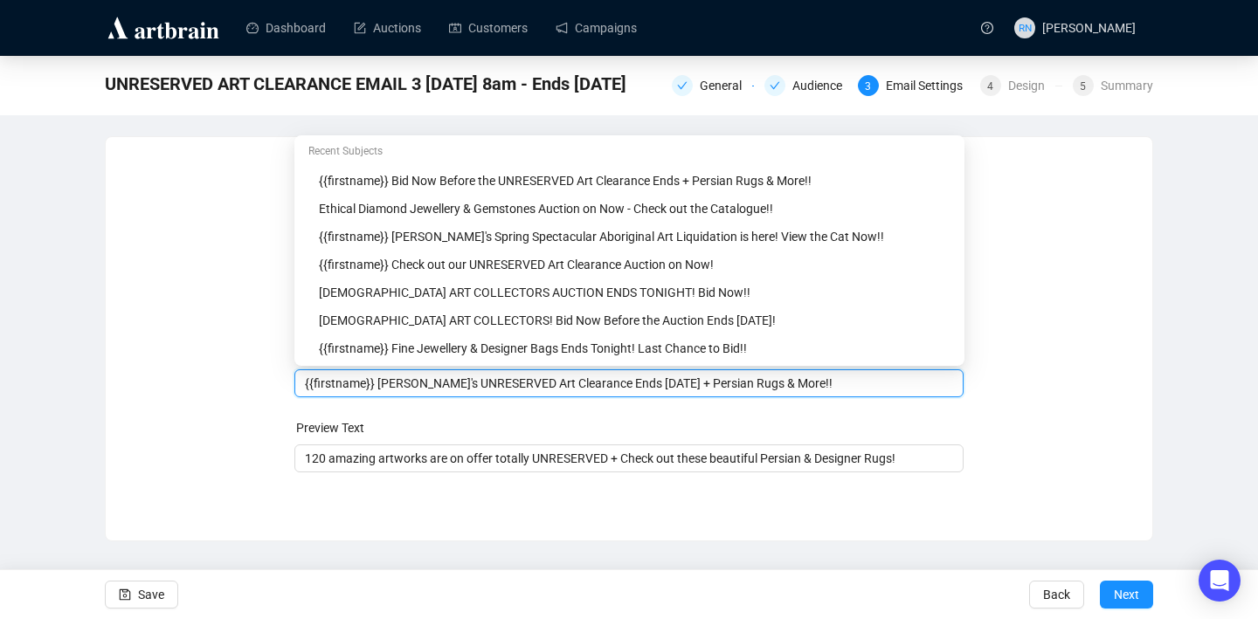
drag, startPoint x: 785, startPoint y: 388, endPoint x: 659, endPoint y: 387, distance: 125.8
click at [659, 387] on input "{{firstname}} Ozbid's UNRESERVED Art Clearance Ends Today + Persian Rugs & More…" at bounding box center [629, 383] width 649 height 19
click at [656, 390] on input "{{firstname}} Ozbid's UNRESERVED Art Clearance Ends Today. Last Chance to Bid!!" at bounding box center [629, 383] width 649 height 19
type input "{{firstname}} Ozbid's UNRESERVED Art Clearance Ends Today! Last Chance to Bid!!"
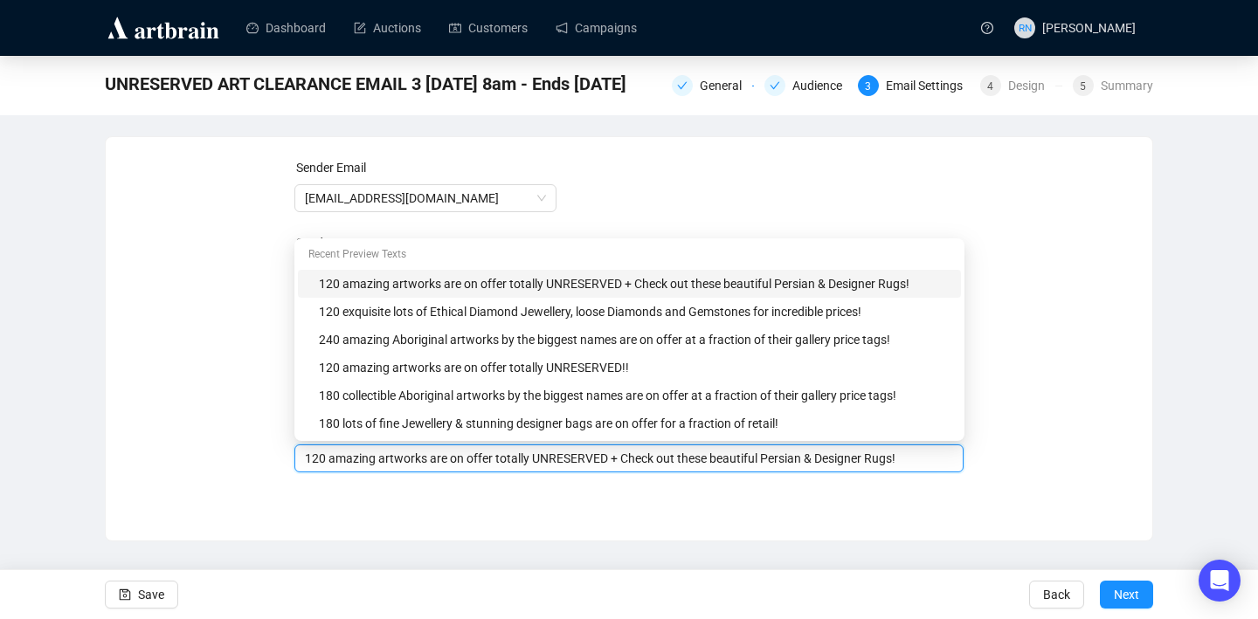
drag, startPoint x: 617, startPoint y: 455, endPoint x: 977, endPoint y: 473, distance: 360.3
click at [977, 473] on div "Sender Email auctions@ozbid.com.au Sender Name Ozbid Auctions Subject {{firstna…" at bounding box center [629, 325] width 1004 height 335
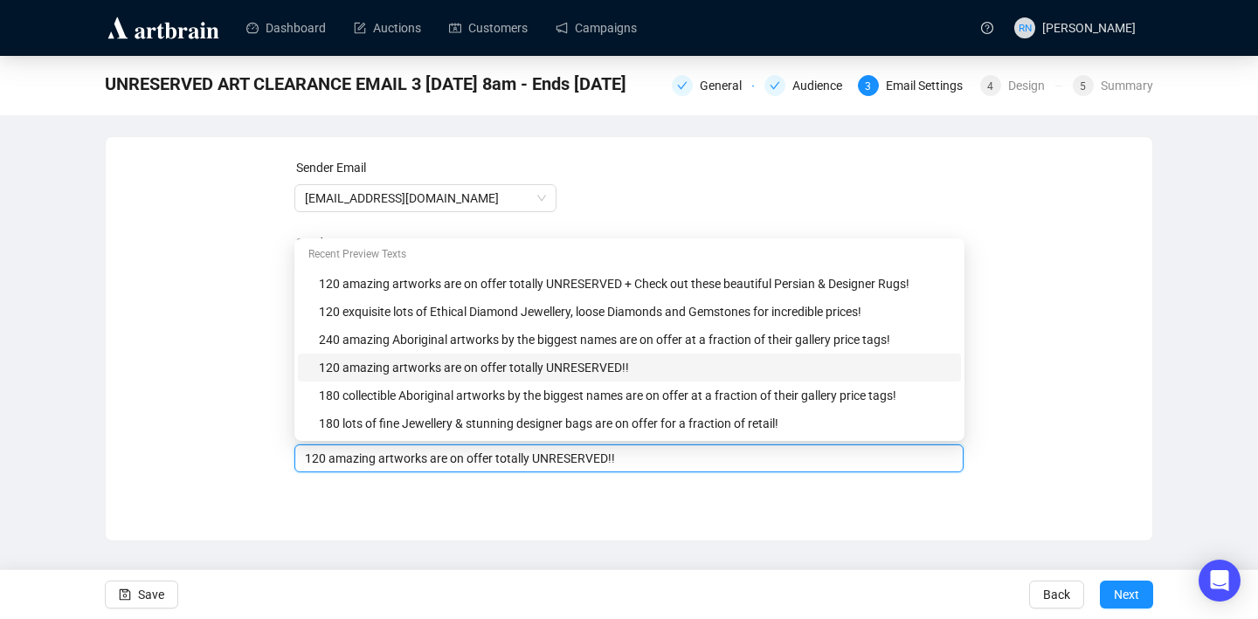
type input "120 amazing artworks are on offer totally UNRESERVED!!"
click at [753, 507] on div "Sender Email auctions@ozbid.com.au Sender Name Ozbid Auctions Subject {{firstna…" at bounding box center [629, 325] width 1046 height 377
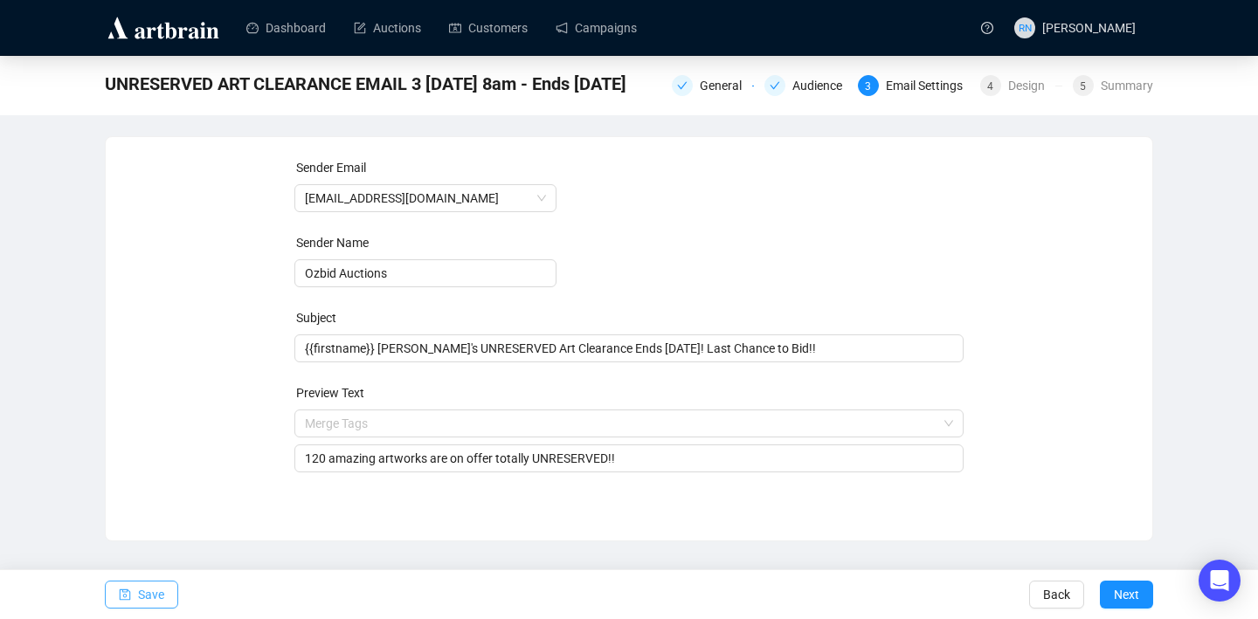
click at [142, 596] on span "Save" at bounding box center [151, 594] width 26 height 49
click at [150, 604] on span "Save" at bounding box center [151, 594] width 26 height 49
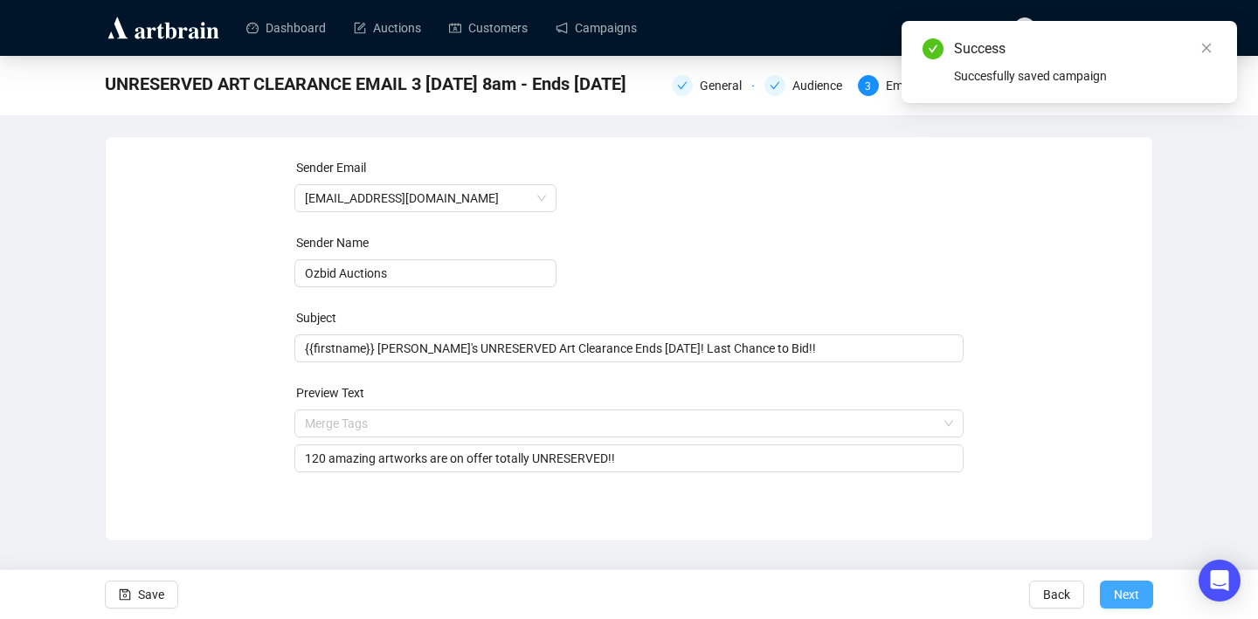
click at [1125, 590] on span "Next" at bounding box center [1125, 594] width 25 height 49
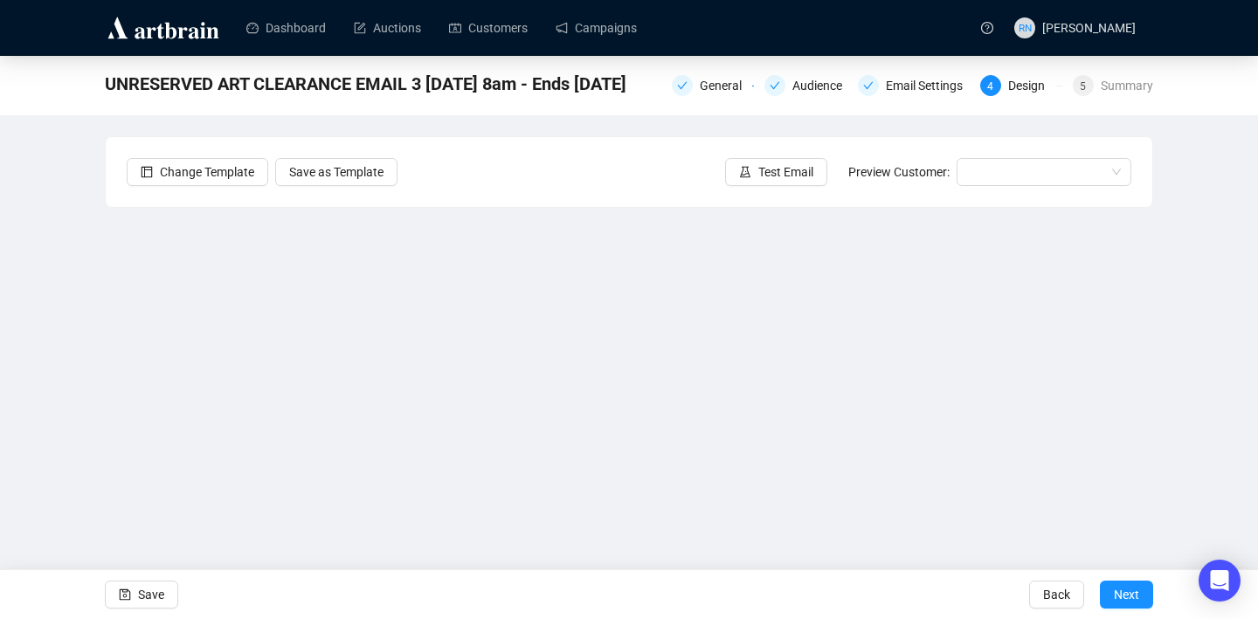
scroll to position [31, 0]
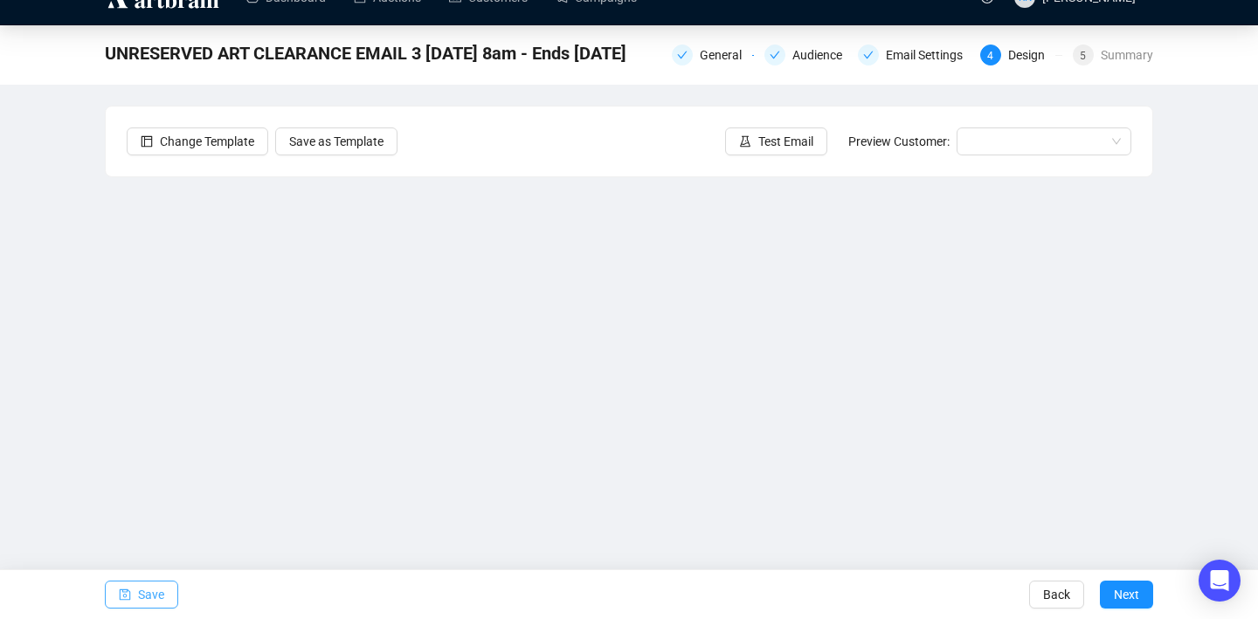
click at [145, 598] on span "Save" at bounding box center [151, 594] width 26 height 49
